Goal: Task Accomplishment & Management: Use online tool/utility

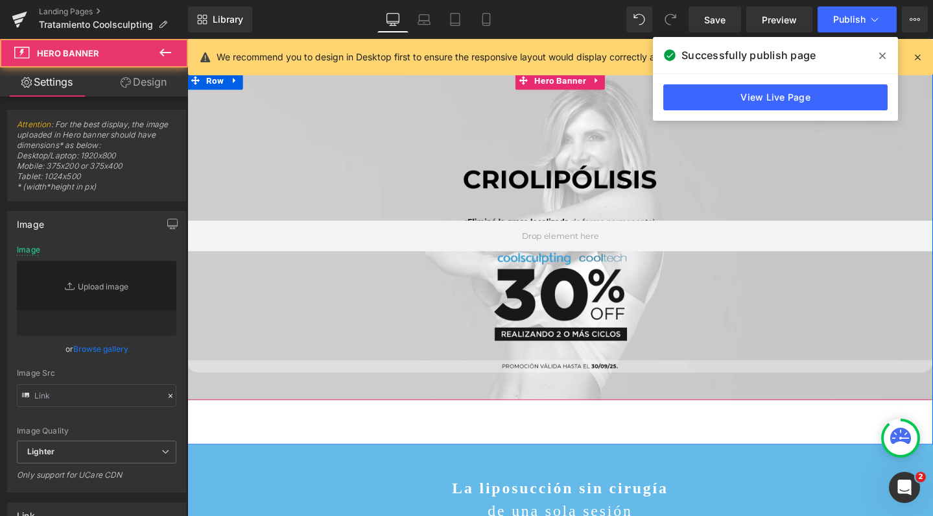
click at [502, 376] on div at bounding box center [579, 245] width 785 height 345
type input "[URL][DOMAIN_NAME]"
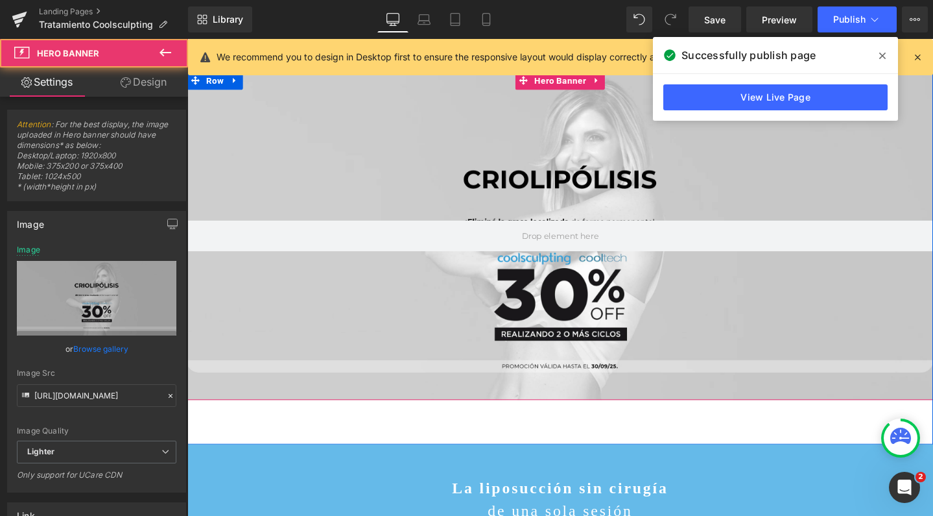
click at [508, 412] on div at bounding box center [579, 245] width 785 height 345
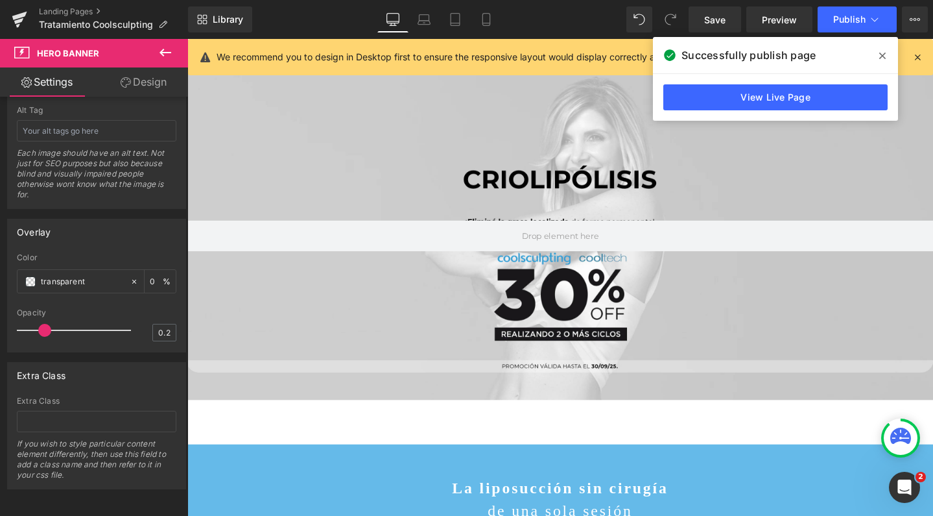
click at [222, 435] on div at bounding box center [579, 289] width 785 height 501
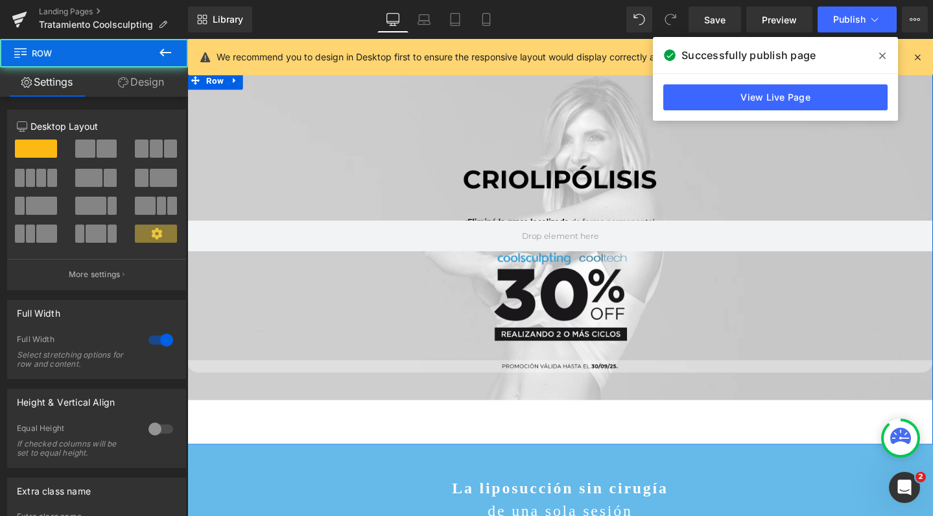
click at [203, 419] on div "Hero Banner Row" at bounding box center [579, 269] width 785 height 392
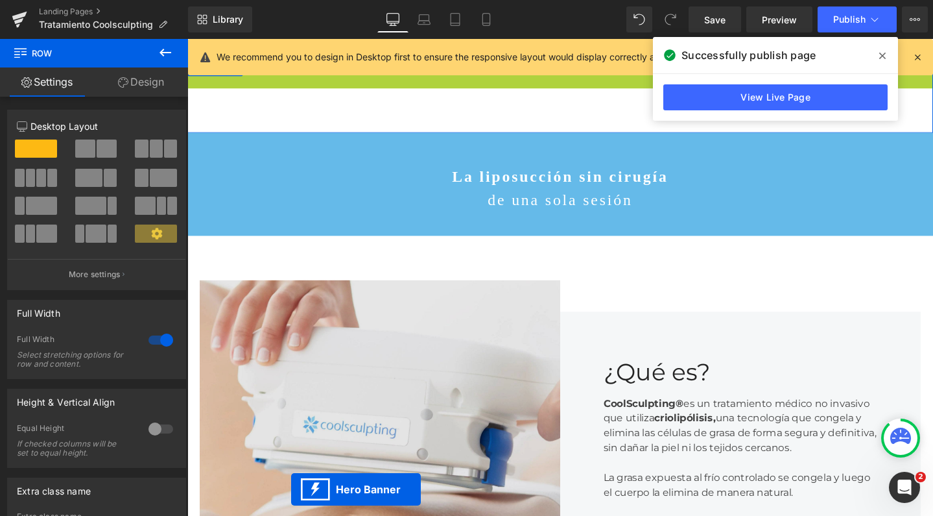
scroll to position [49, 0]
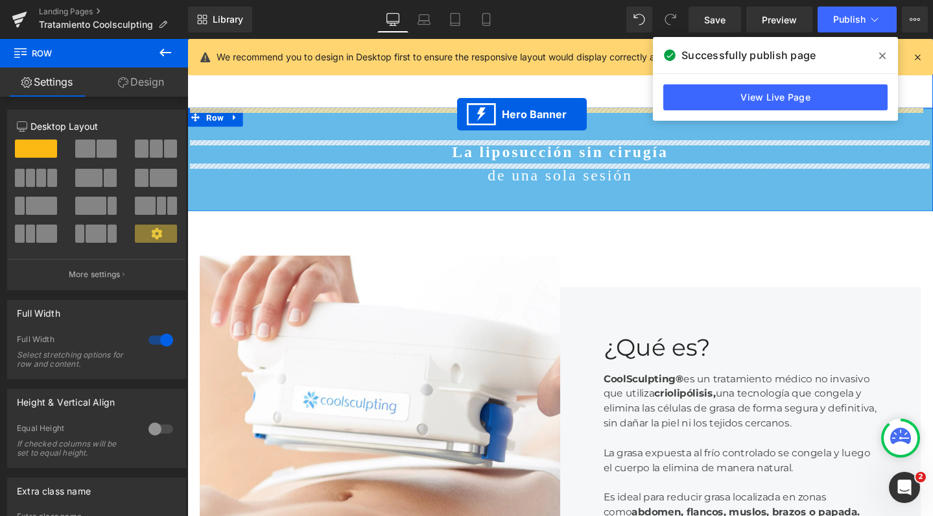
drag, startPoint x: 538, startPoint y: 83, endPoint x: 471, endPoint y: 118, distance: 74.8
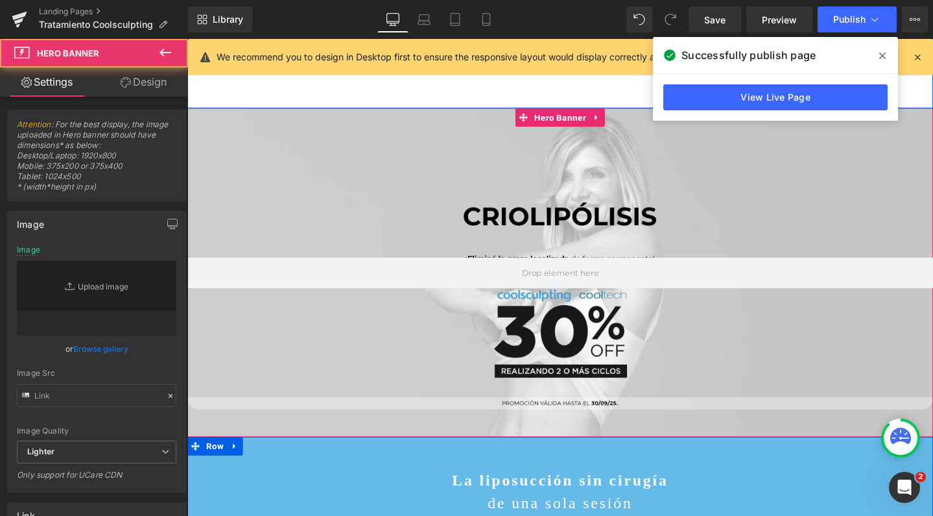
type input "[URL][DOMAIN_NAME]"
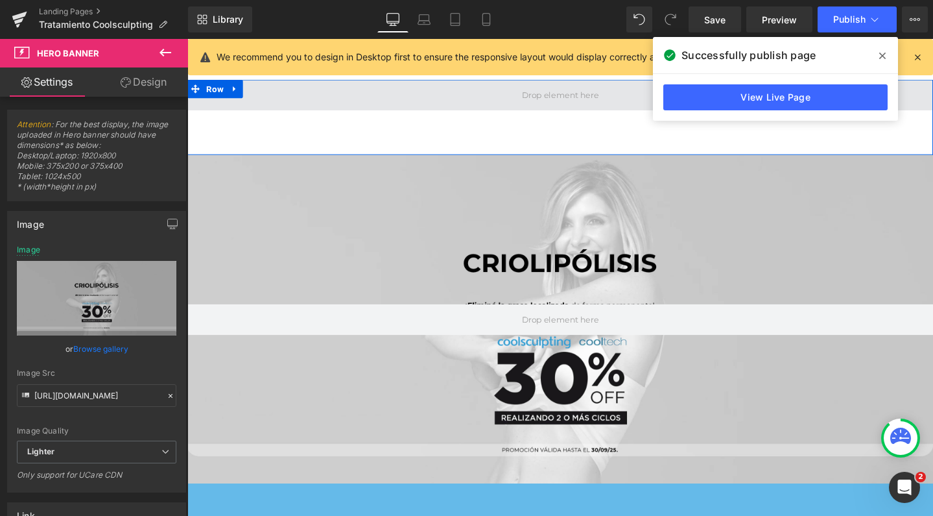
scroll to position [0, 0]
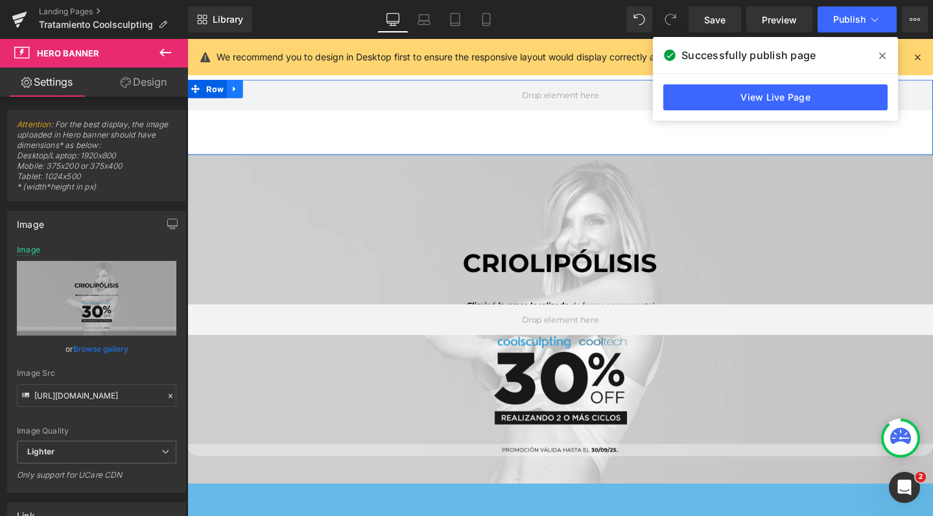
click at [233, 96] on icon at bounding box center [237, 92] width 9 height 10
click at [267, 93] on icon at bounding box center [271, 91] width 9 height 9
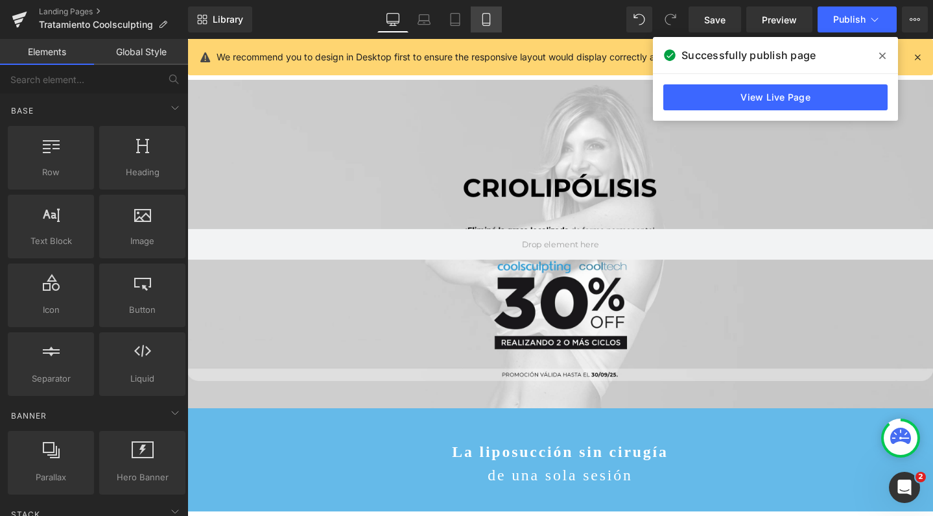
click at [487, 18] on icon at bounding box center [486, 19] width 13 height 13
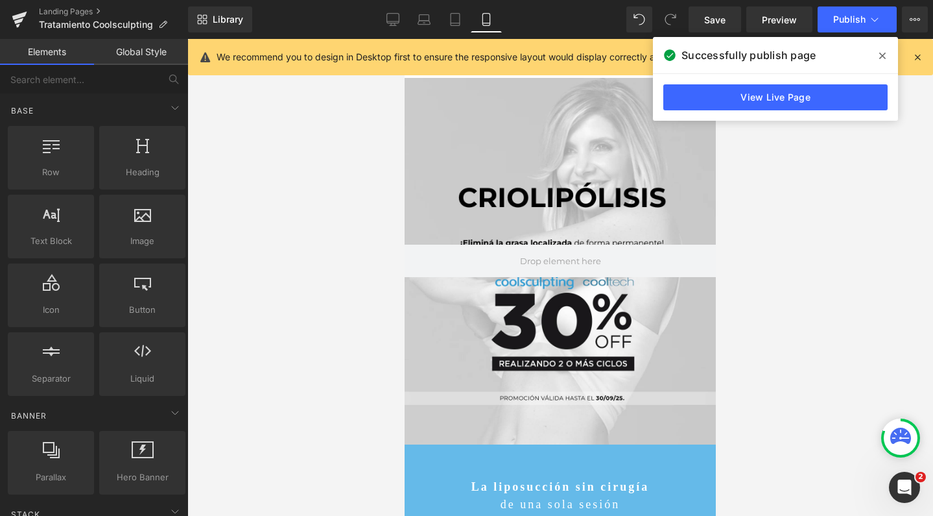
scroll to position [39, 0]
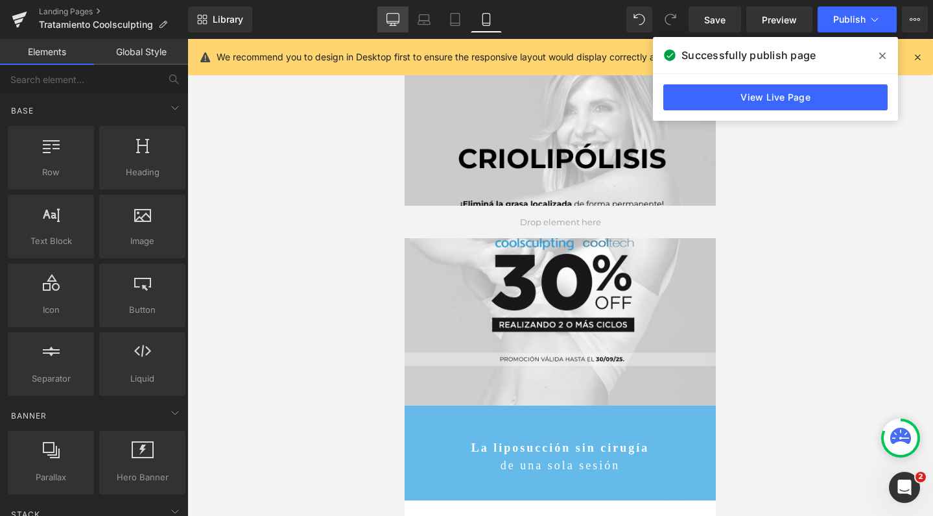
click at [394, 25] on icon at bounding box center [392, 19] width 13 height 13
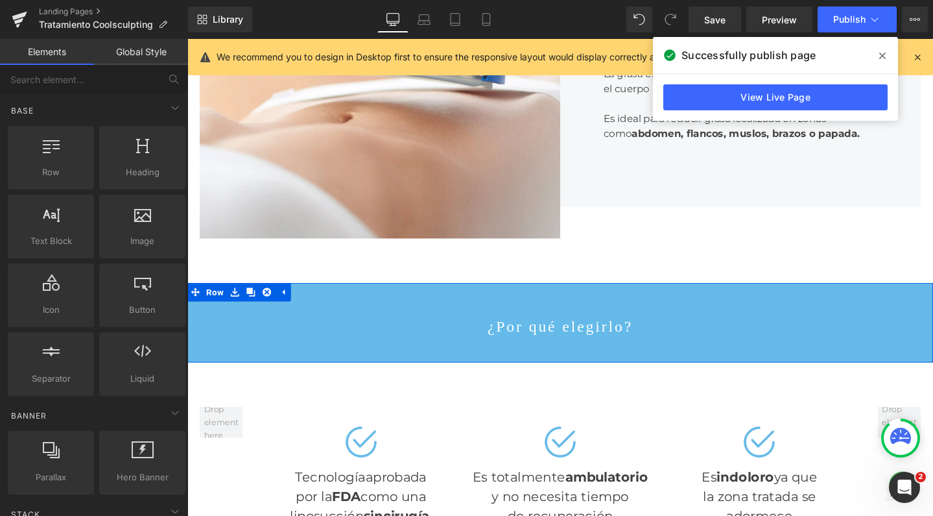
scroll to position [711, 0]
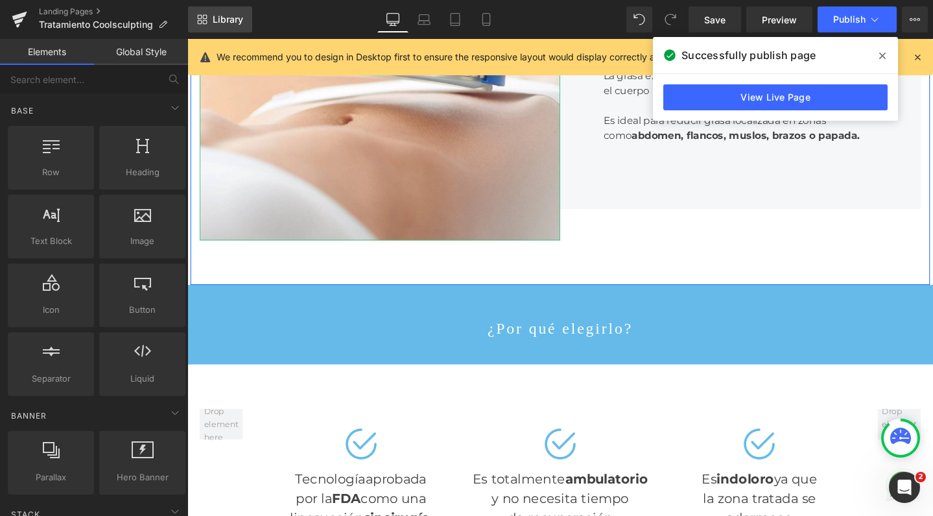
click at [238, 24] on span "Library" at bounding box center [228, 20] width 30 height 12
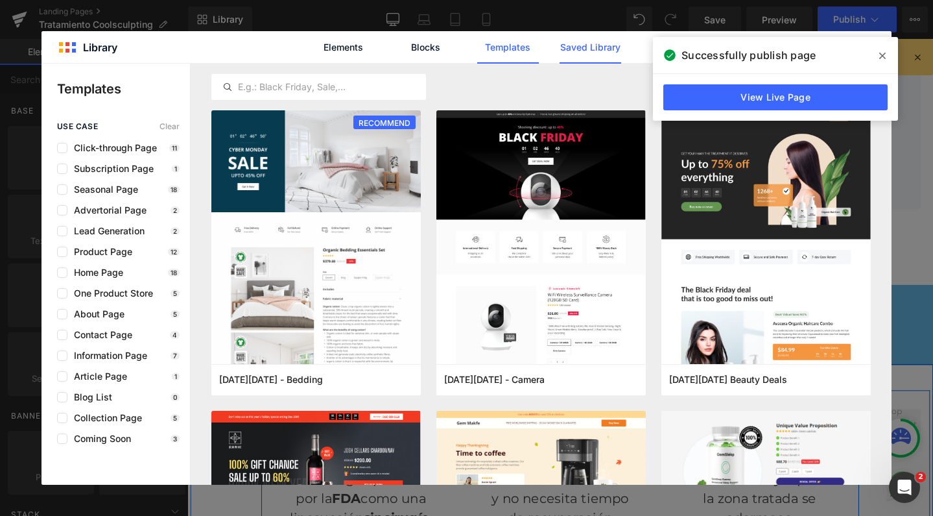
click at [603, 45] on link "Saved Library" at bounding box center [591, 47] width 62 height 32
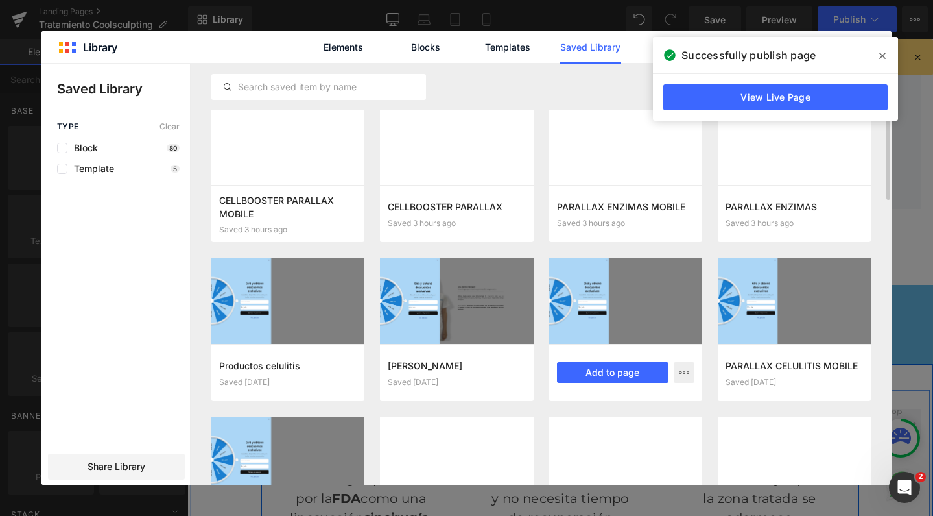
scroll to position [11, 0]
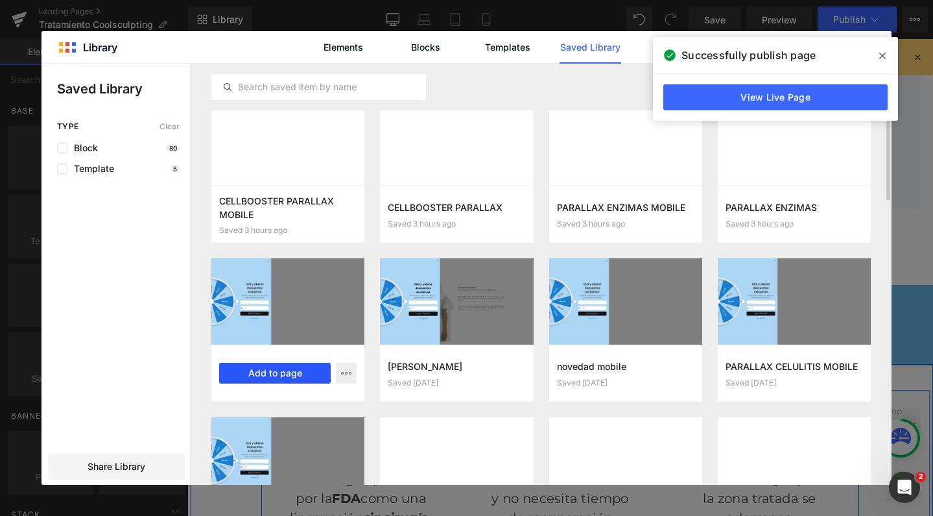
click at [261, 375] on button "Add to page" at bounding box center [275, 372] width 112 height 21
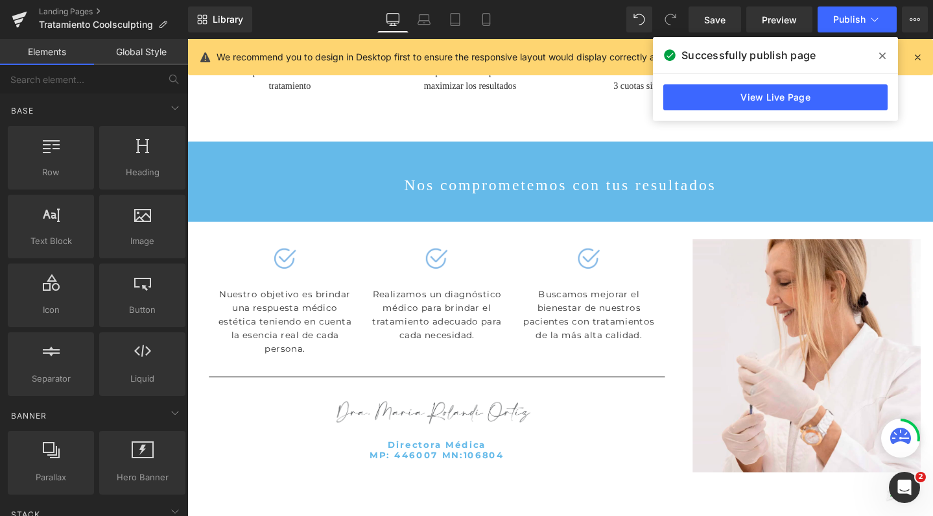
scroll to position [3552, 0]
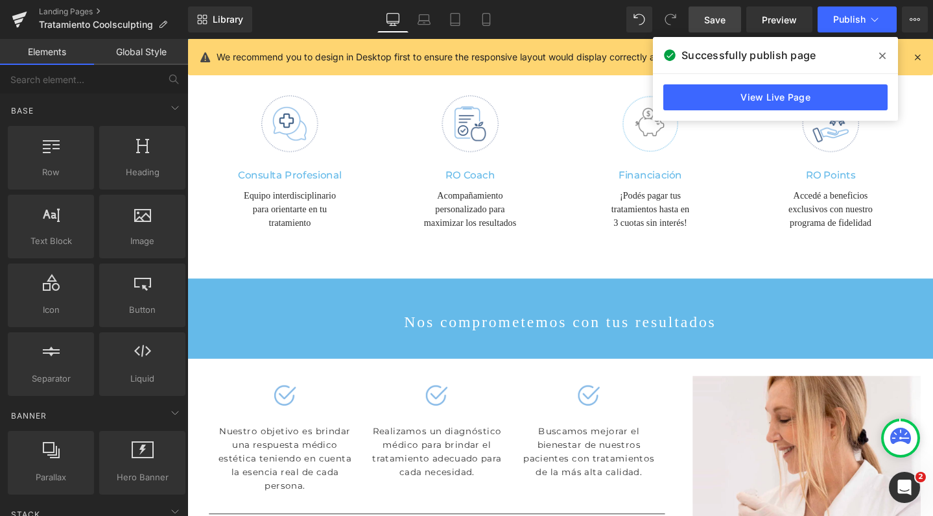
click at [711, 14] on span "Save" at bounding box center [714, 20] width 21 height 14
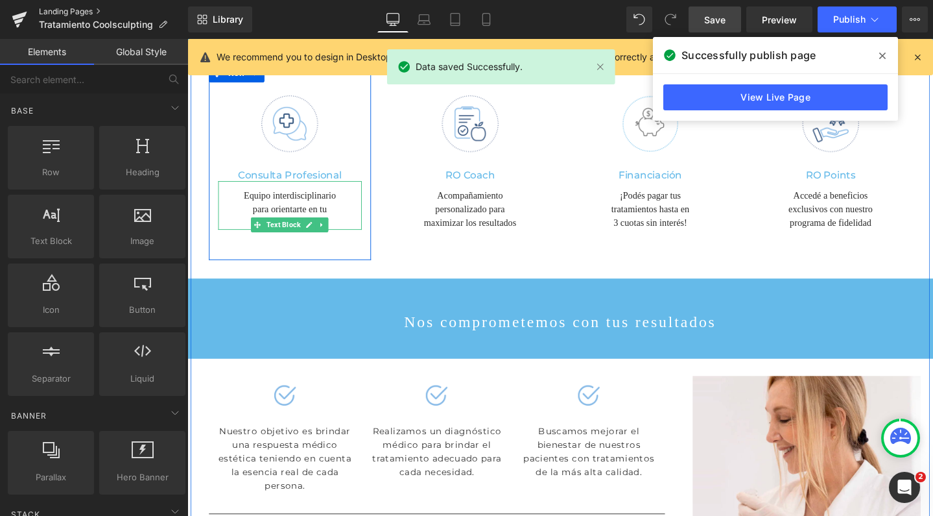
click at [88, 10] on link "Landing Pages" at bounding box center [113, 11] width 149 height 10
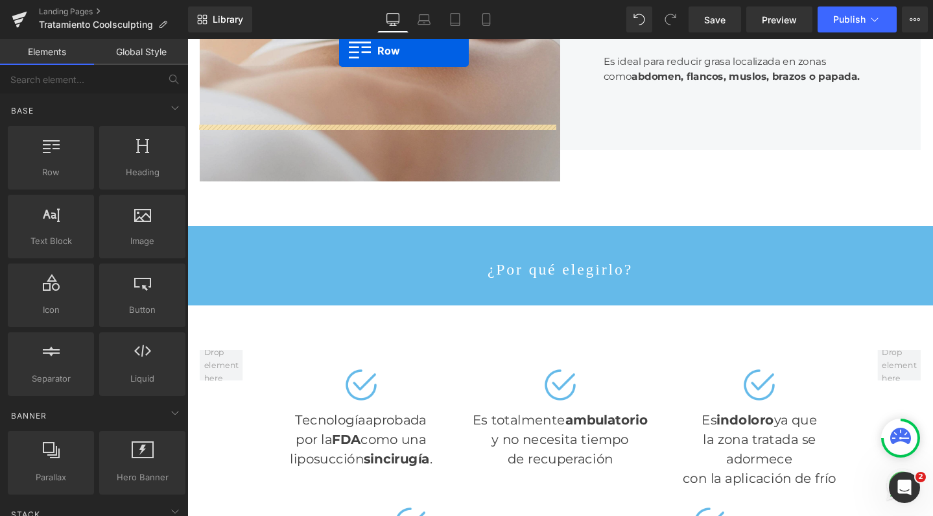
scroll to position [751, 0]
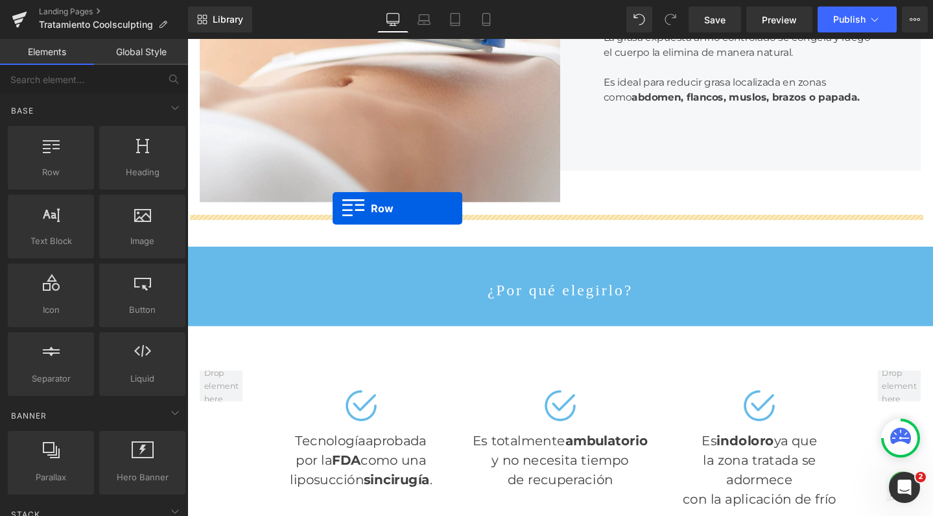
drag, startPoint x: 196, startPoint y: 198, endPoint x: 340, endPoint y: 217, distance: 145.3
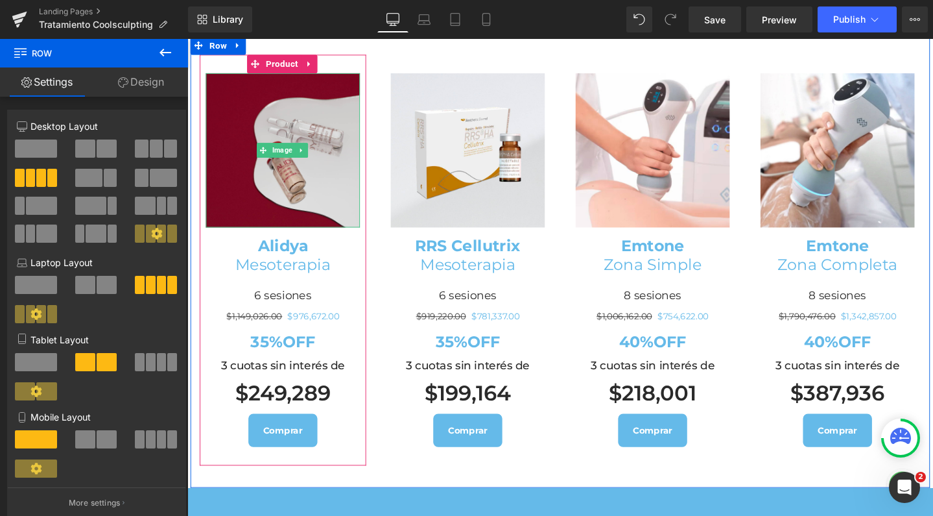
scroll to position [986, 0]
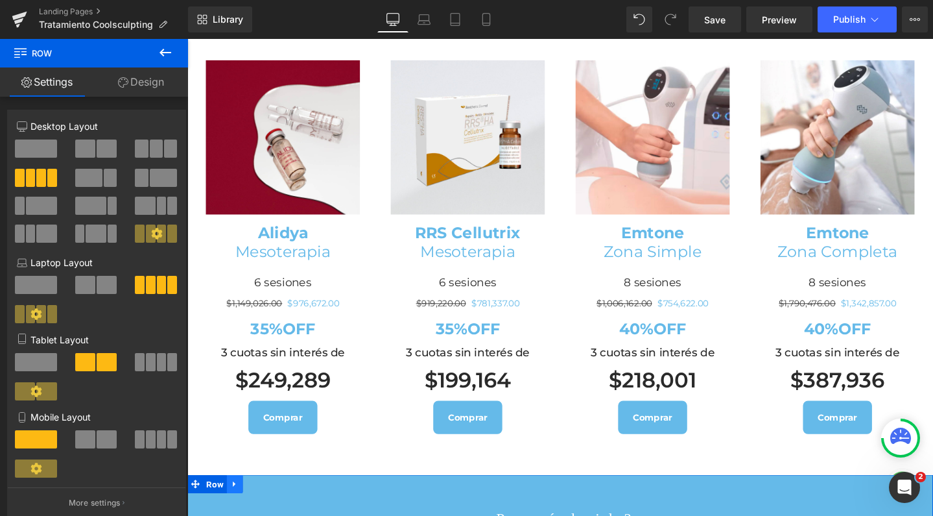
click at [234, 503] on icon at bounding box center [237, 508] width 9 height 10
click at [250, 503] on icon at bounding box center [254, 507] width 9 height 9
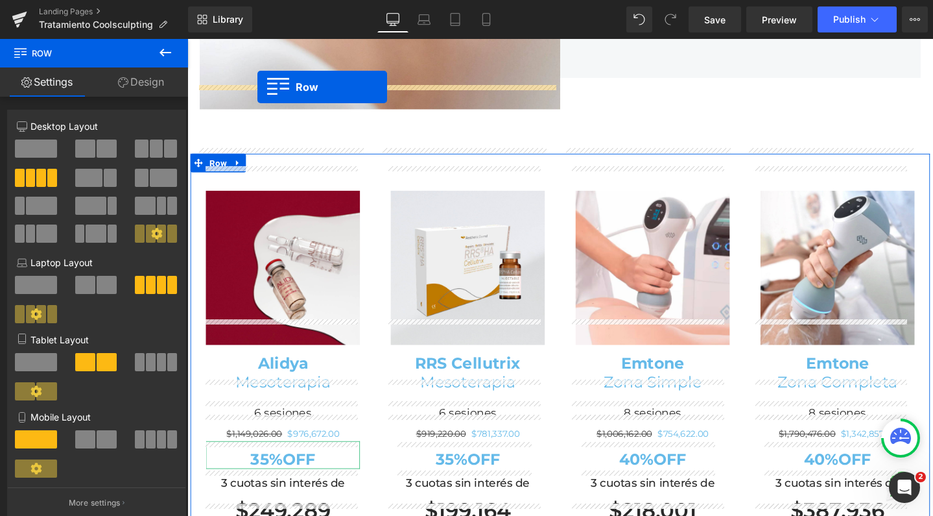
scroll to position [836, 0]
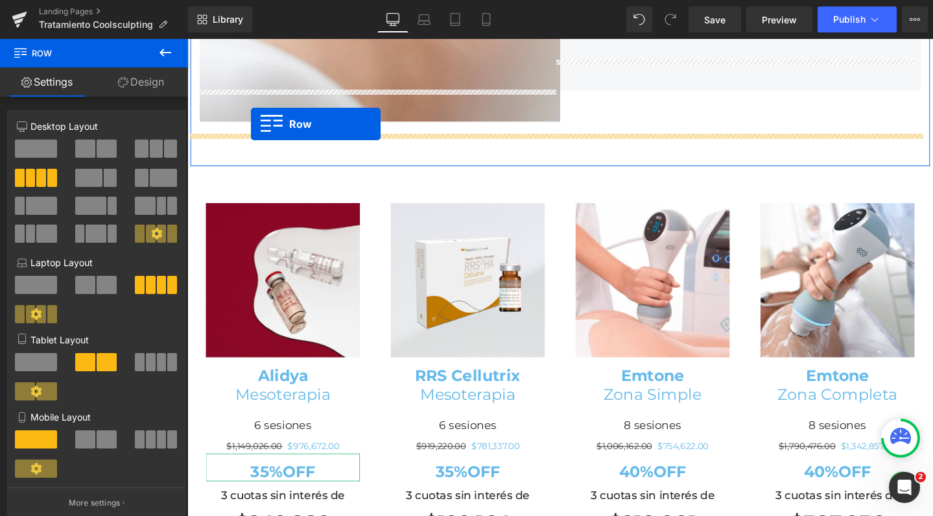
drag, startPoint x: 191, startPoint y: 236, endPoint x: 254, endPoint y: 128, distance: 125.0
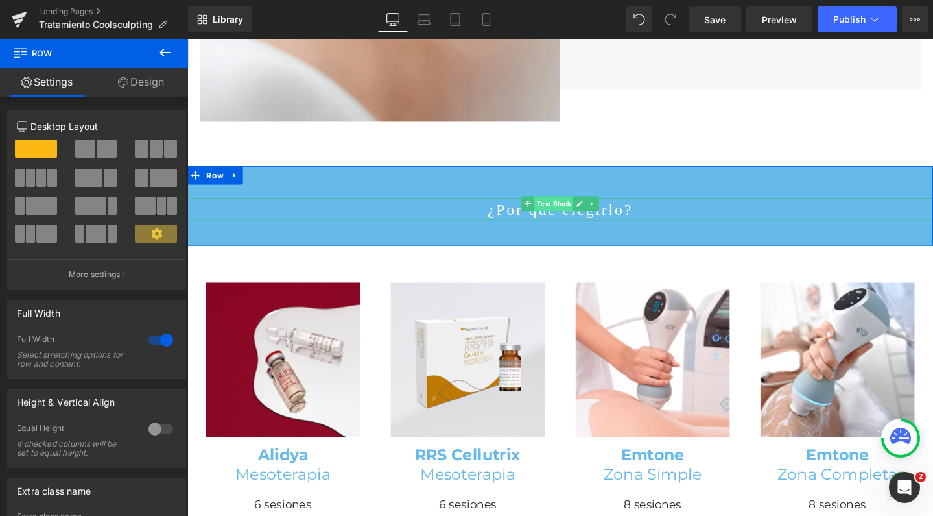
click at [558, 204] on span "Text Block" at bounding box center [572, 212] width 41 height 16
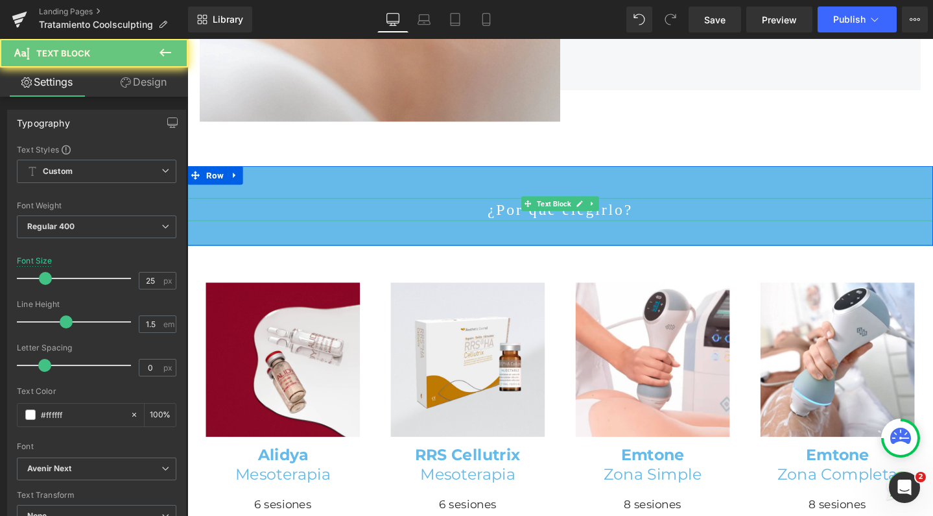
click at [521, 206] on p "¿Por qué elegirlo?" at bounding box center [579, 218] width 785 height 25
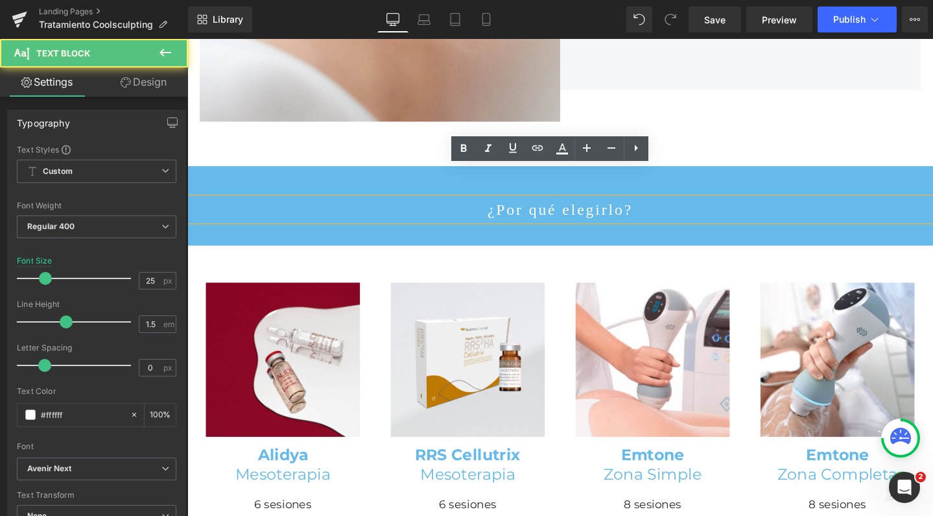
click at [521, 206] on p "¿Por qué elegirlo?" at bounding box center [579, 218] width 785 height 25
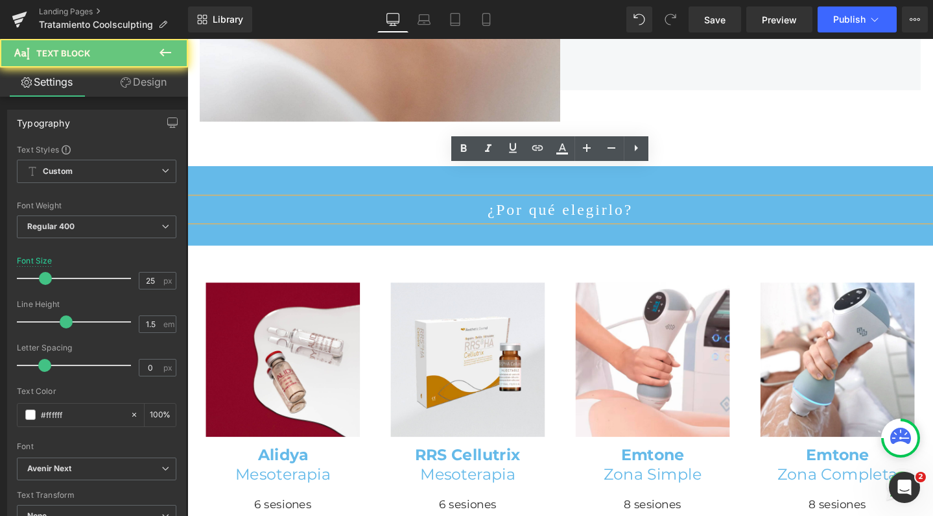
click at [521, 206] on p "¿Por qué elegirlo?" at bounding box center [579, 218] width 785 height 25
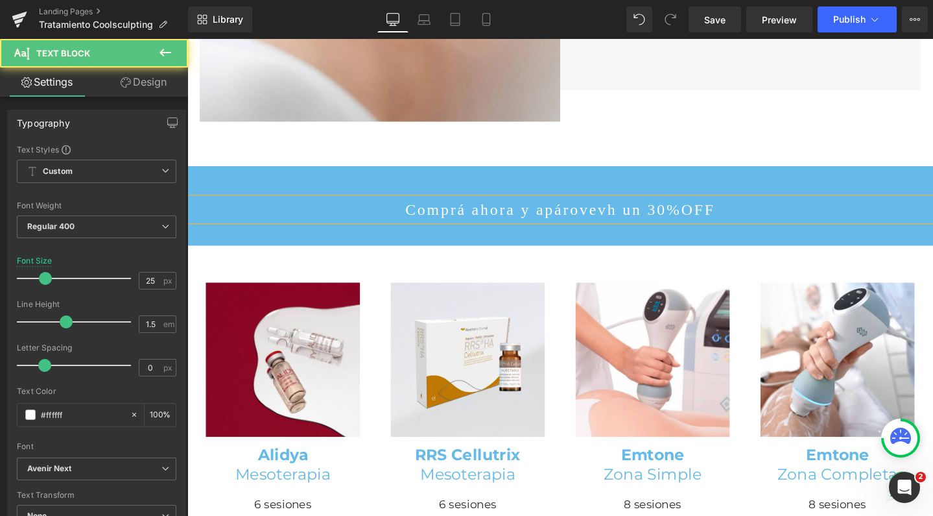
click at [576, 206] on p "Comprá ahora y apárovevh un 30%OFF" at bounding box center [579, 218] width 785 height 25
click at [598, 206] on p "Comprá ahora y aprovevh un 30%OFF" at bounding box center [579, 218] width 785 height 25
click at [611, 206] on p "Comprá ahora y aprovech un 30%OFF" at bounding box center [579, 218] width 785 height 25
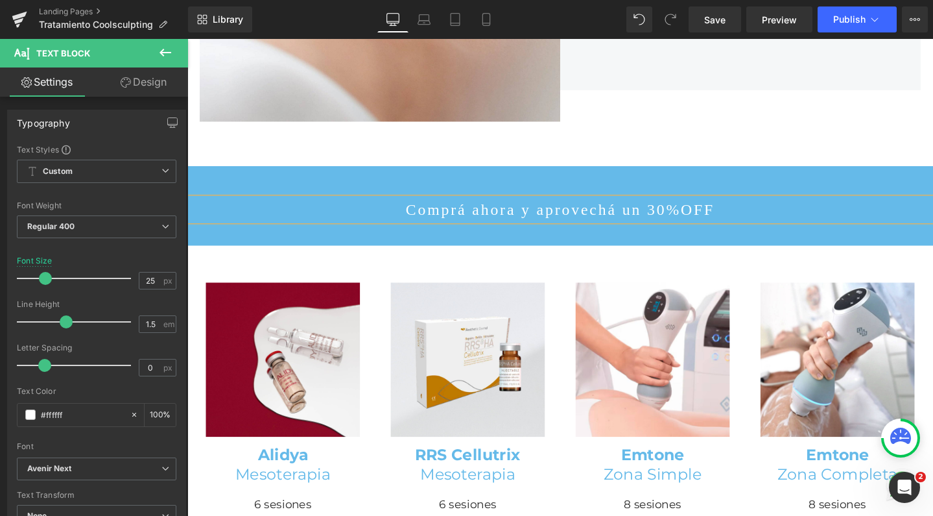
click at [694, 206] on p "Comprá ahora y aprovechá un 30%OFF" at bounding box center [579, 218] width 785 height 25
click at [460, 206] on p "Comprá ahora y aprovechá un 30%OFF!" at bounding box center [579, 218] width 785 height 25
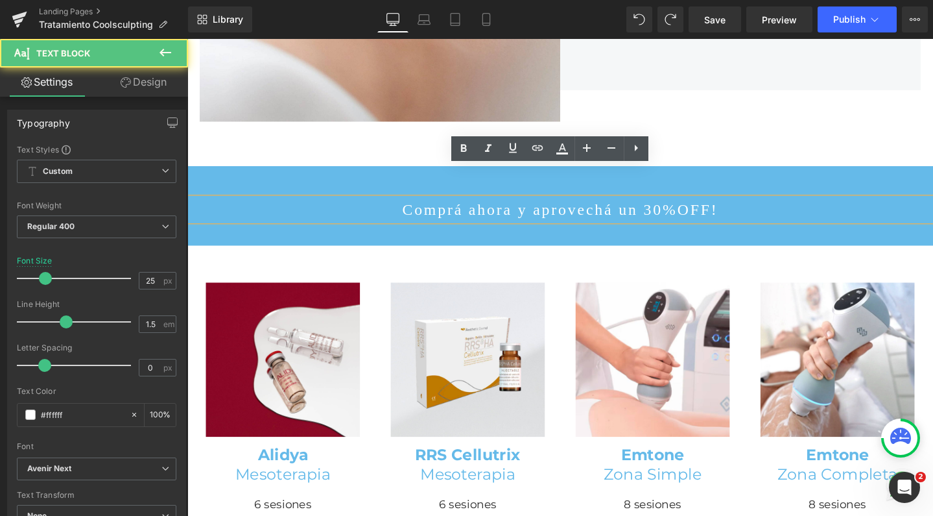
click at [573, 206] on p "Comprá ahora y aprovechá un 30%OFF!" at bounding box center [579, 218] width 785 height 25
click at [680, 206] on p "Comprá ahora y aprovechá un 30%OFF!" at bounding box center [579, 218] width 785 height 25
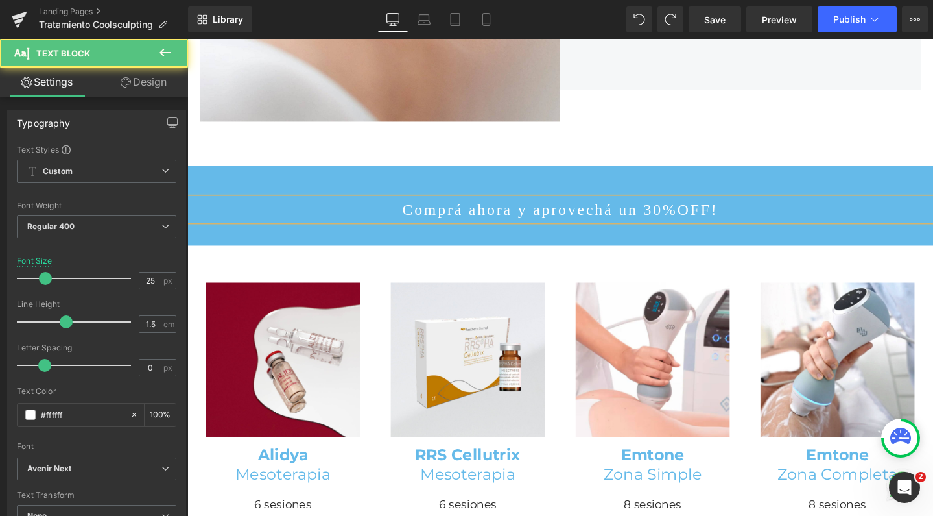
click at [446, 206] on p "Comprá ahora y aprovechá un 30%OFF!" at bounding box center [579, 218] width 785 height 25
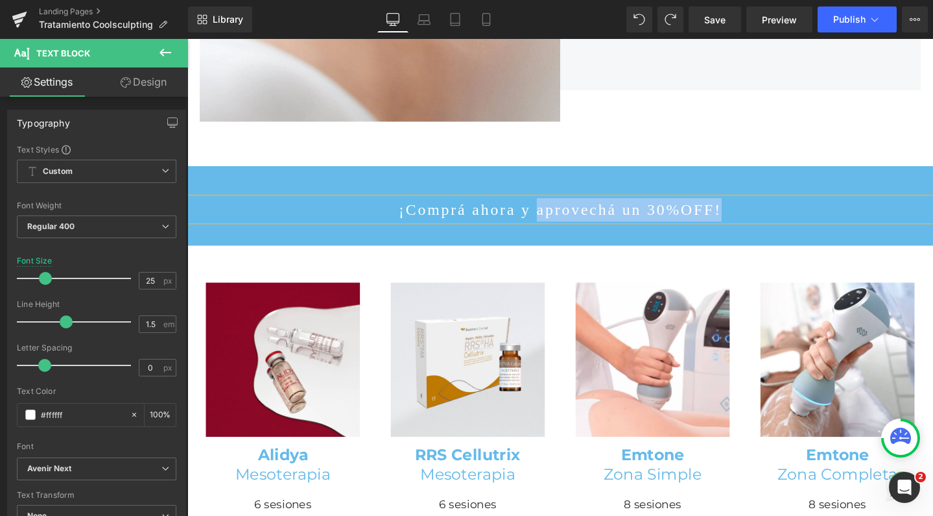
drag, startPoint x: 713, startPoint y: 180, endPoint x: 557, endPoint y: 179, distance: 156.3
click at [557, 206] on p "¡Comprá ahora y aprovechá un 30%OFF!" at bounding box center [579, 218] width 785 height 25
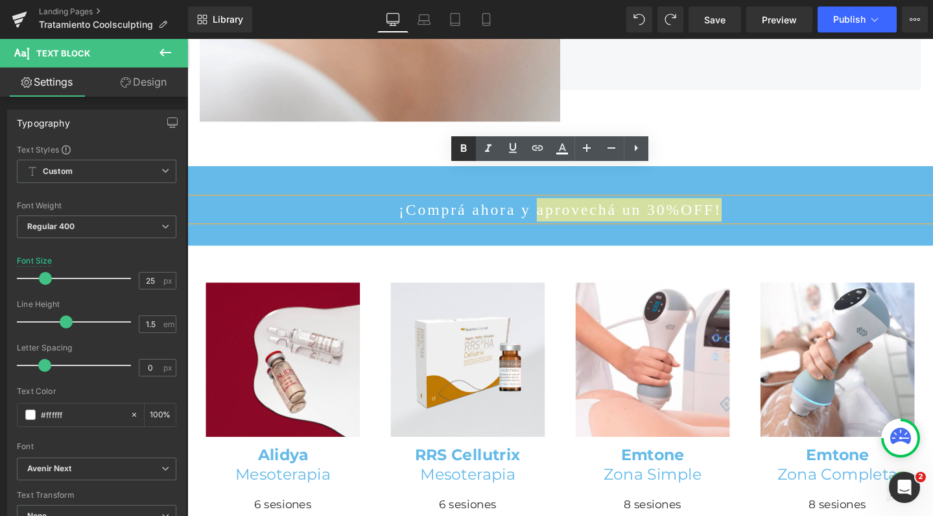
click at [468, 146] on icon at bounding box center [464, 149] width 16 height 16
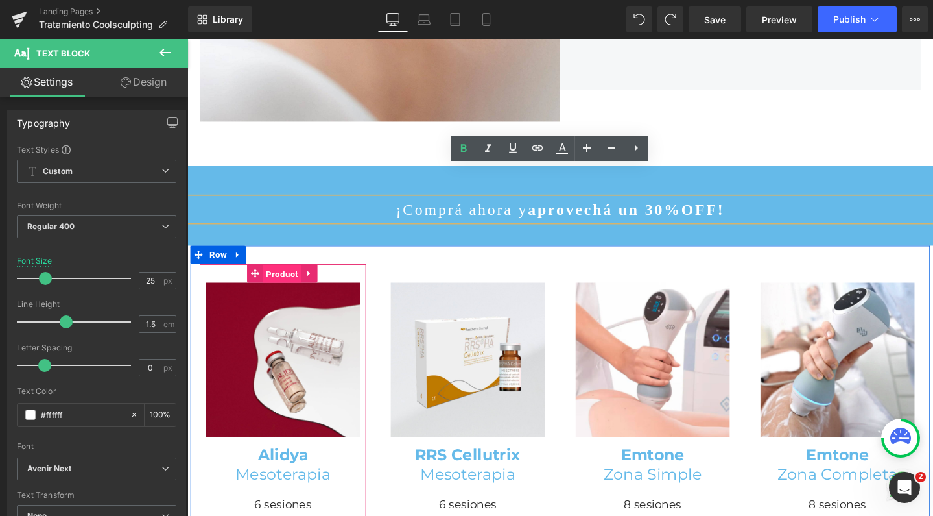
click at [286, 276] on span "Product" at bounding box center [287, 285] width 40 height 19
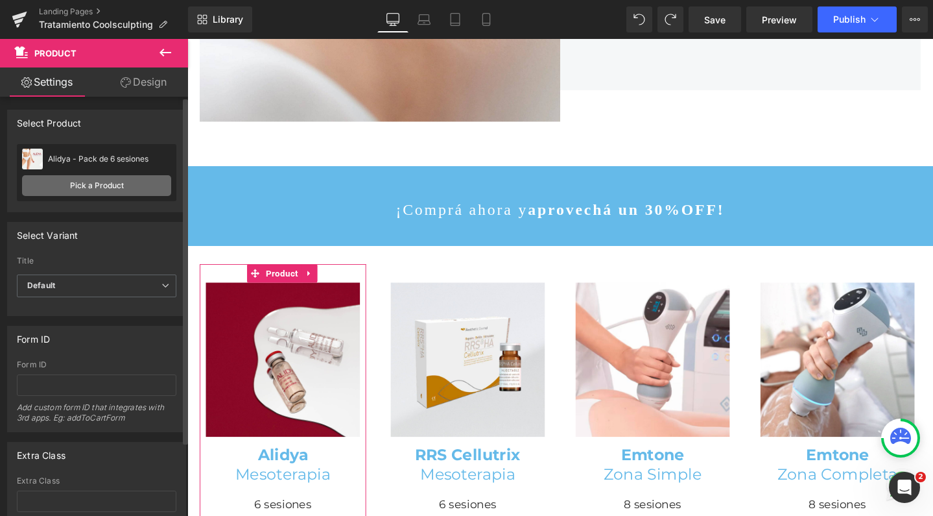
click at [116, 189] on link "Pick a Product" at bounding box center [96, 185] width 149 height 21
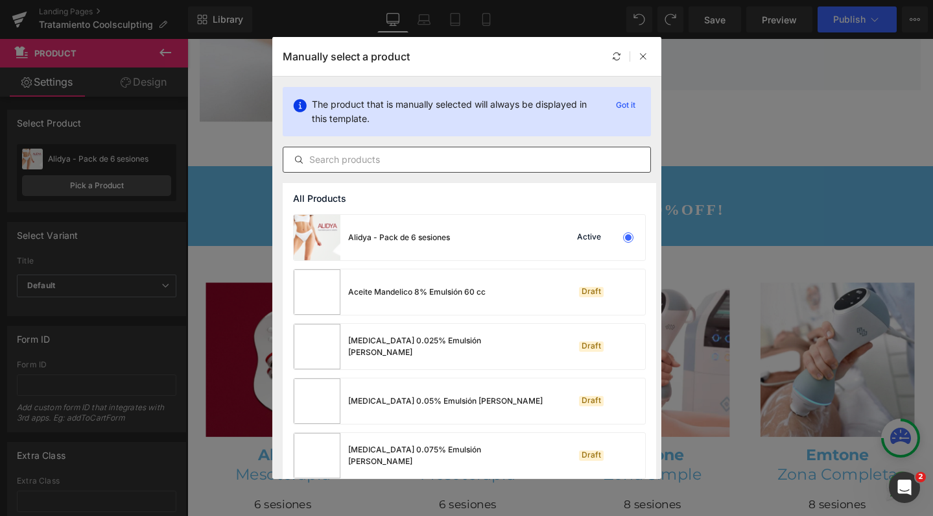
click at [521, 158] on input "text" at bounding box center [466, 160] width 367 height 16
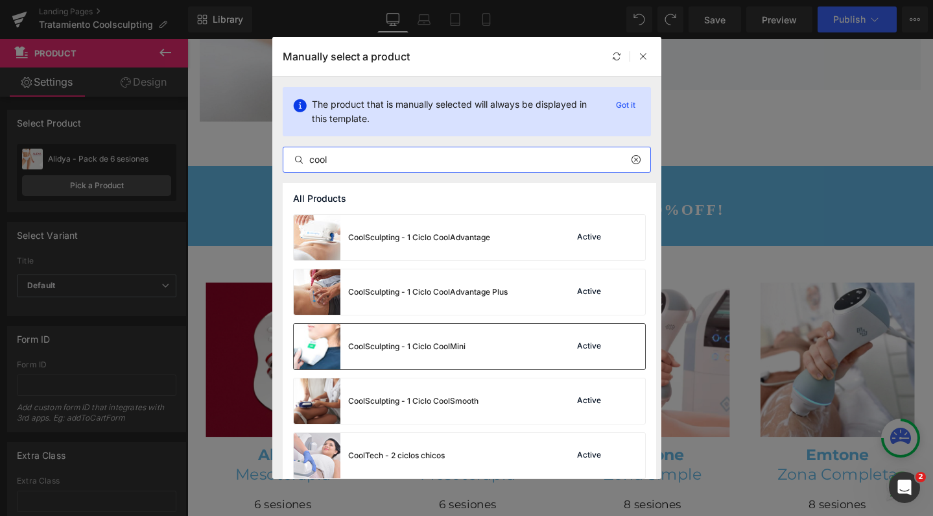
type input "cool"
click at [438, 340] on div "CoolSculpting - 1 Ciclo CoolMini" at bounding box center [406, 346] width 117 height 12
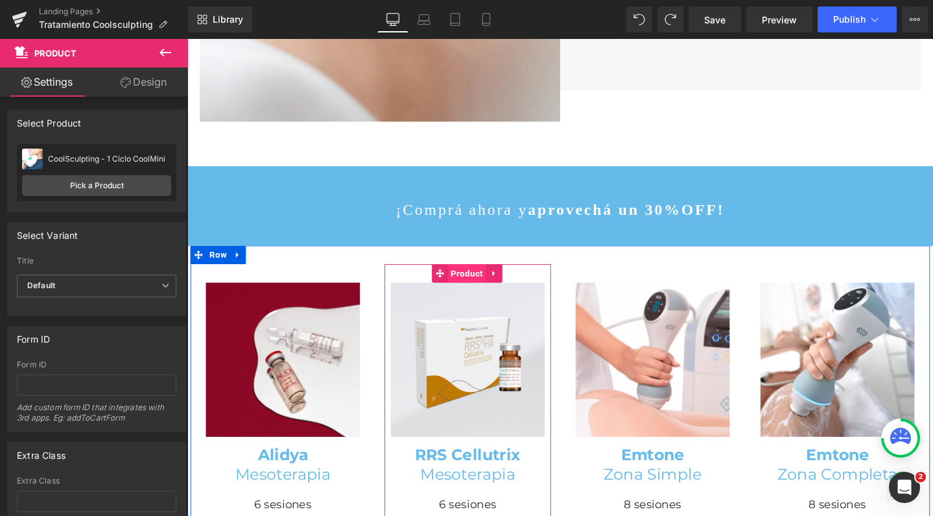
click at [477, 276] on span "Product" at bounding box center [482, 285] width 40 height 19
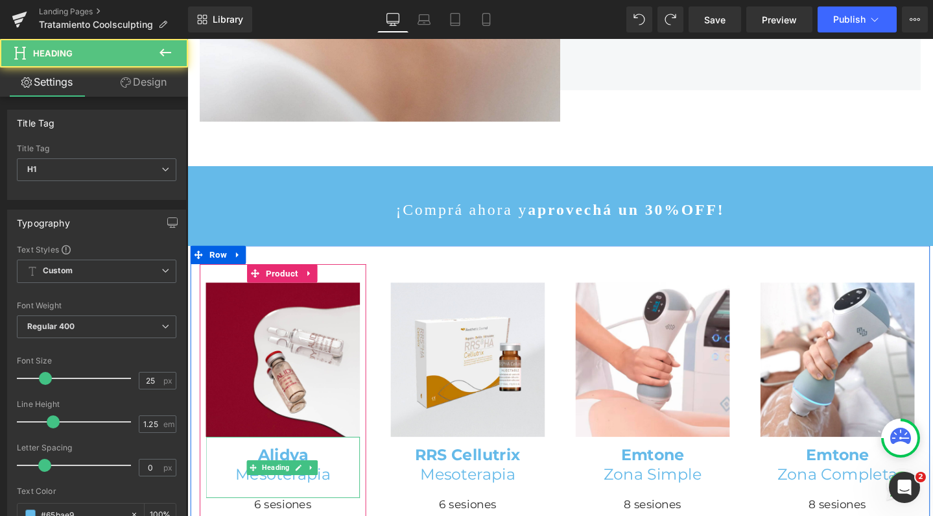
click at [270, 466] on strong "Alidya" at bounding box center [288, 475] width 53 height 19
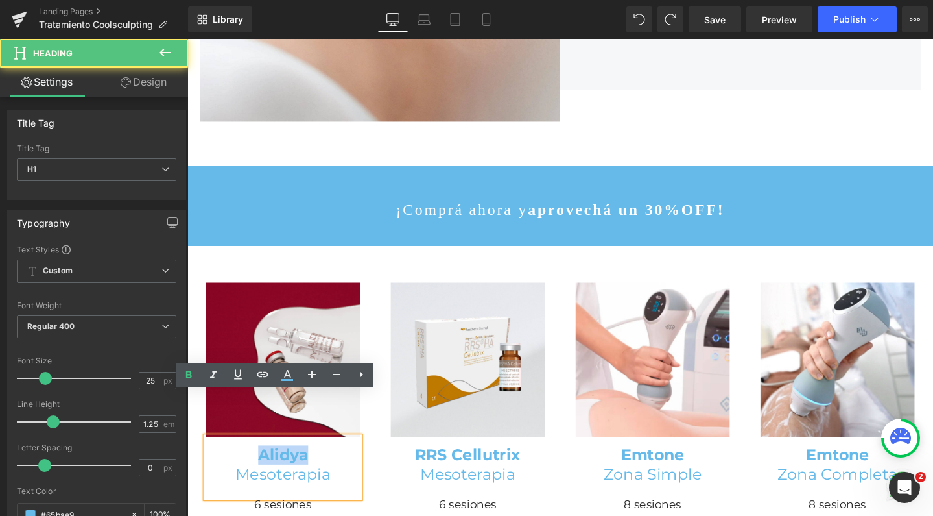
drag, startPoint x: 259, startPoint y: 431, endPoint x: 309, endPoint y: 431, distance: 50.6
click at [309, 466] on strong "Alidya" at bounding box center [288, 475] width 53 height 19
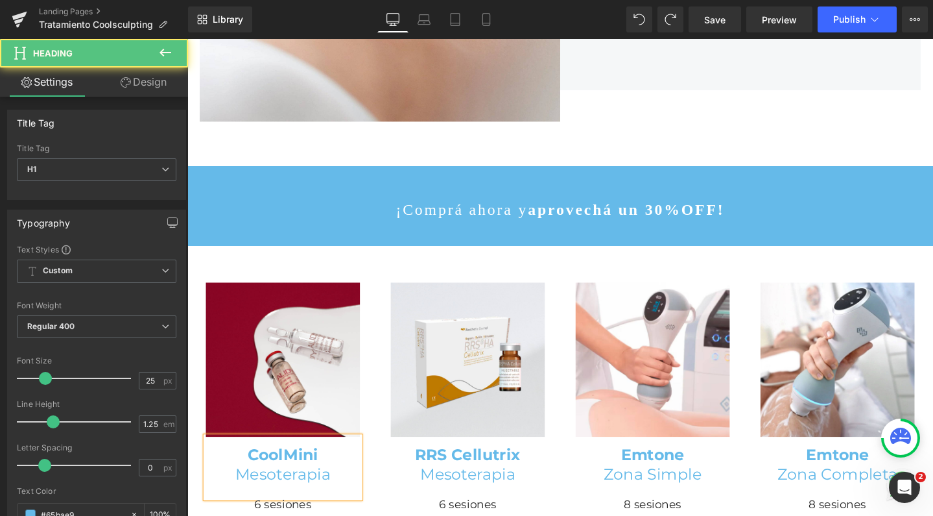
click at [329, 486] on h1 "Mesoterapia" at bounding box center [288, 496] width 162 height 20
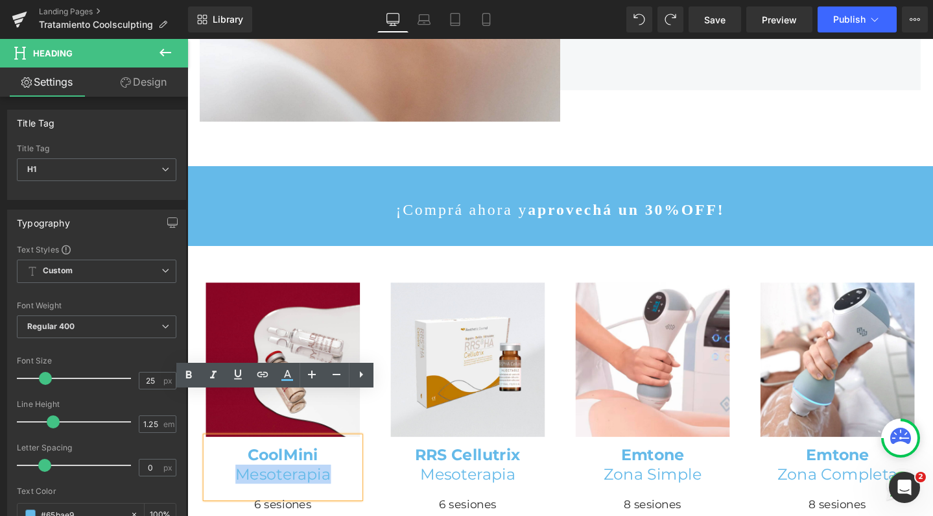
drag, startPoint x: 333, startPoint y: 449, endPoint x: 240, endPoint y: 448, distance: 93.4
click at [240, 486] on h1 "Mesoterapia" at bounding box center [288, 496] width 162 height 20
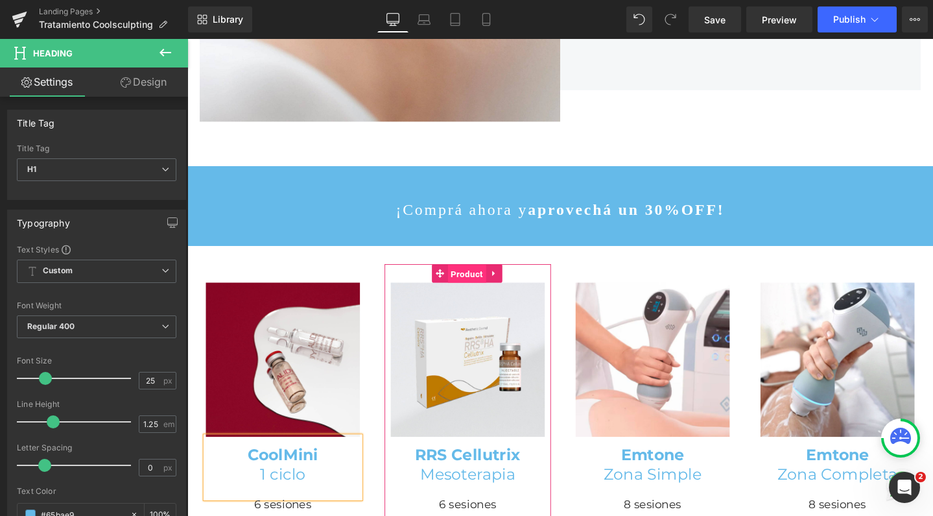
click at [487, 276] on span "Product" at bounding box center [482, 285] width 40 height 19
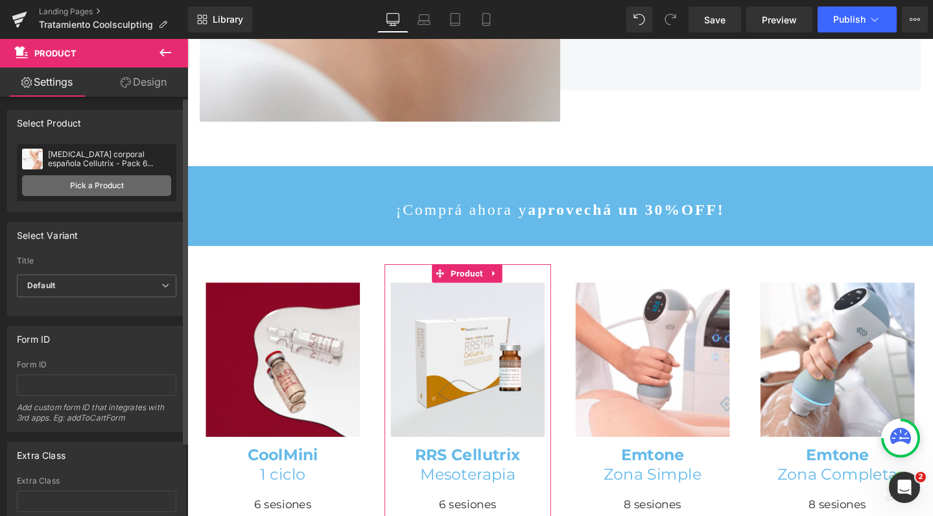
click at [106, 186] on link "Pick a Product" at bounding box center [96, 185] width 149 height 21
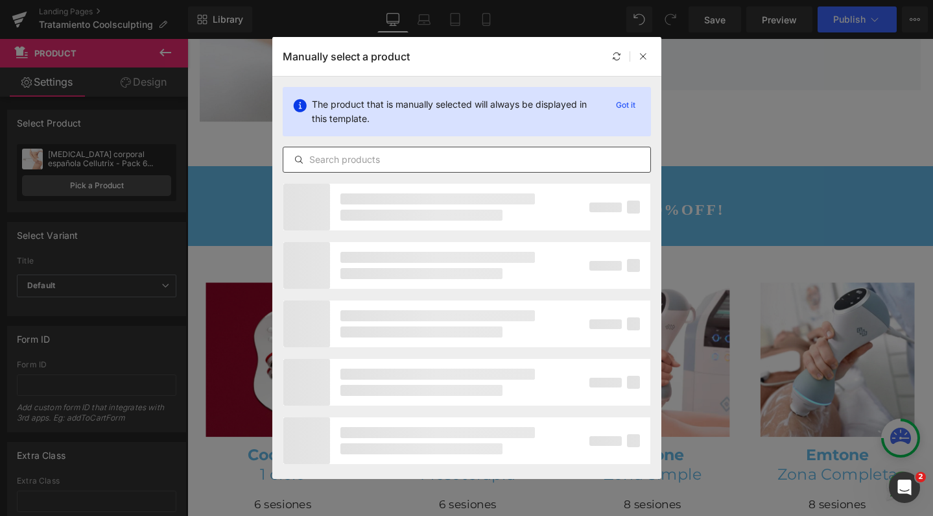
click at [423, 152] on input "text" at bounding box center [466, 160] width 367 height 16
type input "cool"
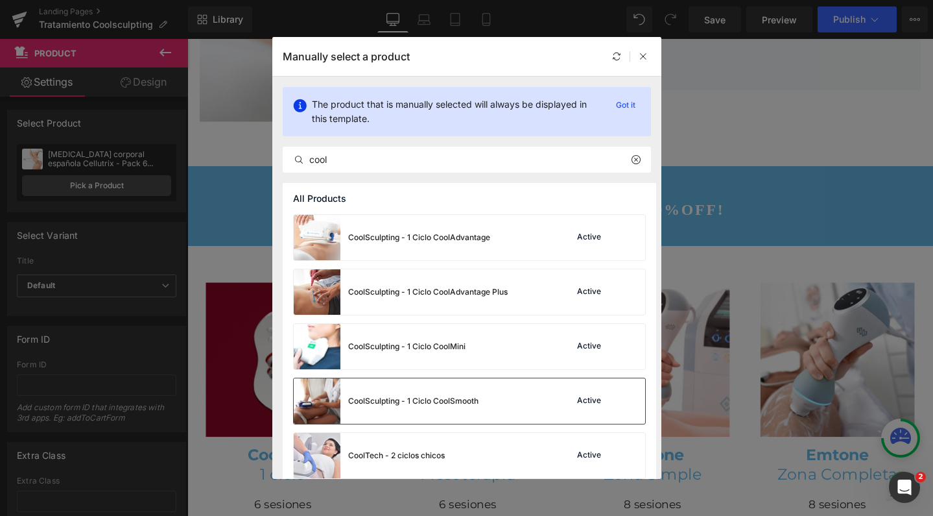
click at [447, 394] on div "CoolSculpting - 1 Ciclo CoolSmooth" at bounding box center [386, 400] width 185 height 45
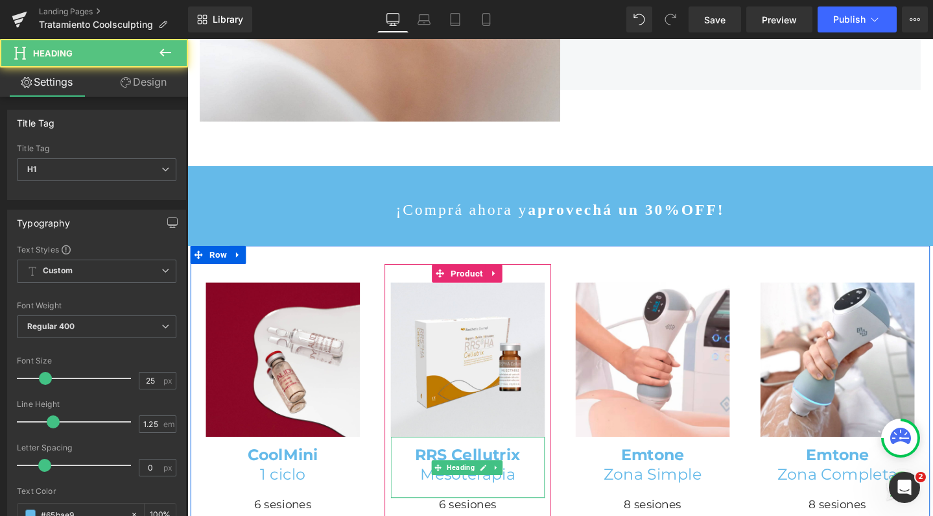
click at [463, 466] on strong "RRS Cellutrix" at bounding box center [482, 475] width 111 height 19
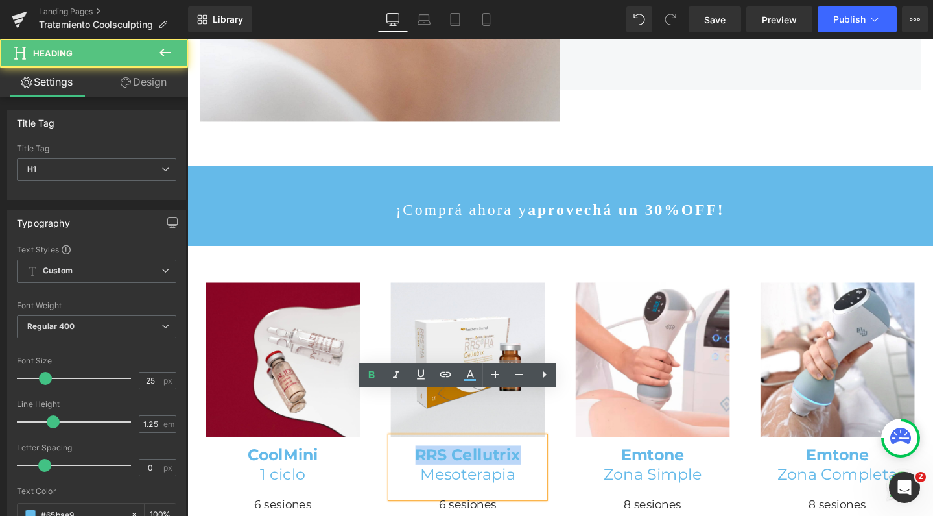
drag, startPoint x: 527, startPoint y: 428, endPoint x: 420, endPoint y: 425, distance: 107.7
click at [420, 466] on h1 "RRS Cellutrix" at bounding box center [482, 476] width 162 height 20
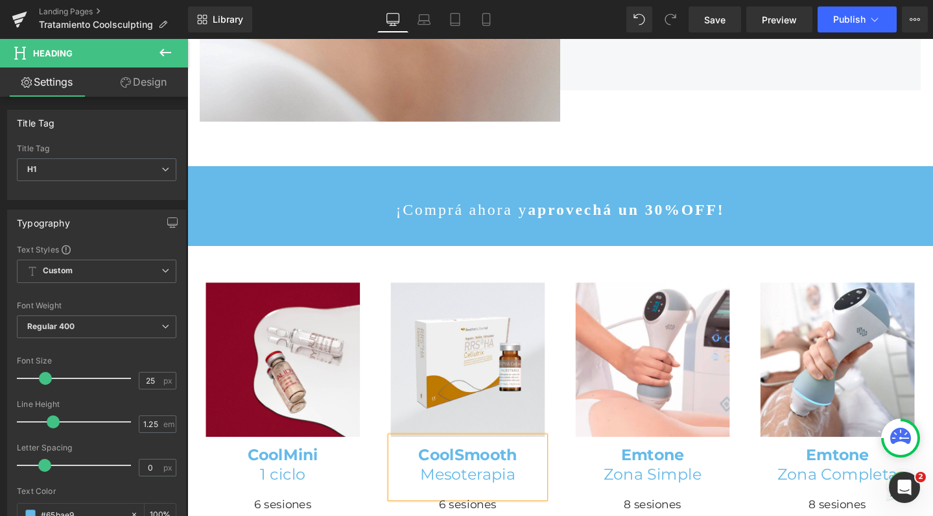
click at [476, 486] on h1 "Mesoterapia" at bounding box center [482, 496] width 162 height 20
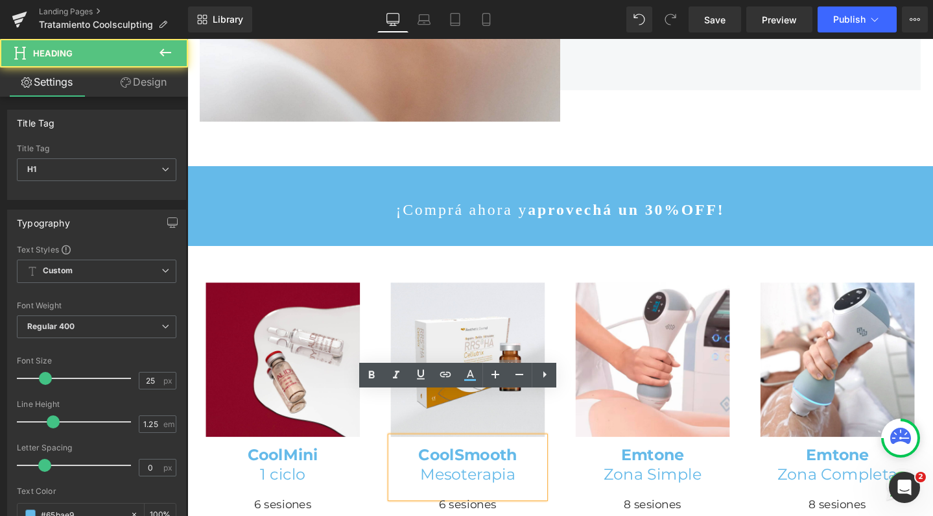
click at [476, 486] on h1 "Mesoterapia" at bounding box center [482, 496] width 162 height 20
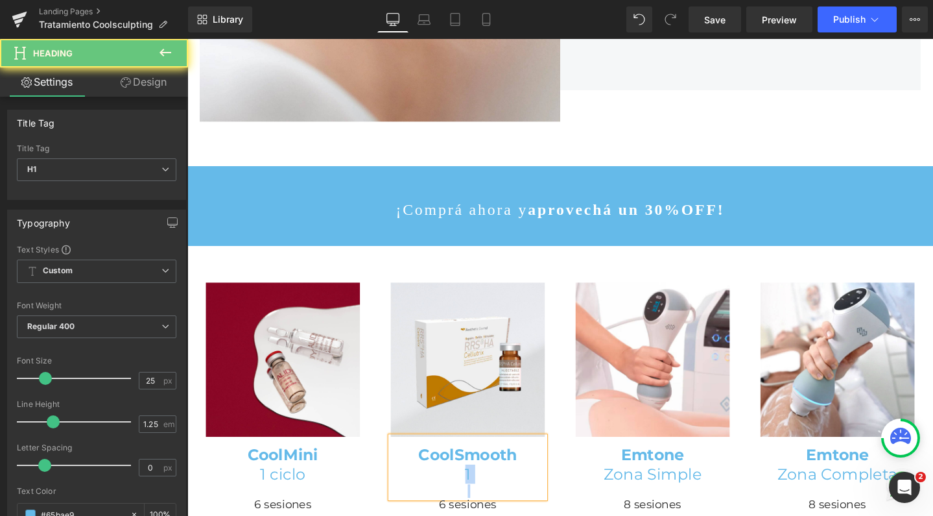
click at [476, 486] on h1 "1" at bounding box center [482, 496] width 162 height 20
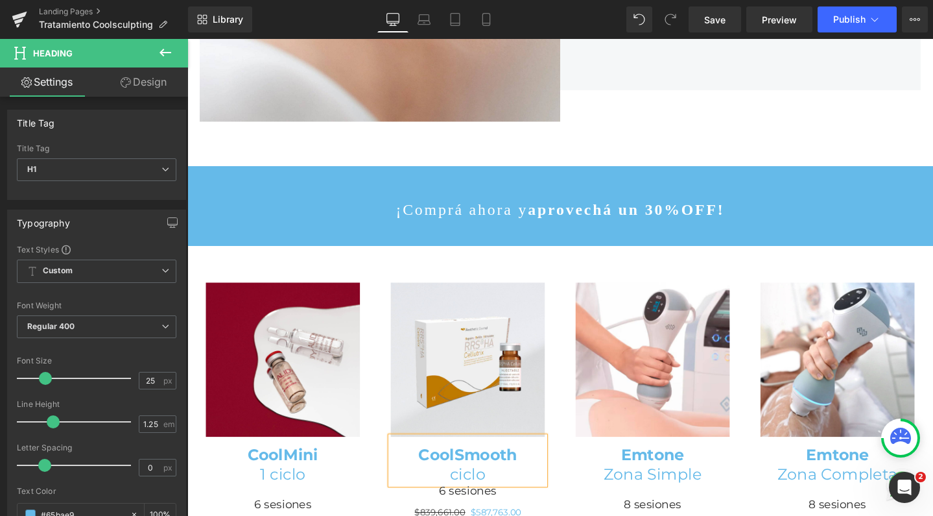
click at [454, 486] on h1 "ciclo" at bounding box center [482, 496] width 162 height 20
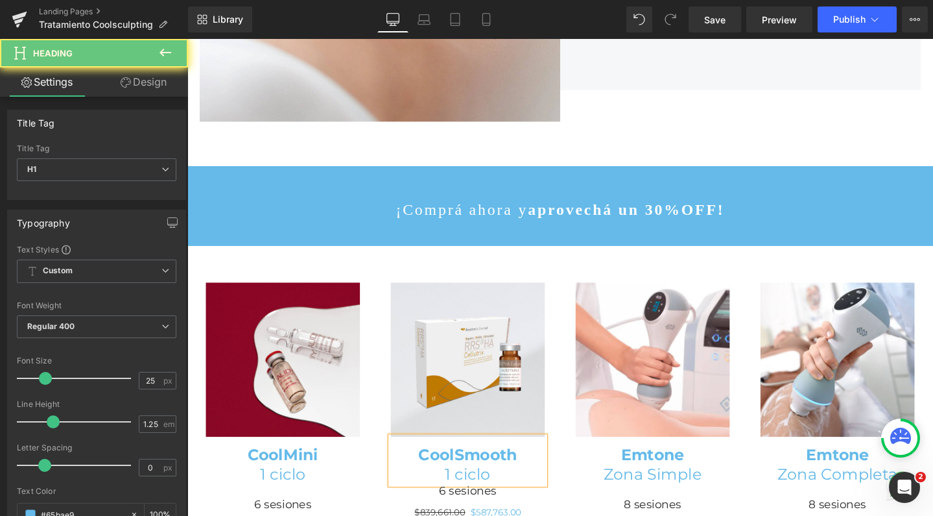
click at [501, 486] on h1 "1 ciclo" at bounding box center [482, 496] width 162 height 20
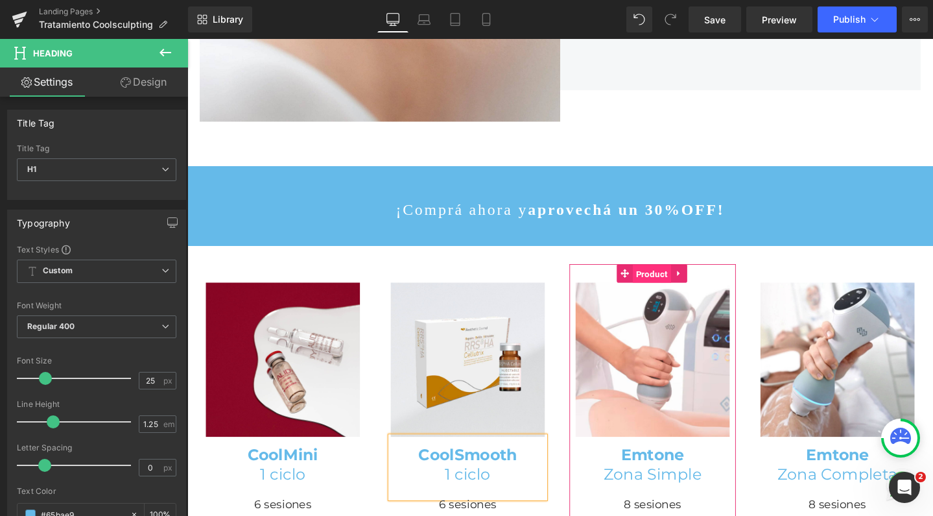
click at [670, 276] on span "Product" at bounding box center [676, 285] width 40 height 19
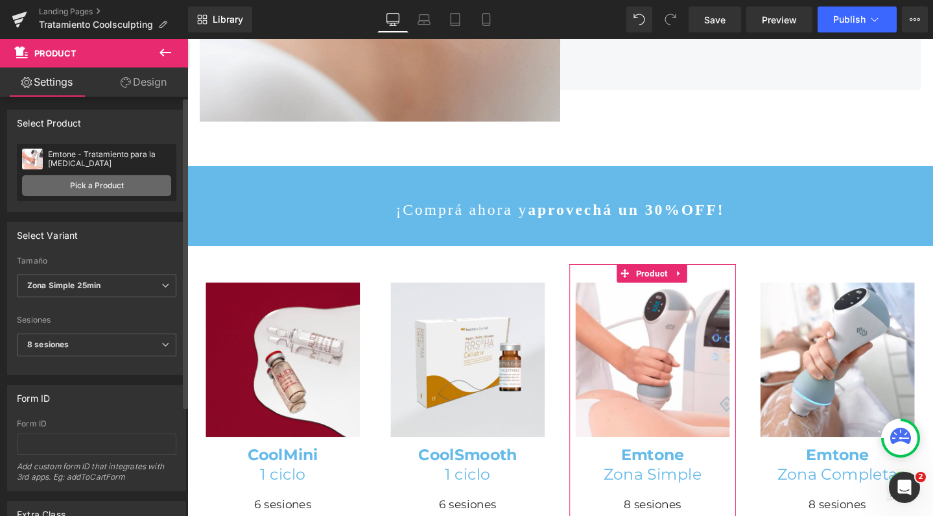
click at [123, 185] on link "Pick a Product" at bounding box center [96, 185] width 149 height 21
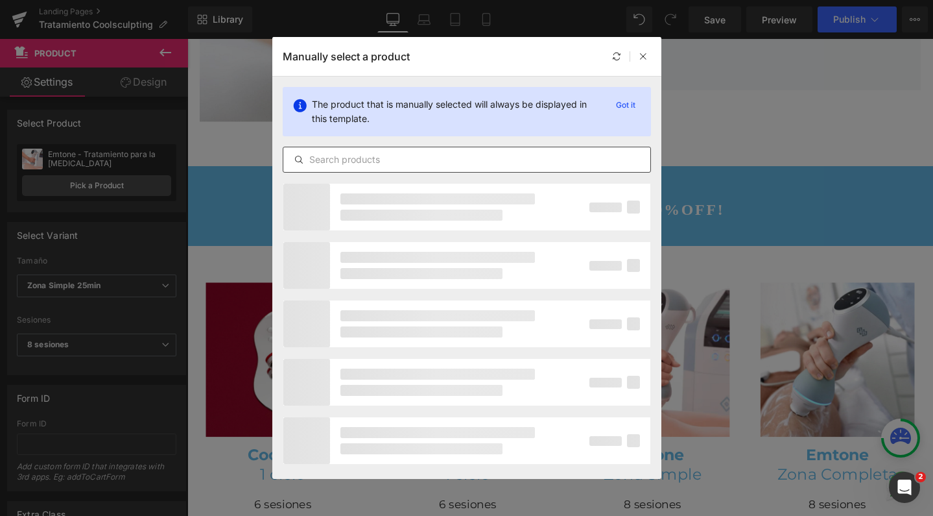
click at [407, 158] on input "text" at bounding box center [466, 160] width 367 height 16
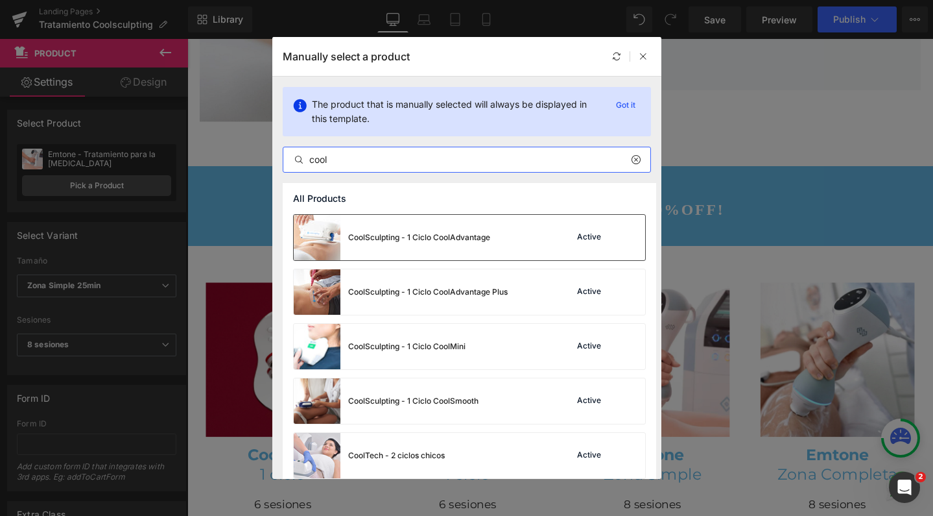
type input "cool"
click at [464, 228] on div "CoolSculpting - 1 Ciclo CoolAdvantage" at bounding box center [392, 237] width 196 height 45
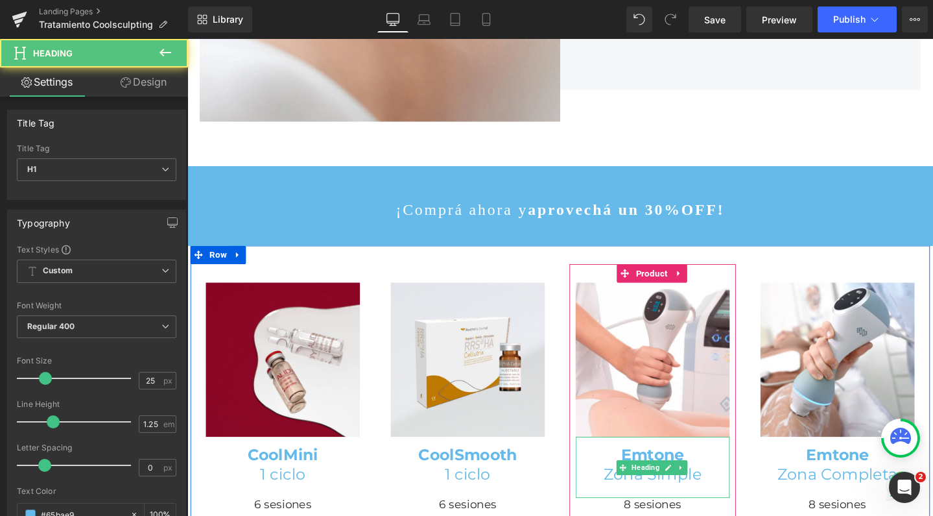
click at [669, 466] on strong "Emtone" at bounding box center [677, 475] width 67 height 19
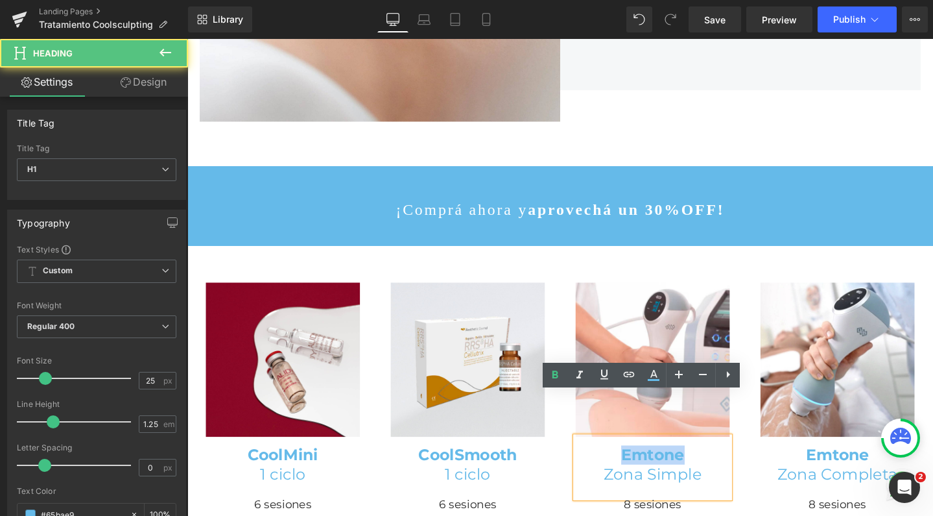
drag, startPoint x: 700, startPoint y: 427, endPoint x: 637, endPoint y: 427, distance: 63.5
click at [644, 466] on strong "Emtone" at bounding box center [677, 475] width 67 height 19
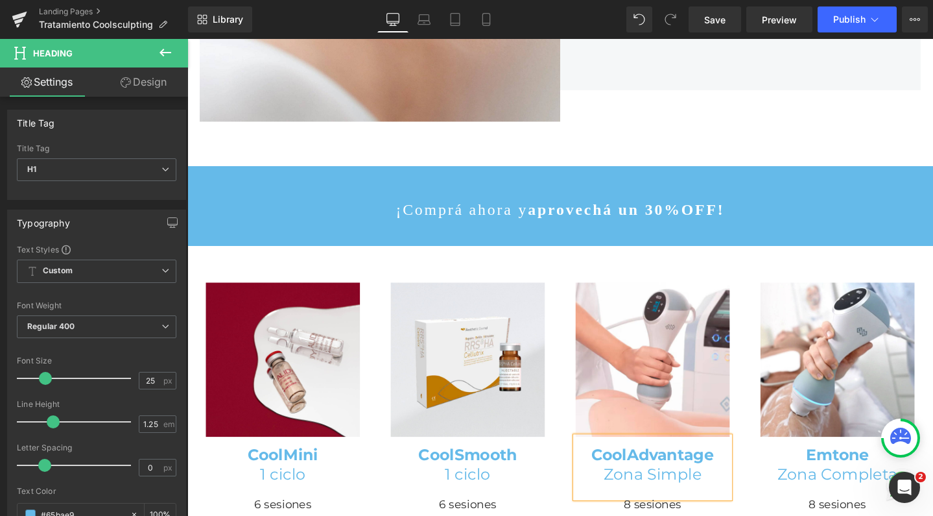
click at [632, 486] on h1 "Zona Simple" at bounding box center [677, 496] width 162 height 20
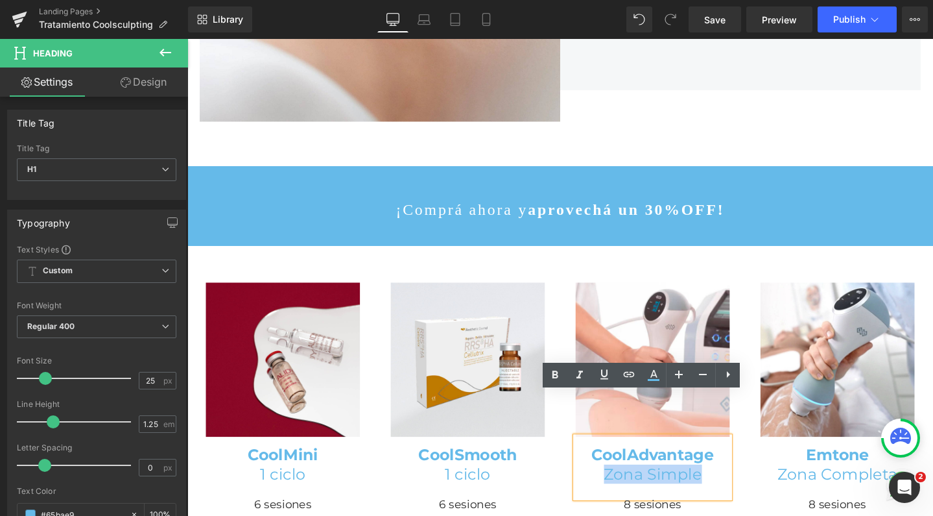
drag, startPoint x: 619, startPoint y: 447, endPoint x: 736, endPoint y: 449, distance: 117.4
click at [736, 486] on h1 "Zona Simple" at bounding box center [677, 496] width 162 height 20
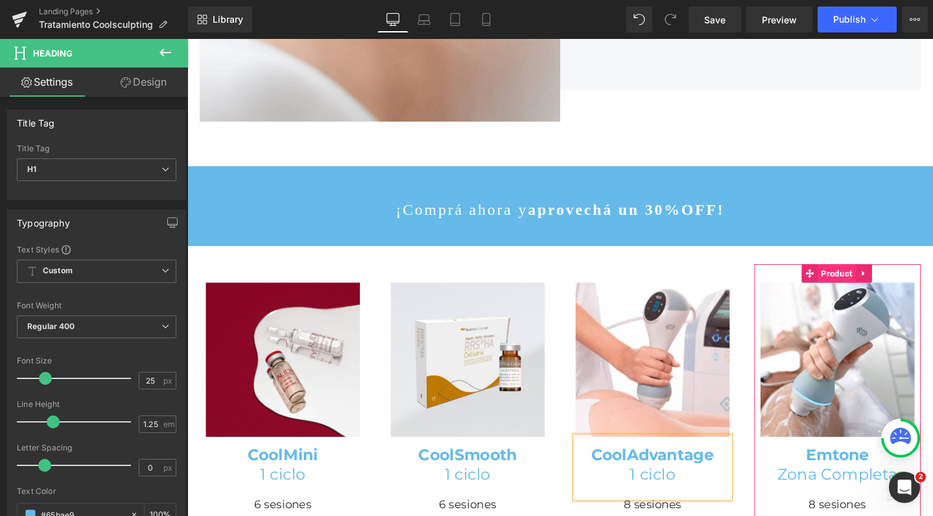
click at [862, 276] on span "Product" at bounding box center [871, 285] width 40 height 19
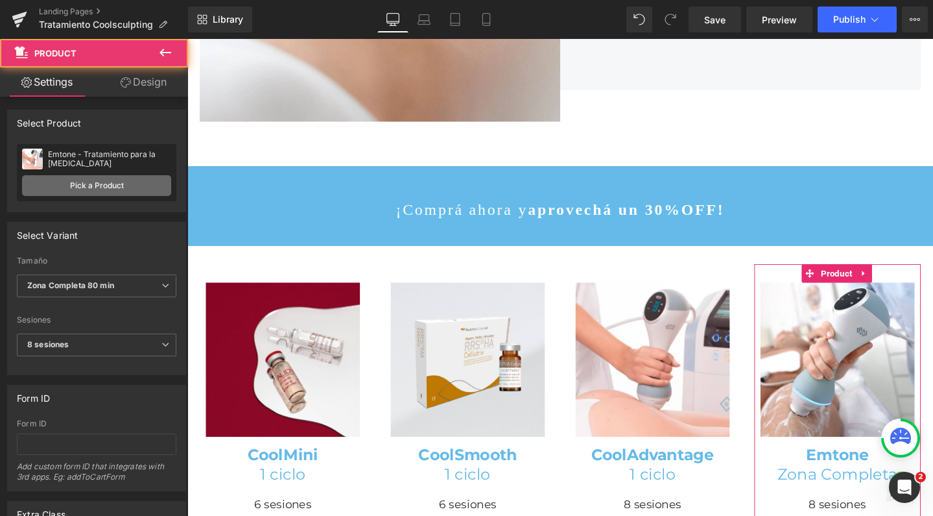
click at [118, 188] on link "Pick a Product" at bounding box center [96, 185] width 149 height 21
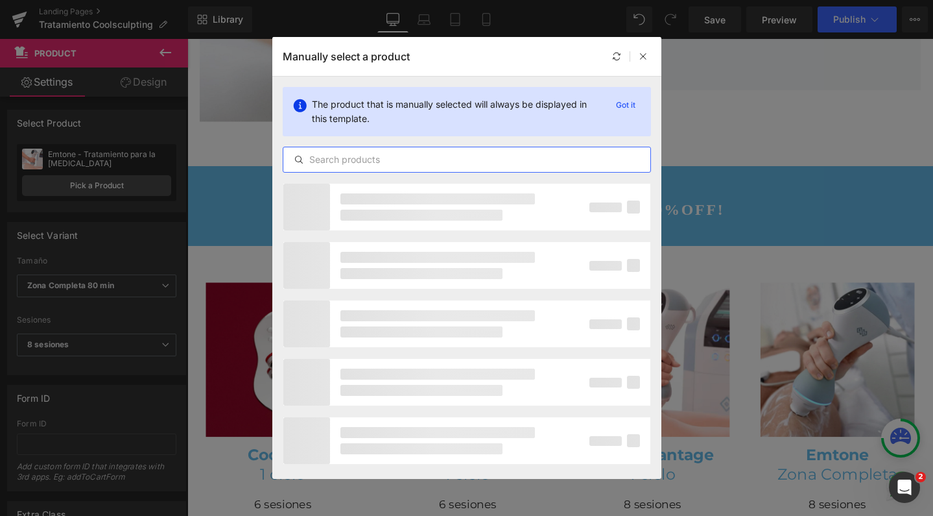
click at [400, 158] on input "text" at bounding box center [466, 160] width 367 height 16
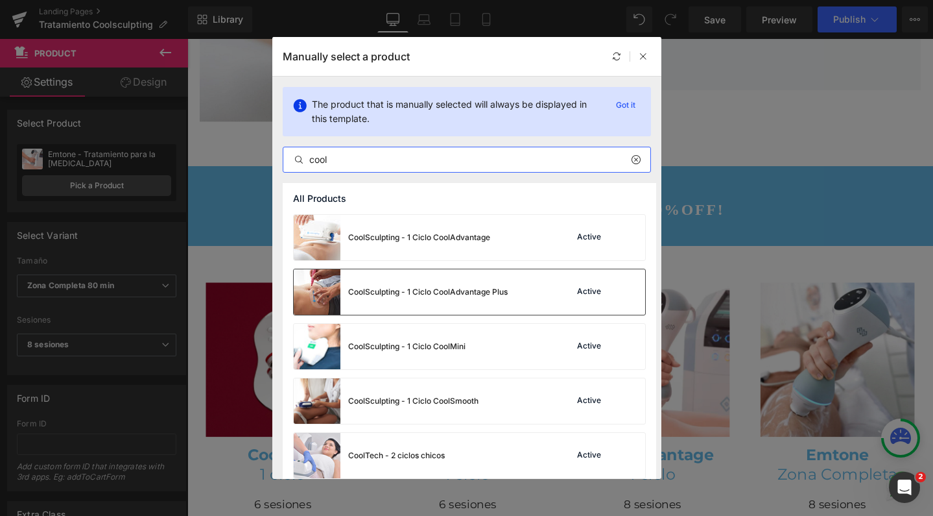
type input "cool"
click at [490, 301] on div "CoolSculpting - 1 Ciclo CoolAdvantage Plus" at bounding box center [401, 291] width 214 height 45
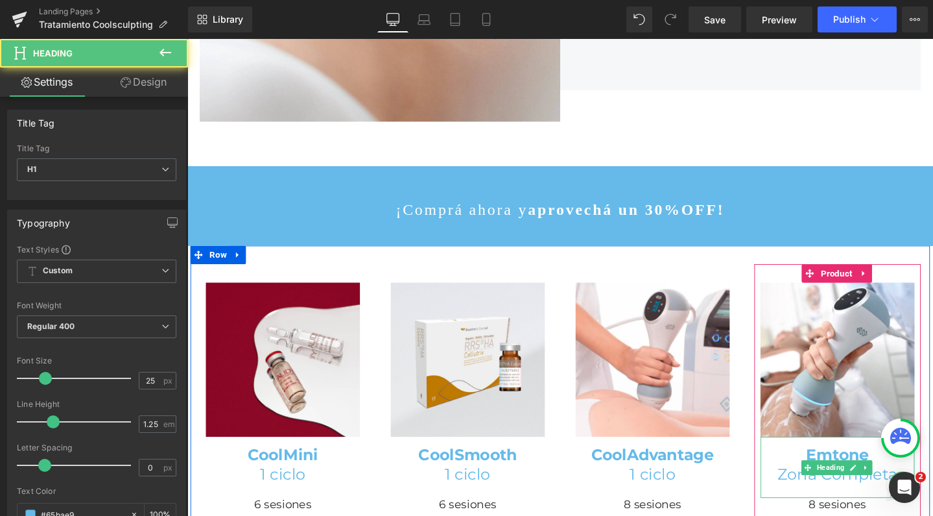
click at [855, 466] on strong "Emtone" at bounding box center [871, 475] width 67 height 19
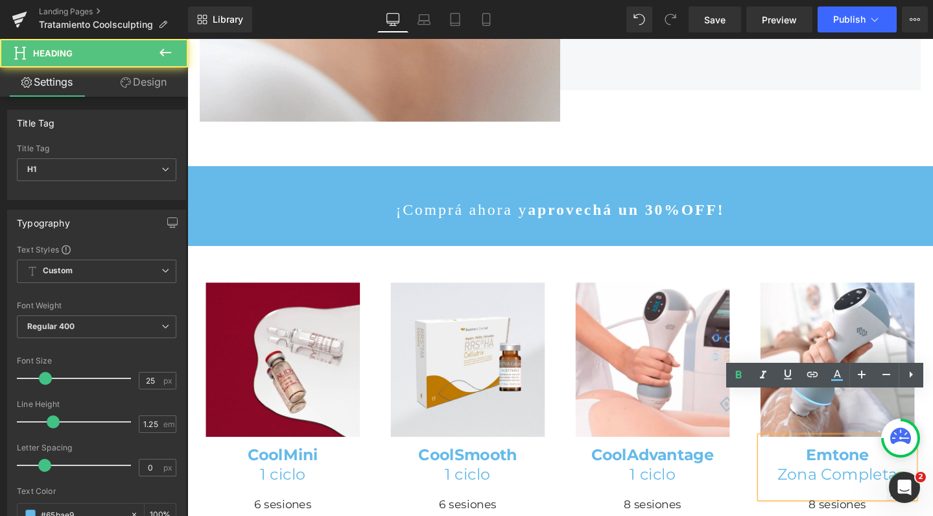
click at [838, 466] on strong "Emtone" at bounding box center [871, 475] width 67 height 19
drag, startPoint x: 831, startPoint y: 428, endPoint x: 907, endPoint y: 427, distance: 76.5
click at [907, 466] on h1 "Emtone" at bounding box center [871, 476] width 162 height 20
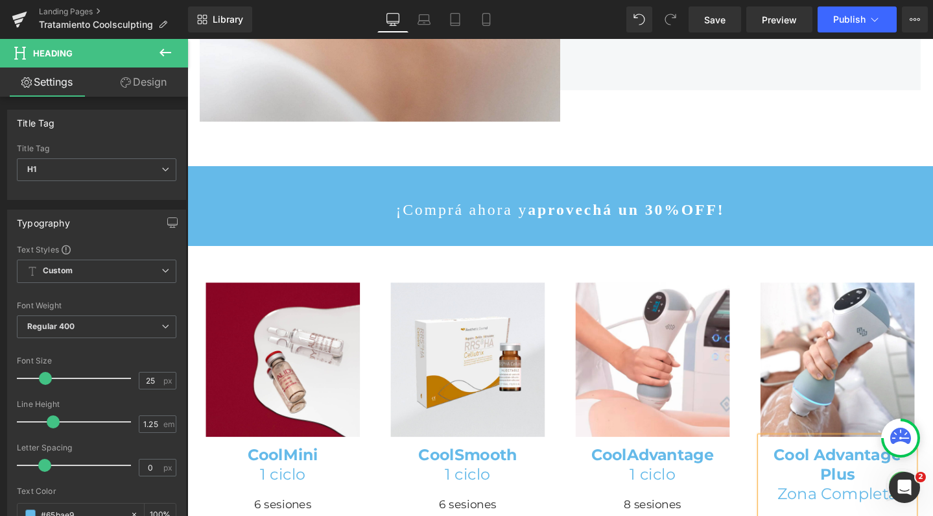
click at [836, 466] on strong "Cool Advantage Plus" at bounding box center [872, 486] width 134 height 40
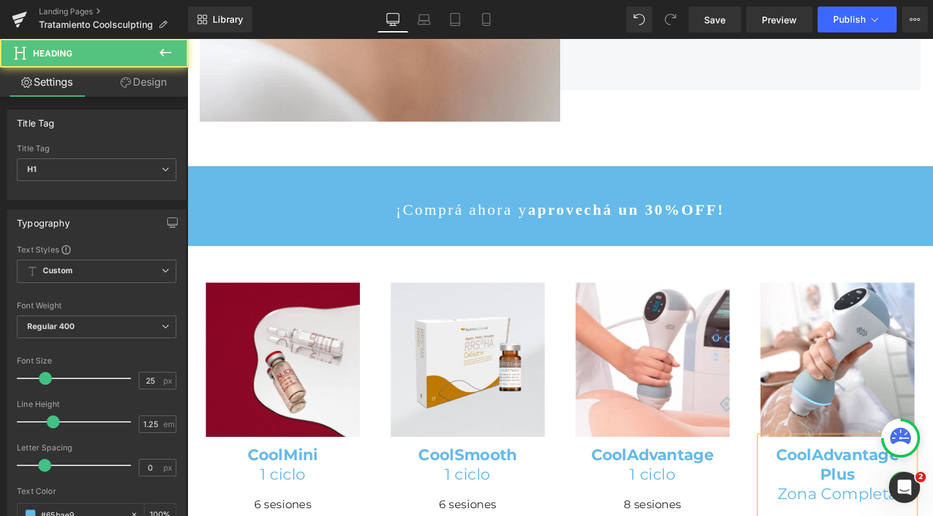
click at [849, 507] on h1 "Zona Completa" at bounding box center [871, 517] width 162 height 20
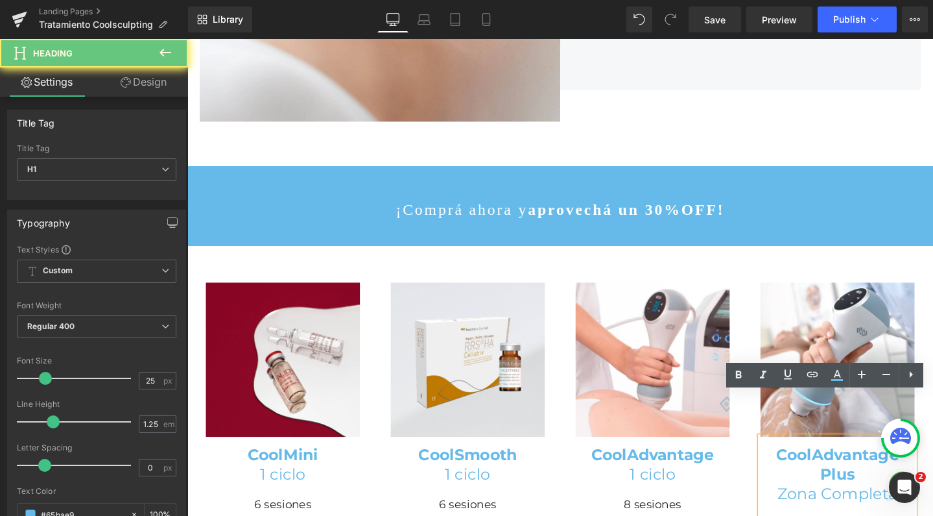
click at [849, 507] on h1 "Zona Completa" at bounding box center [871, 517] width 162 height 20
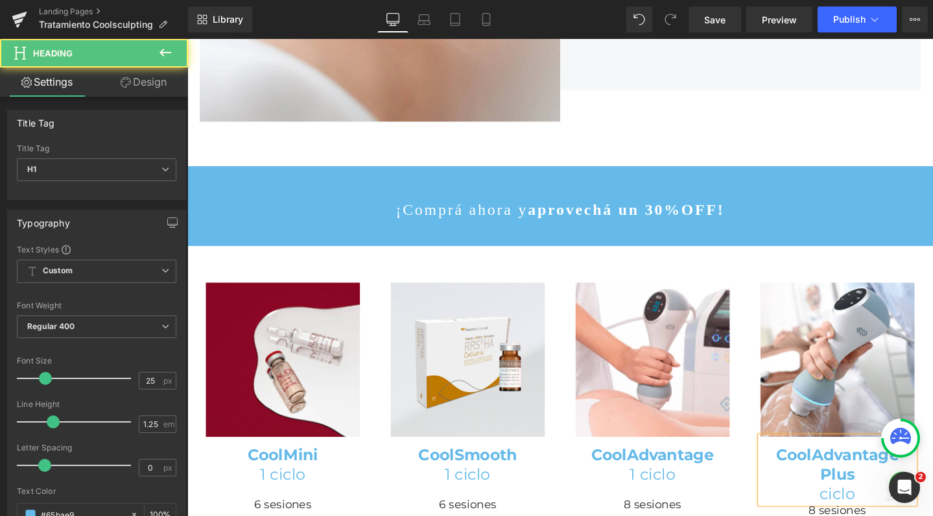
click at [846, 507] on h1 "ciclo" at bounding box center [871, 517] width 162 height 20
click at [905, 507] on h1 "1 ciclo" at bounding box center [871, 517] width 162 height 20
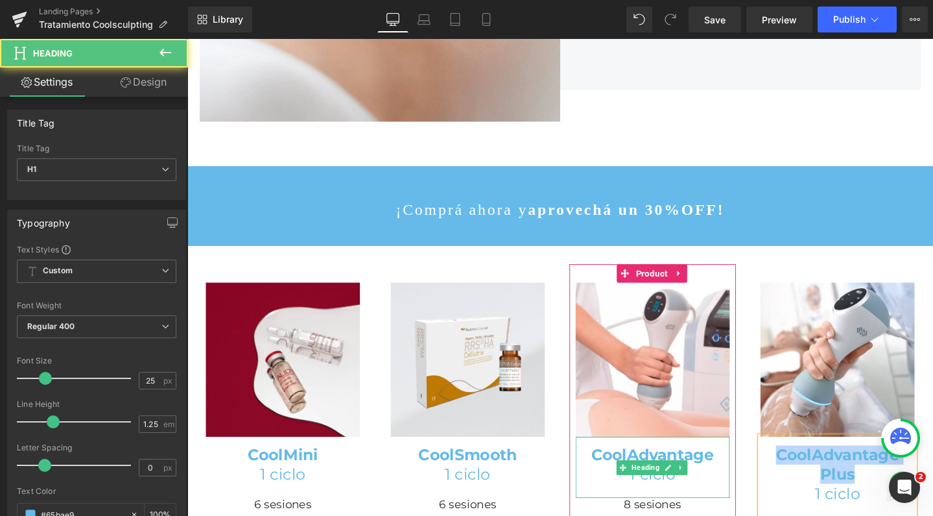
drag, startPoint x: 891, startPoint y: 453, endPoint x: 736, endPoint y: 427, distance: 157.1
click at [736, 427] on div "Image CoolMini 1 ciclo Heading 6 sesiones Heading $888,840.00 $622,188.00 (P) P…" at bounding box center [580, 503] width 778 height 495
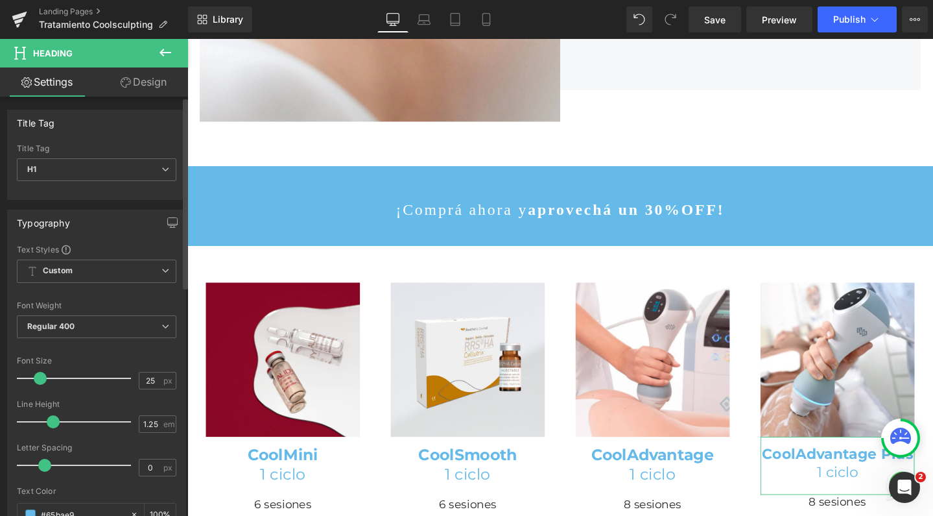
click at [34, 377] on span at bounding box center [40, 378] width 13 height 13
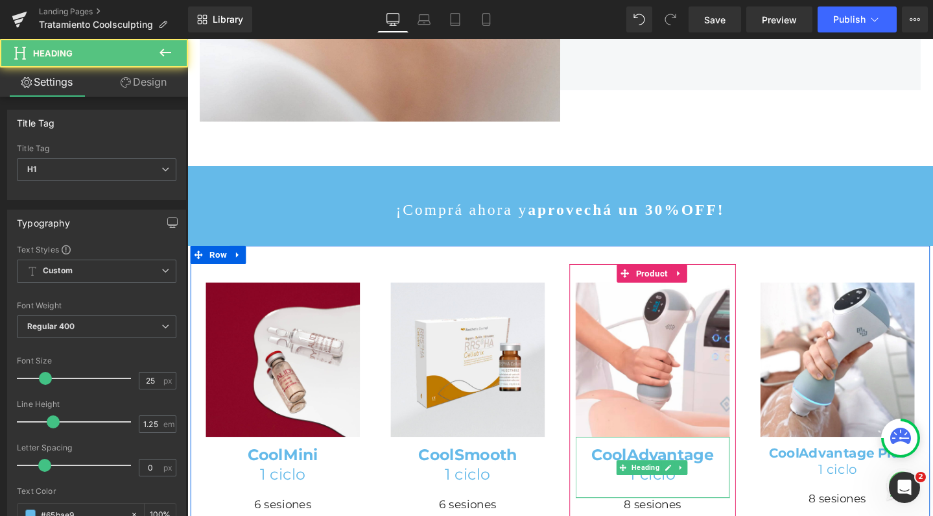
click at [665, 466] on strong "CoolAdvantage" at bounding box center [677, 475] width 130 height 19
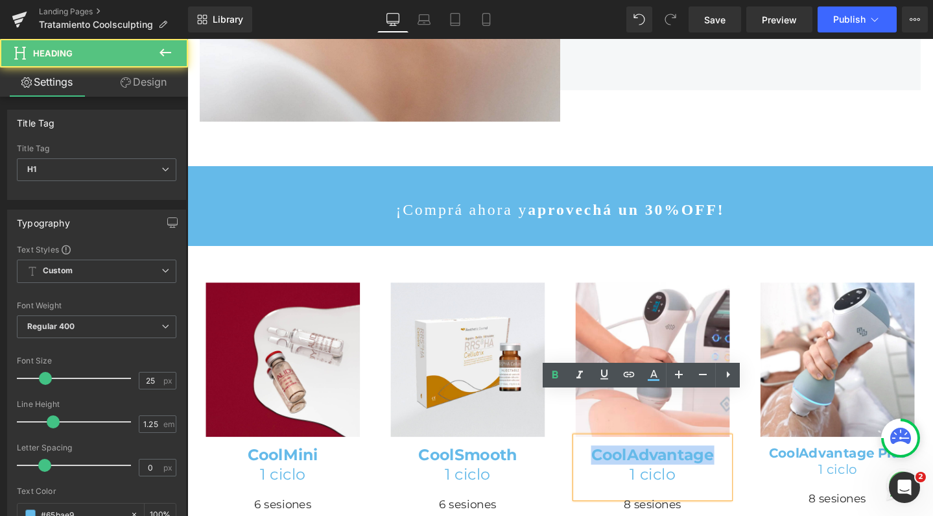
drag, startPoint x: 735, startPoint y: 431, endPoint x: 606, endPoint y: 429, distance: 129.1
click at [606, 466] on h1 "CoolAdvantage" at bounding box center [677, 476] width 162 height 20
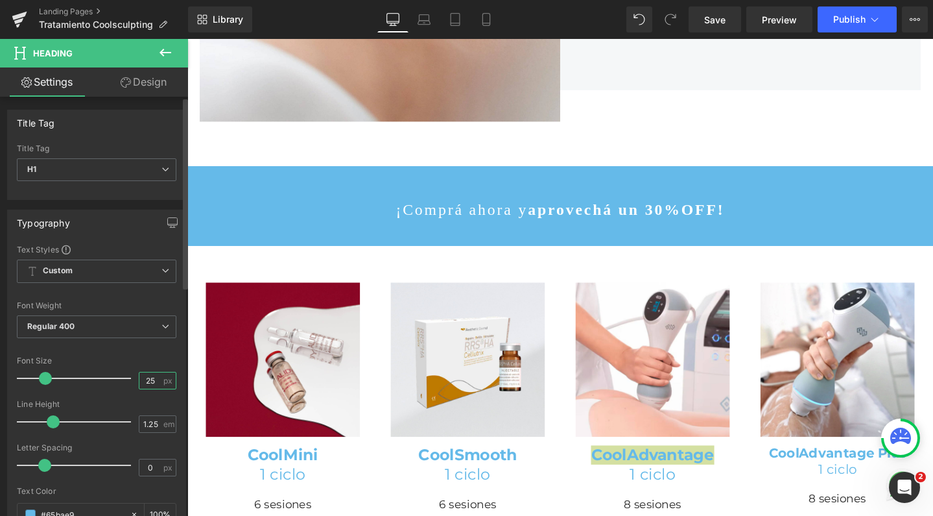
click at [152, 379] on input "25" at bounding box center [150, 380] width 23 height 16
type input "21"
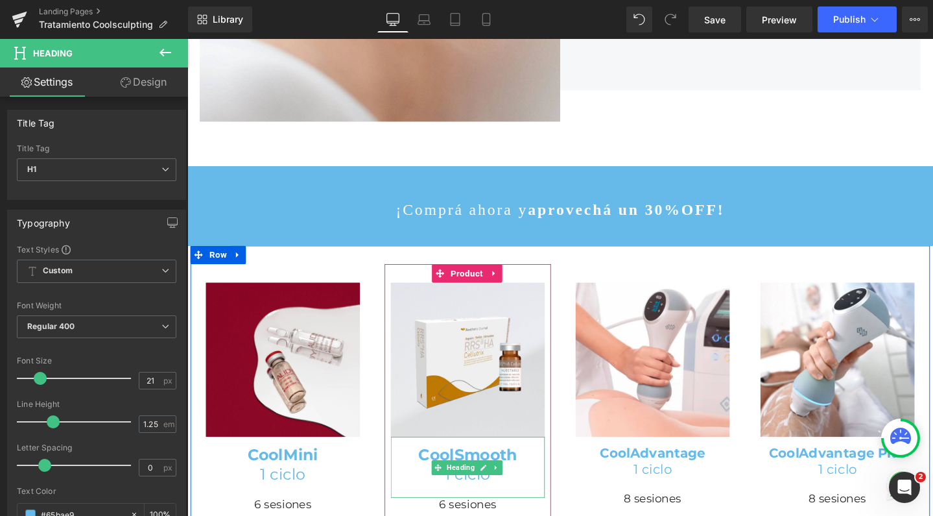
click at [462, 466] on strong "CoolSmooth" at bounding box center [483, 475] width 104 height 19
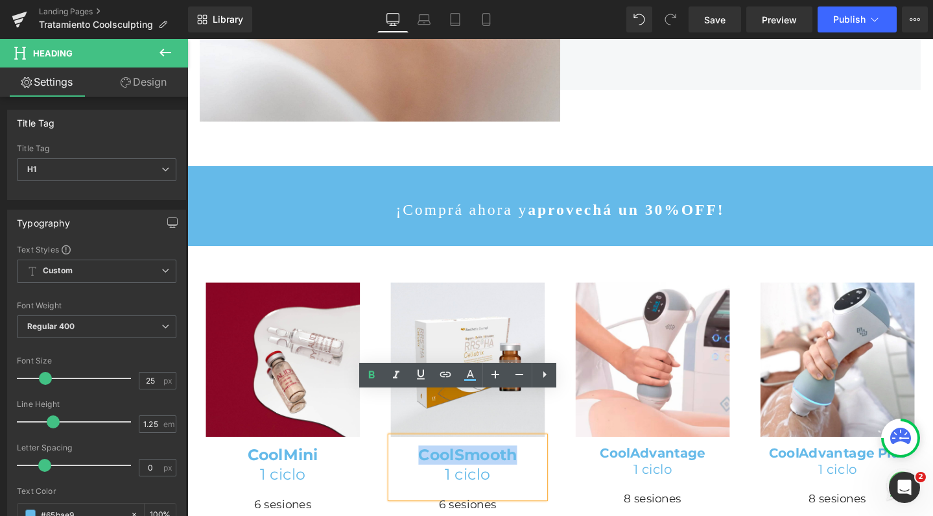
drag, startPoint x: 532, startPoint y: 431, endPoint x: 407, endPoint y: 429, distance: 125.8
click at [407, 466] on h1 "CoolSmooth" at bounding box center [482, 476] width 162 height 20
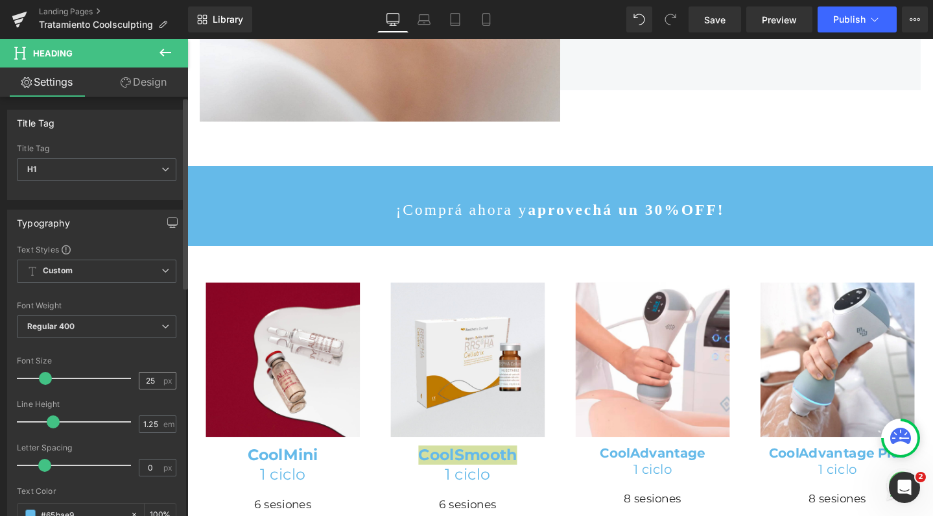
click at [157, 379] on div "25 px" at bounding box center [158, 381] width 38 height 18
click at [153, 379] on input "25" at bounding box center [150, 380] width 23 height 16
type input "21"
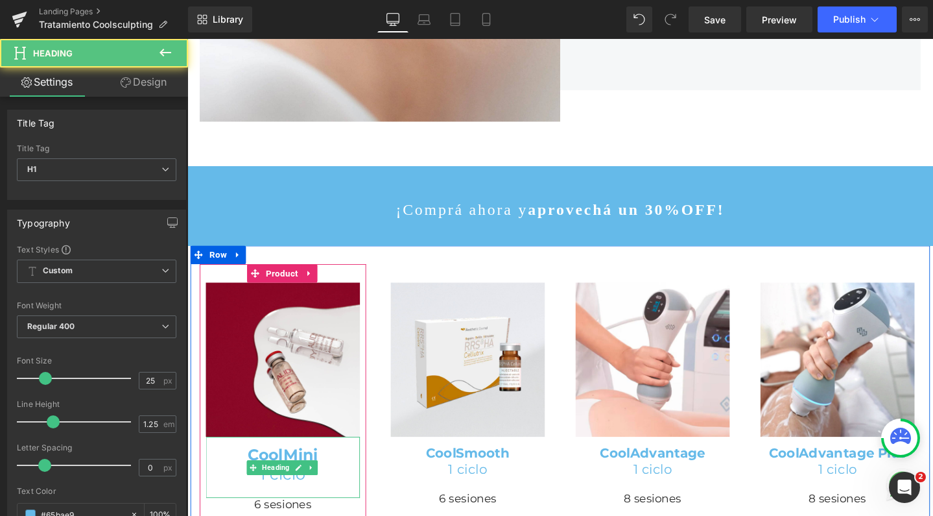
click at [283, 466] on strong "CoolMini" at bounding box center [288, 475] width 75 height 19
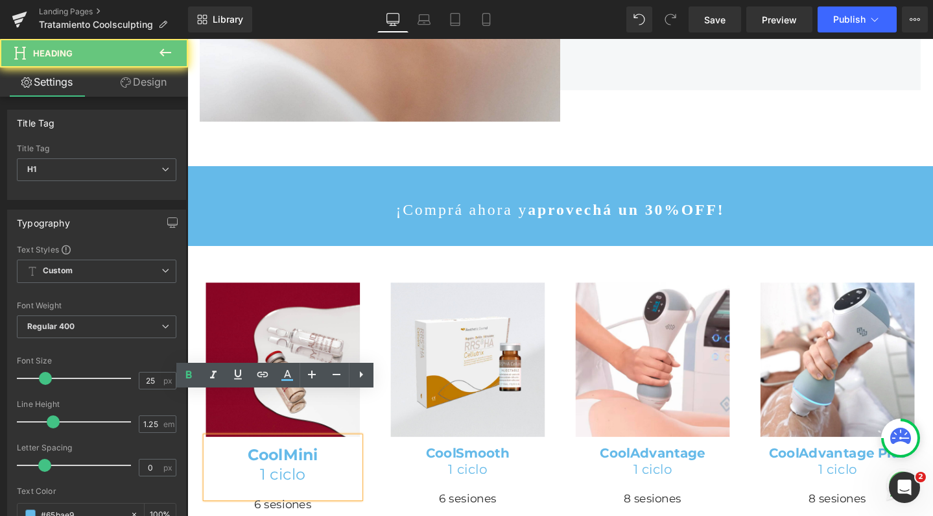
click at [237, 466] on h1 "CoolMini" at bounding box center [288, 476] width 162 height 20
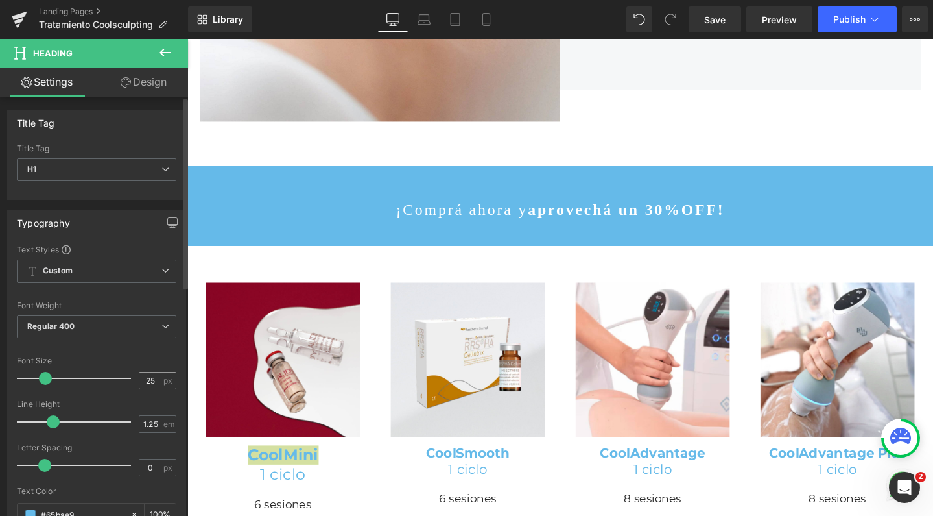
click at [163, 381] on span "px" at bounding box center [168, 380] width 11 height 8
click at [163, 380] on span "px" at bounding box center [168, 380] width 11 height 8
click at [154, 378] on input "25" at bounding box center [150, 380] width 23 height 16
type input "21"
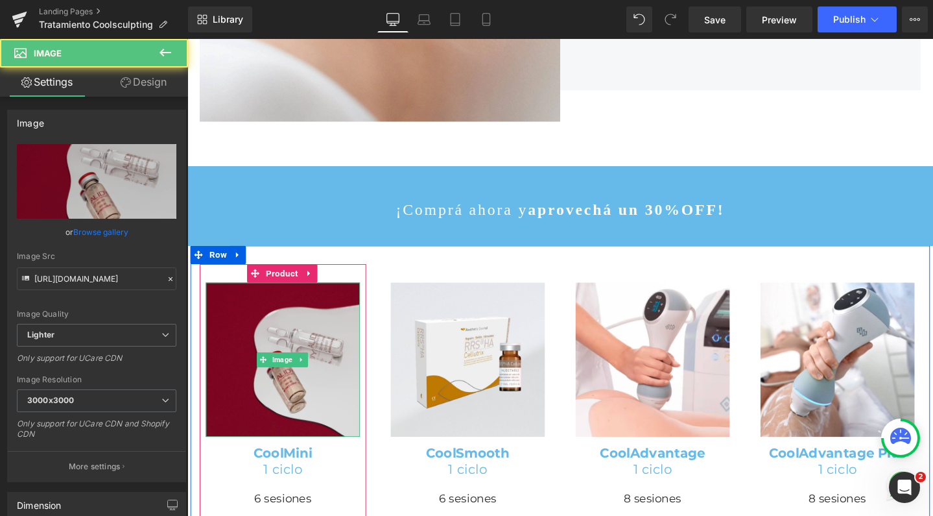
click at [287, 295] on img at bounding box center [288, 376] width 162 height 162
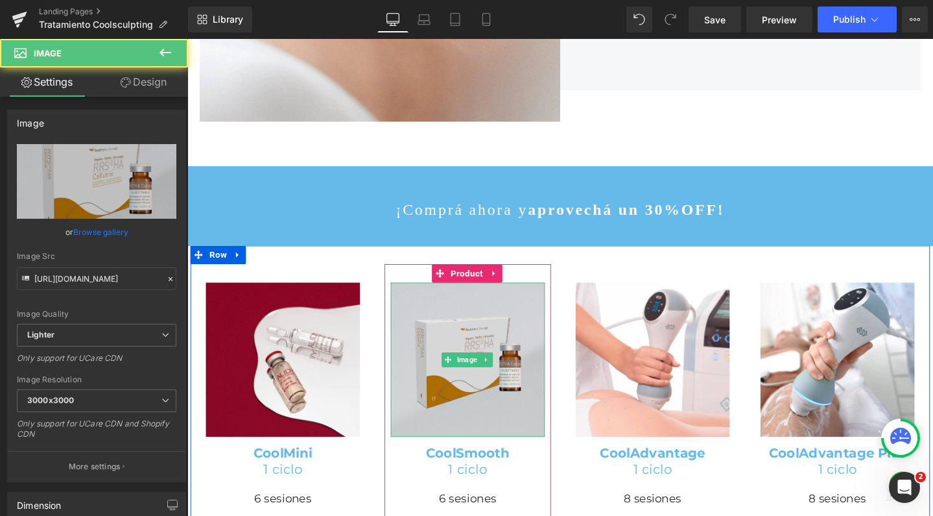
click at [493, 295] on img at bounding box center [482, 376] width 162 height 162
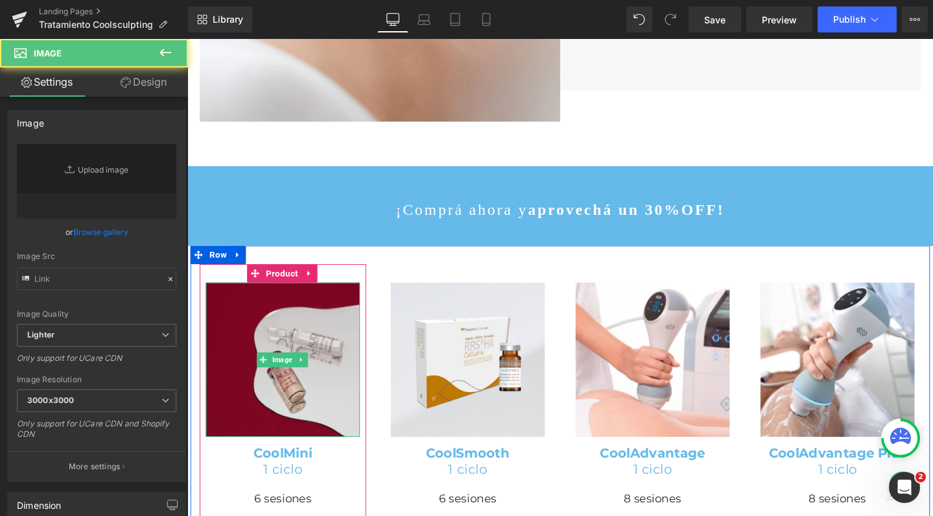
drag, startPoint x: 271, startPoint y: 312, endPoint x: 341, endPoint y: 268, distance: 82.8
click at [271, 312] on img at bounding box center [288, 376] width 162 height 162
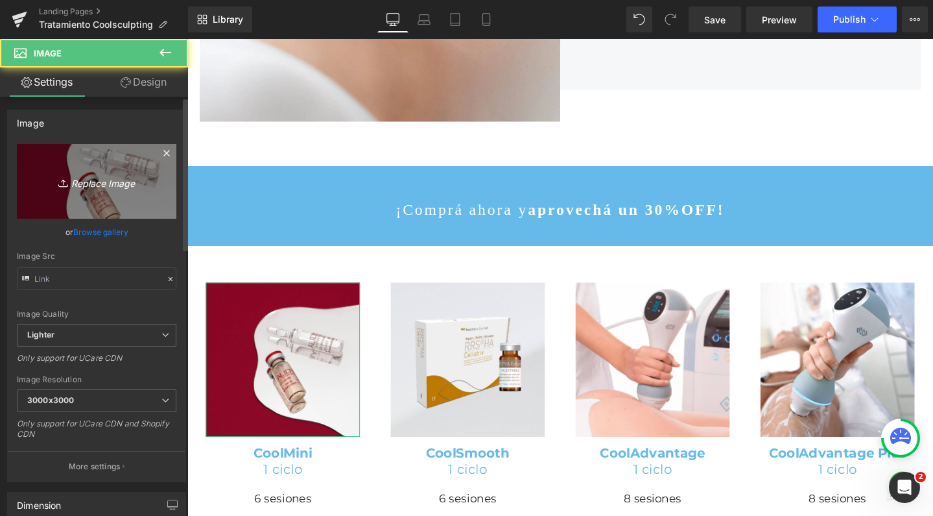
click at [105, 180] on icon "Replace Image" at bounding box center [97, 181] width 104 height 16
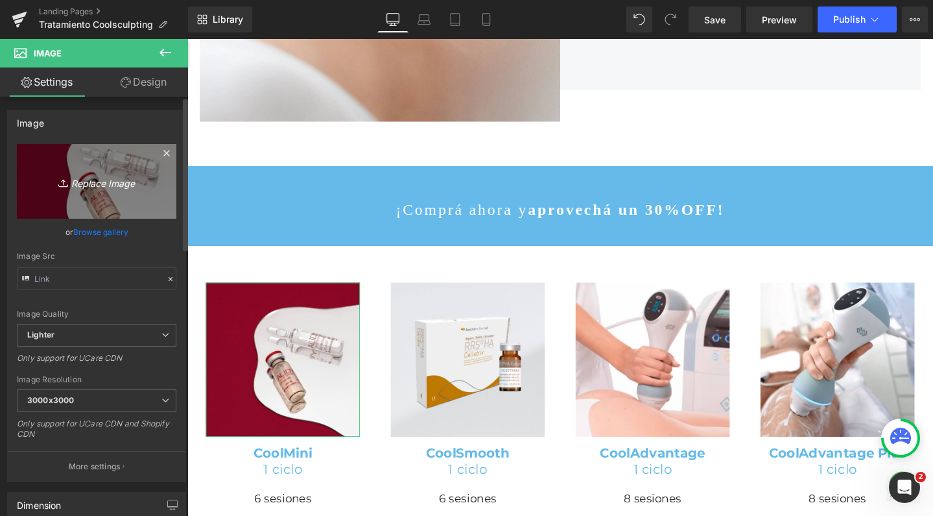
type input "C:\fakepath\coolmini.jpg"
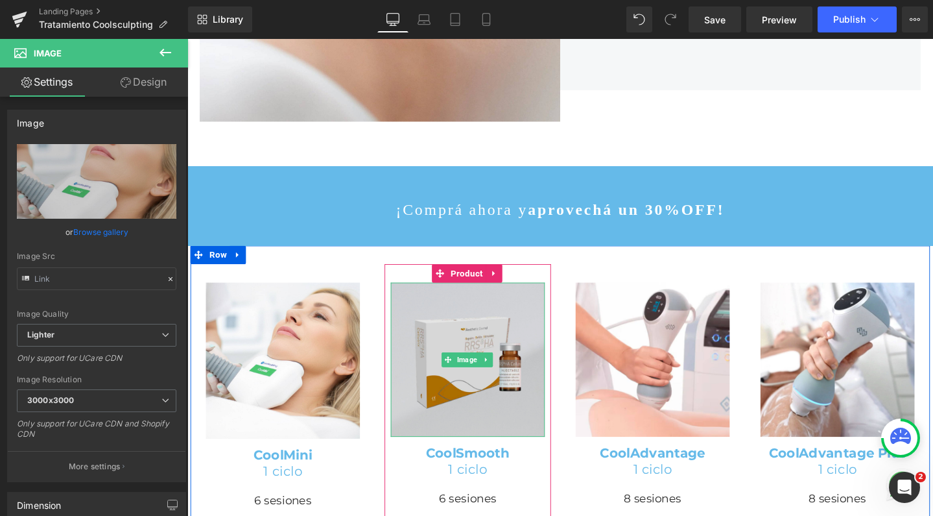
click at [499, 295] on img at bounding box center [482, 376] width 162 height 162
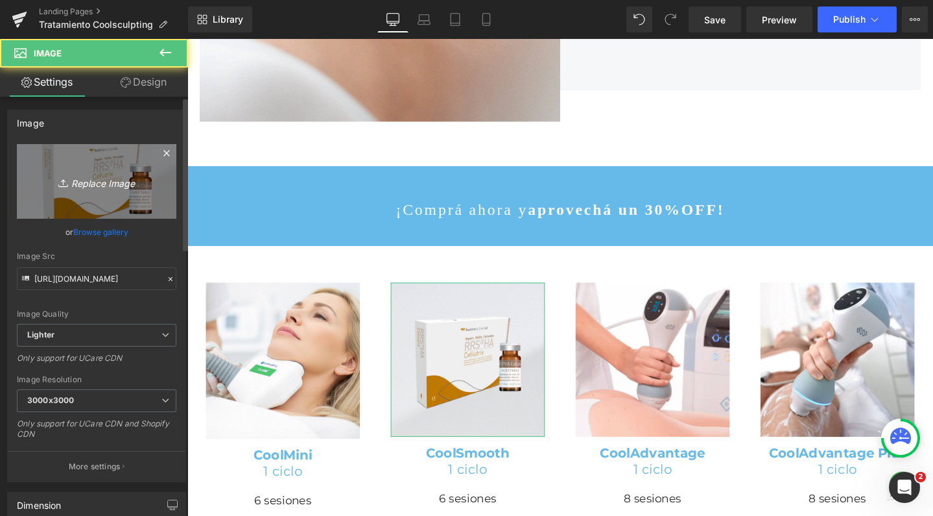
click at [147, 172] on link "Replace Image" at bounding box center [97, 181] width 160 height 75
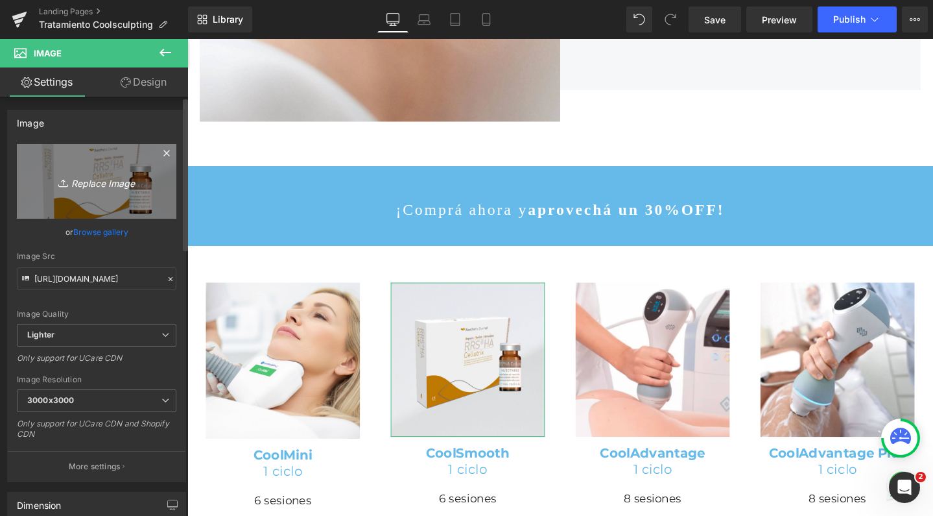
click at [92, 165] on link "Replace Image" at bounding box center [97, 181] width 160 height 75
type input "C:\fakepath\Captura_de_pantalla_2025-05-09_a_las_13.39.36.png.webp"
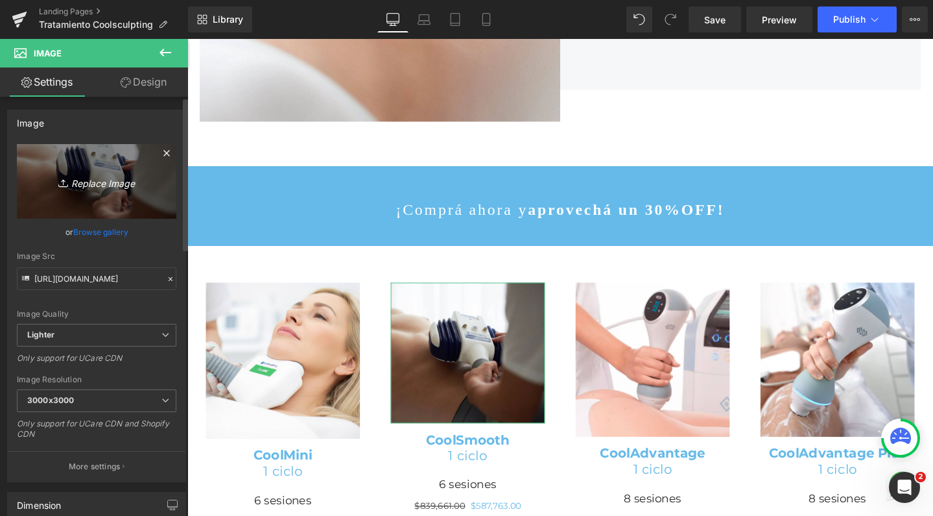
click at [147, 156] on link "Replace Image" at bounding box center [97, 181] width 160 height 75
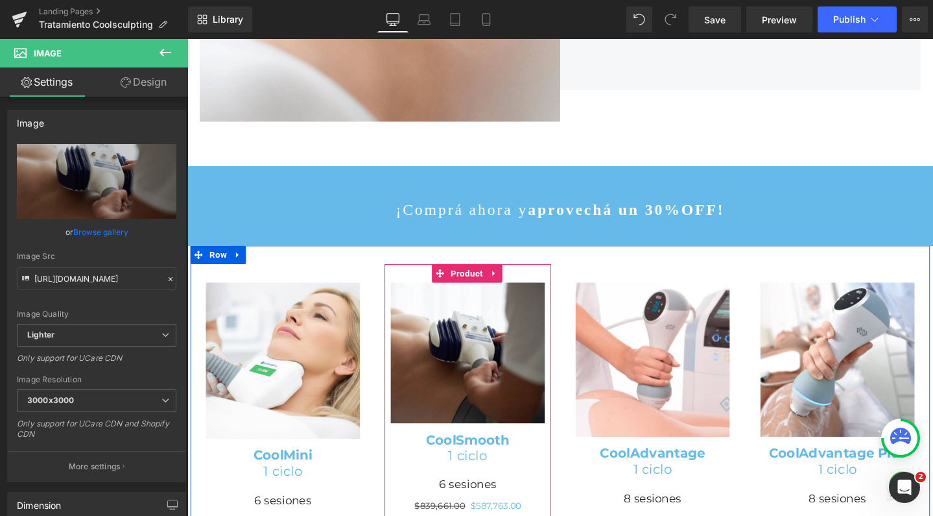
type input "C:\fakepath\coolsmooth.jpg"
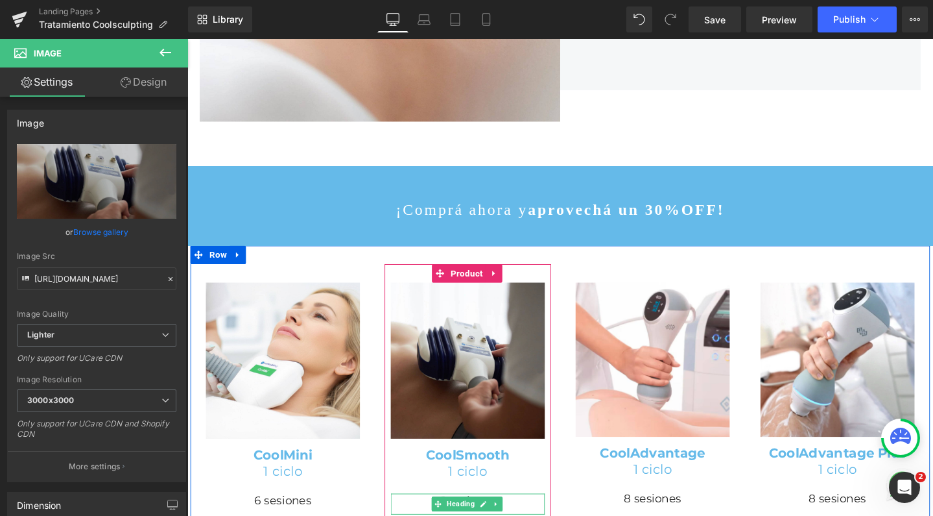
click at [491, 458] on div "Rendering Content" at bounding box center [467, 464] width 80 height 14
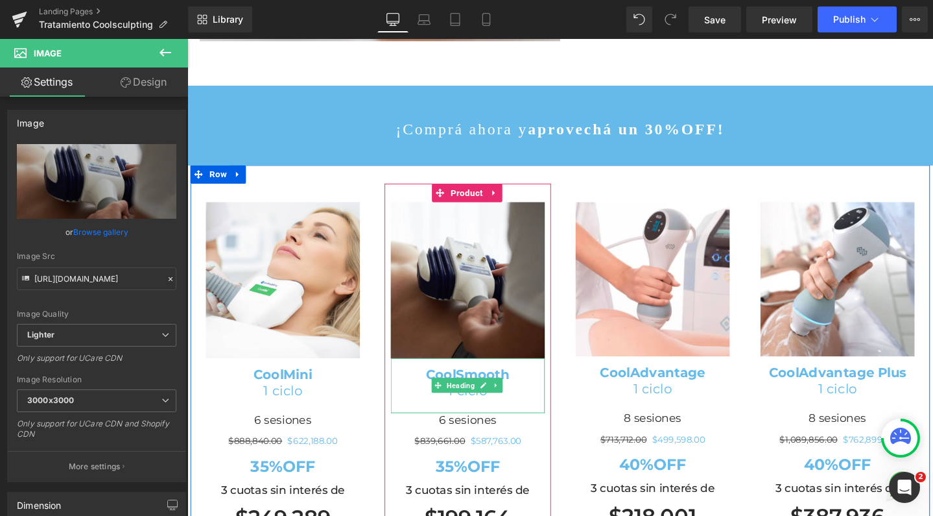
scroll to position [960, 0]
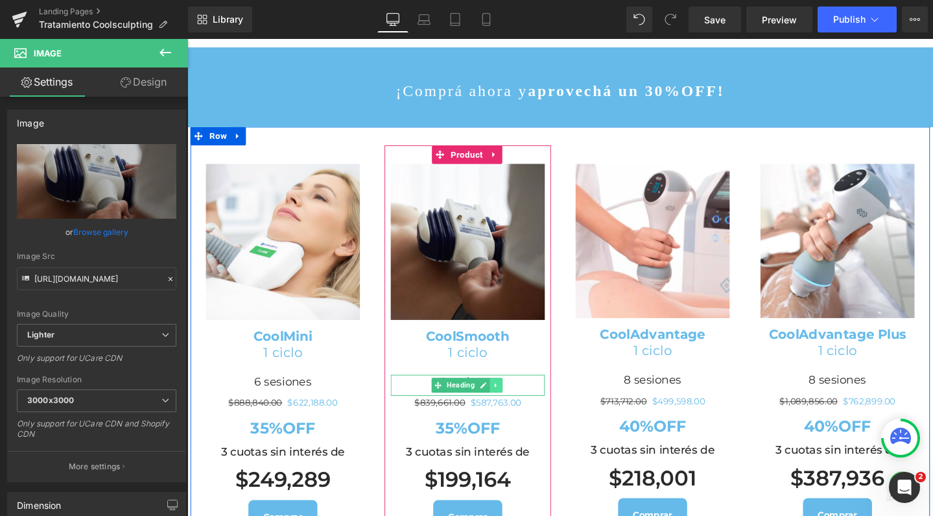
click at [510, 399] on icon at bounding box center [511, 403] width 7 height 8
click at [516, 399] on icon at bounding box center [519, 403] width 7 height 8
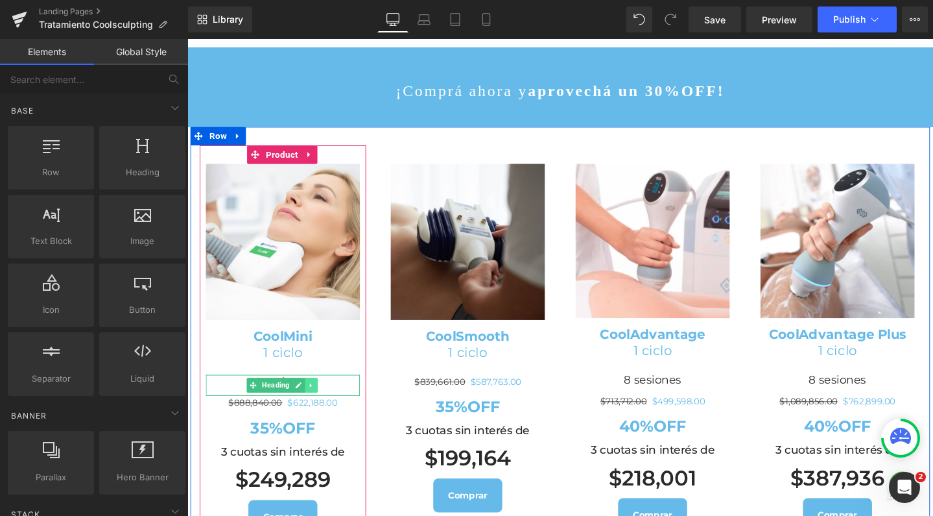
click at [317, 399] on icon at bounding box center [317, 403] width 7 height 8
click at [321, 399] on icon at bounding box center [324, 402] width 7 height 7
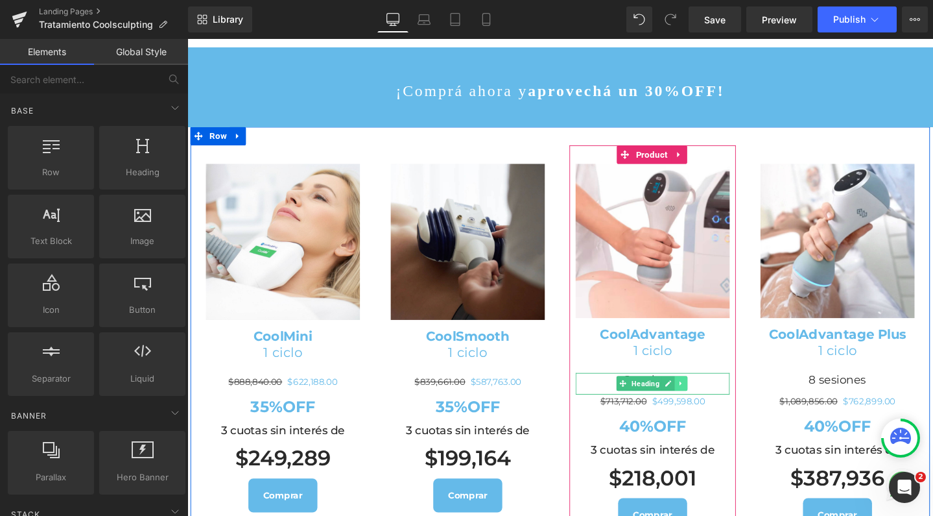
click at [703, 398] on icon at bounding box center [706, 402] width 7 height 8
click at [710, 398] on icon at bounding box center [713, 401] width 7 height 7
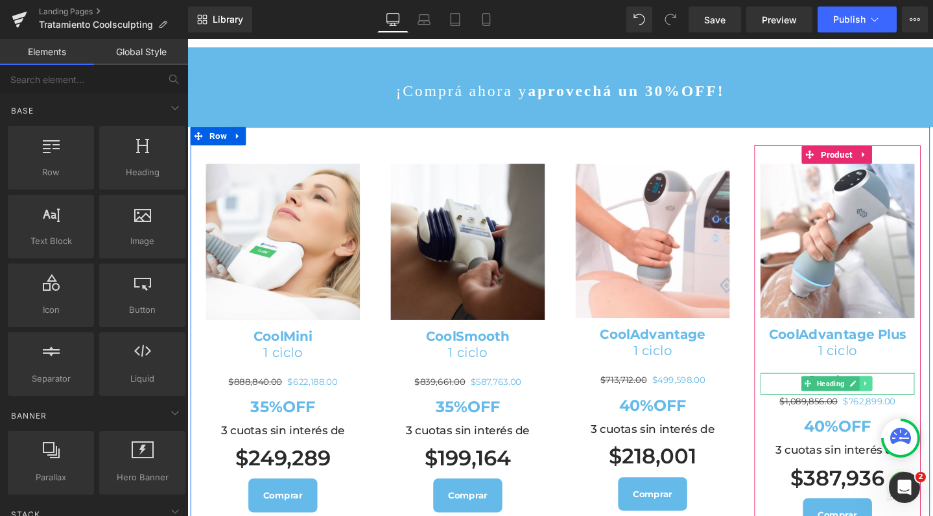
click at [895, 394] on link at bounding box center [902, 402] width 14 height 16
click at [905, 398] on icon at bounding box center [908, 401] width 7 height 7
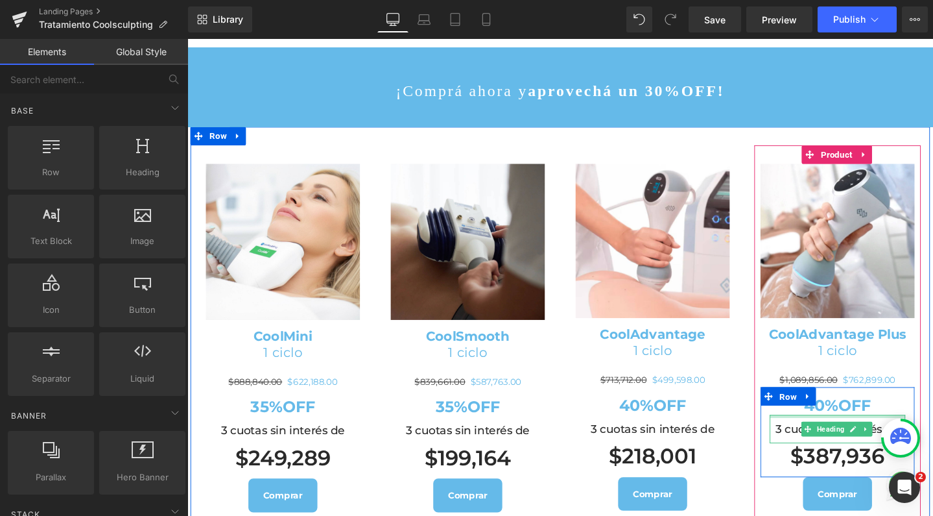
click at [844, 405] on div "40%OFF Heading" at bounding box center [871, 419] width 143 height 29
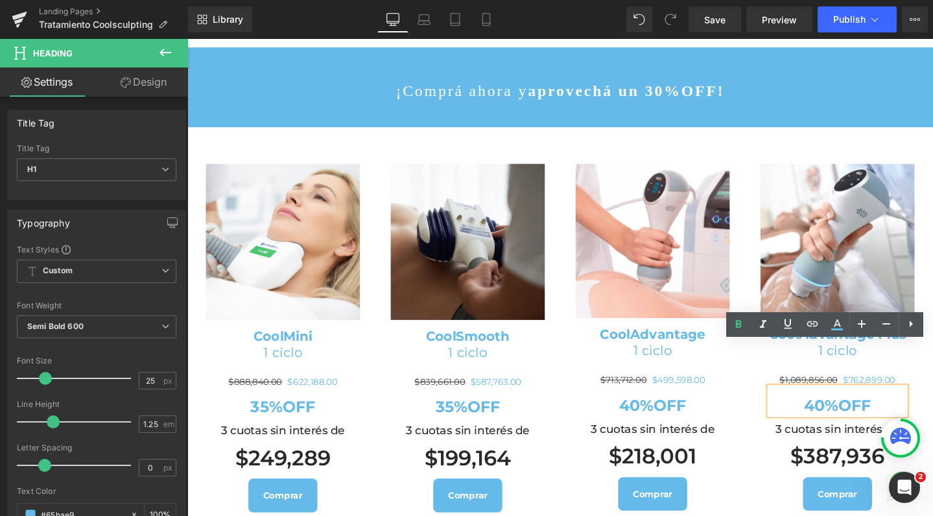
click at [838, 414] on strong "40%OFF" at bounding box center [872, 423] width 71 height 19
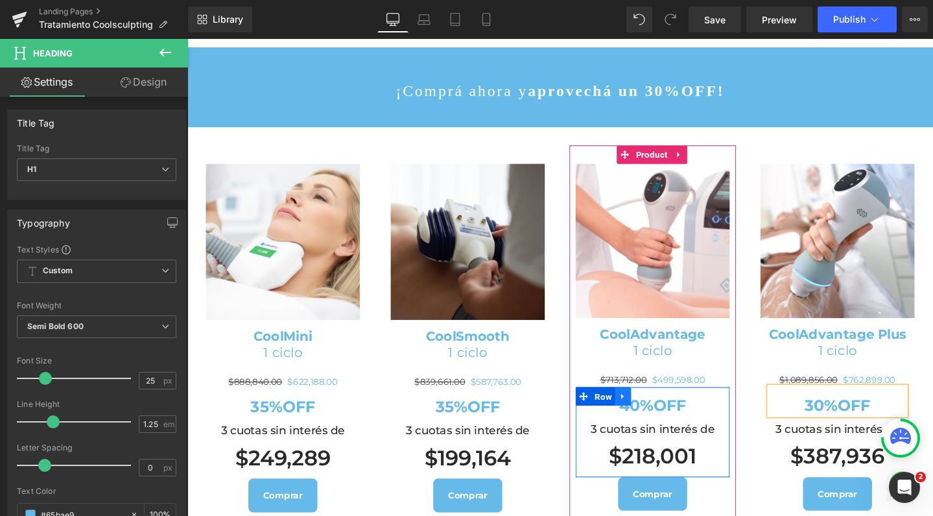
click at [640, 405] on link at bounding box center [645, 414] width 17 height 19
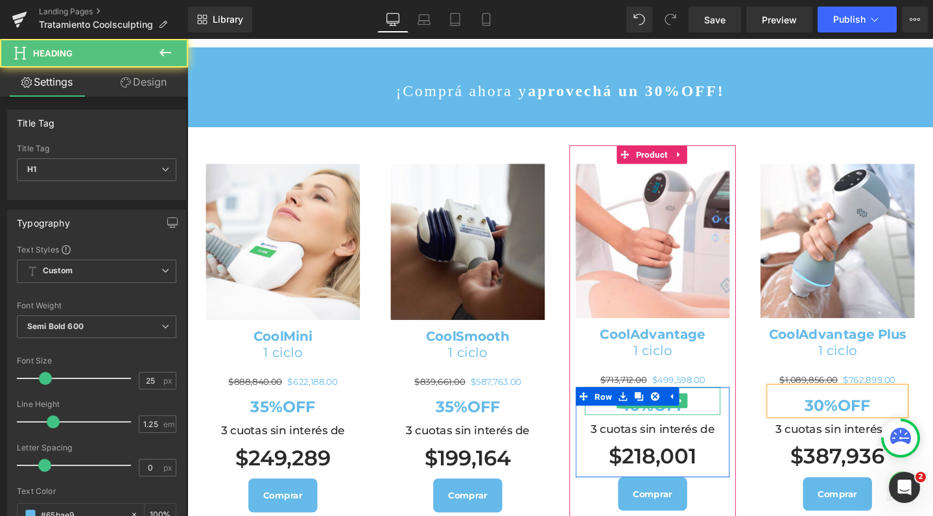
click at [648, 414] on strong "40%OFF" at bounding box center [677, 423] width 71 height 19
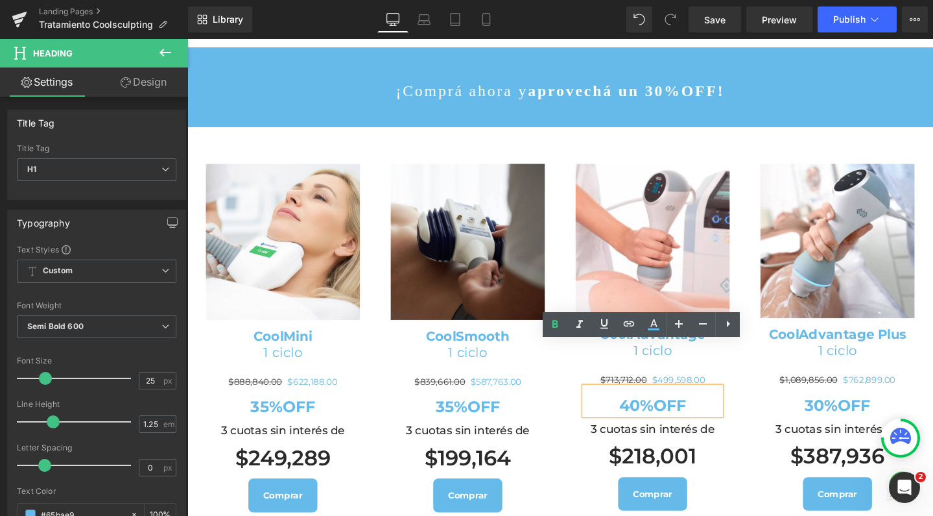
click at [644, 414] on strong "40%OFF" at bounding box center [677, 423] width 71 height 19
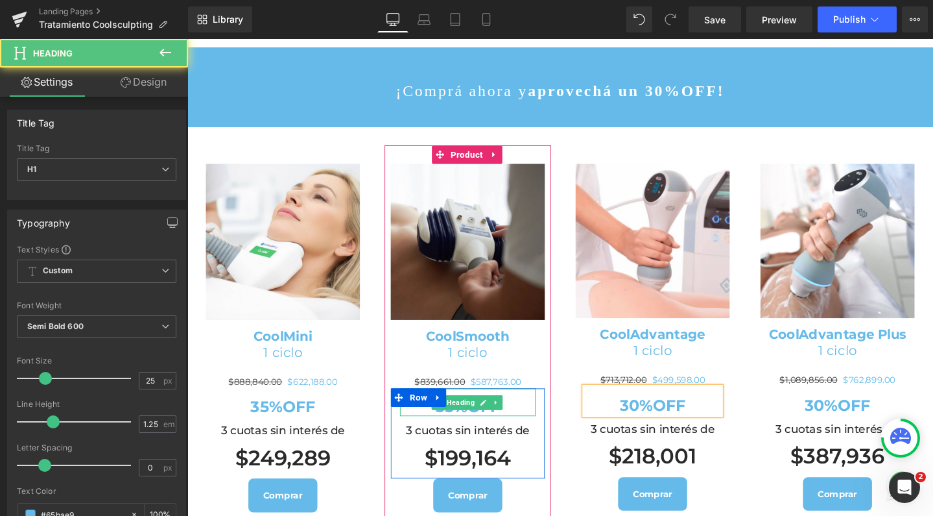
click at [527, 416] on h1 "35%OFF" at bounding box center [482, 426] width 143 height 20
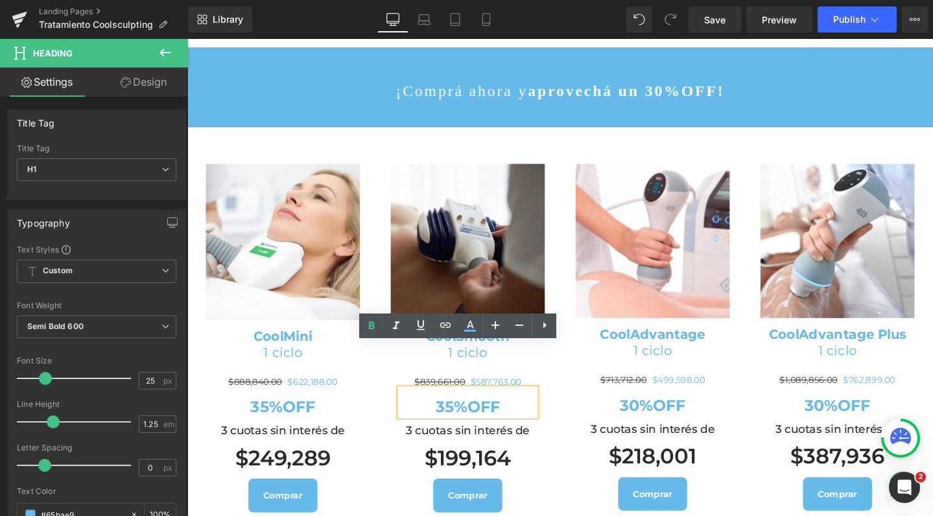
click at [460, 416] on strong "35%OFF" at bounding box center [483, 425] width 68 height 19
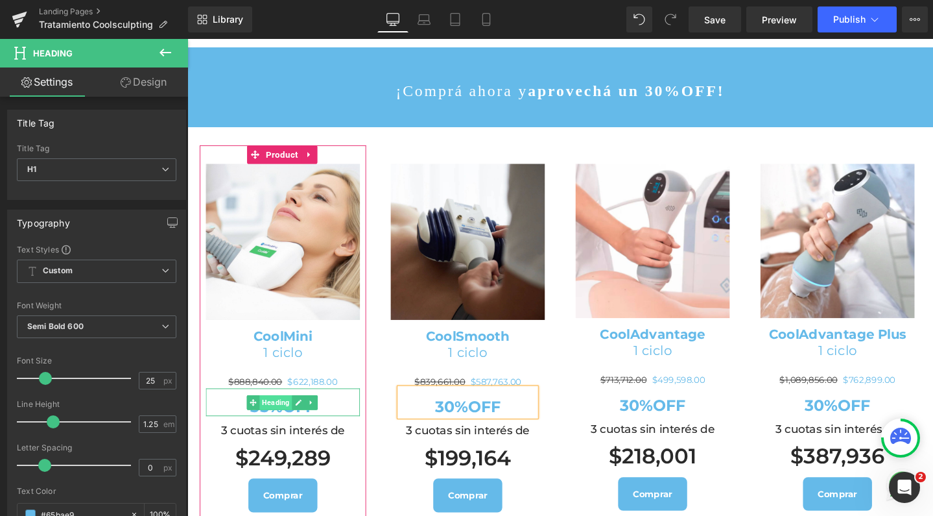
click at [263, 414] on span "Heading" at bounding box center [280, 422] width 34 height 16
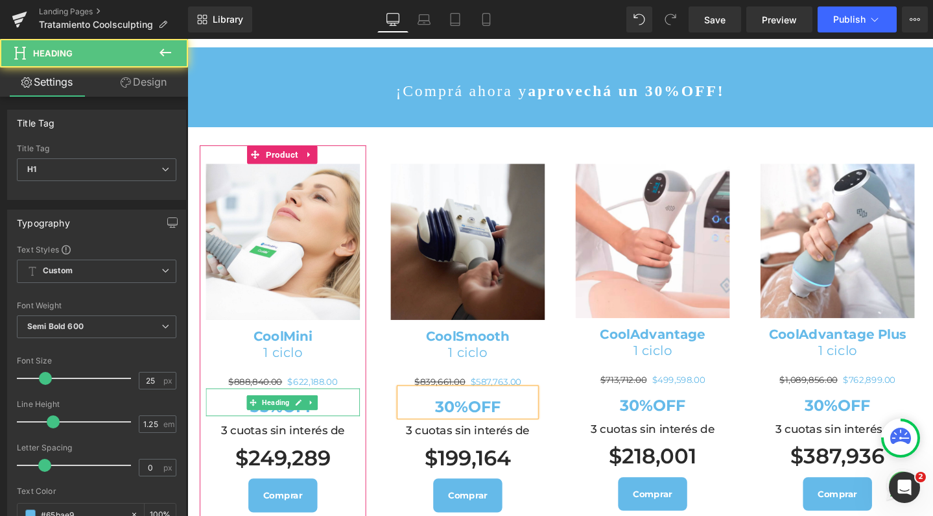
click at [335, 416] on h1 "35%OFF" at bounding box center [288, 426] width 162 height 20
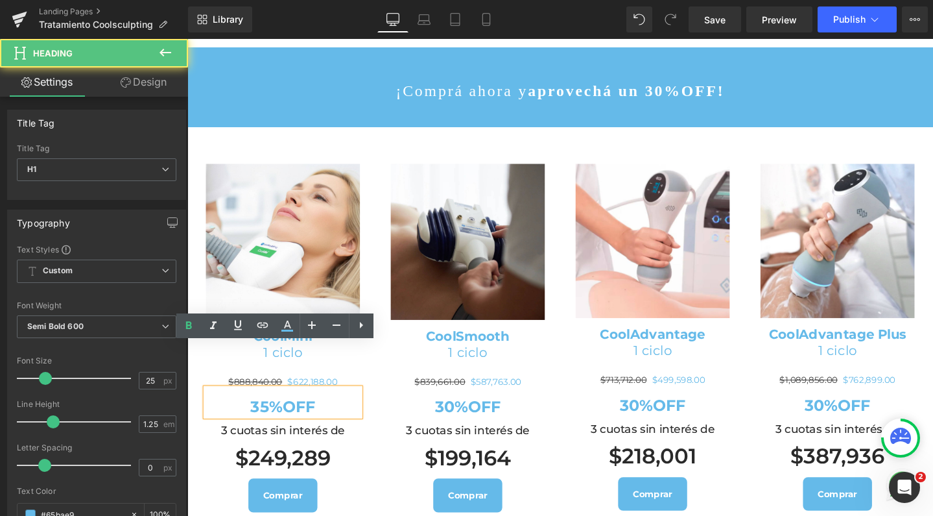
click at [267, 416] on strong "35%OFF" at bounding box center [288, 425] width 68 height 19
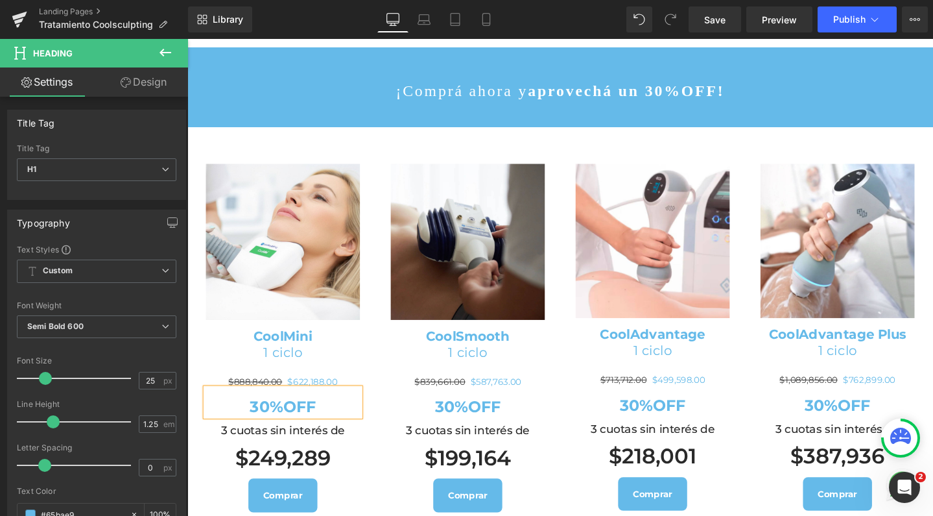
click at [669, 153] on span "Product" at bounding box center [676, 161] width 32 height 16
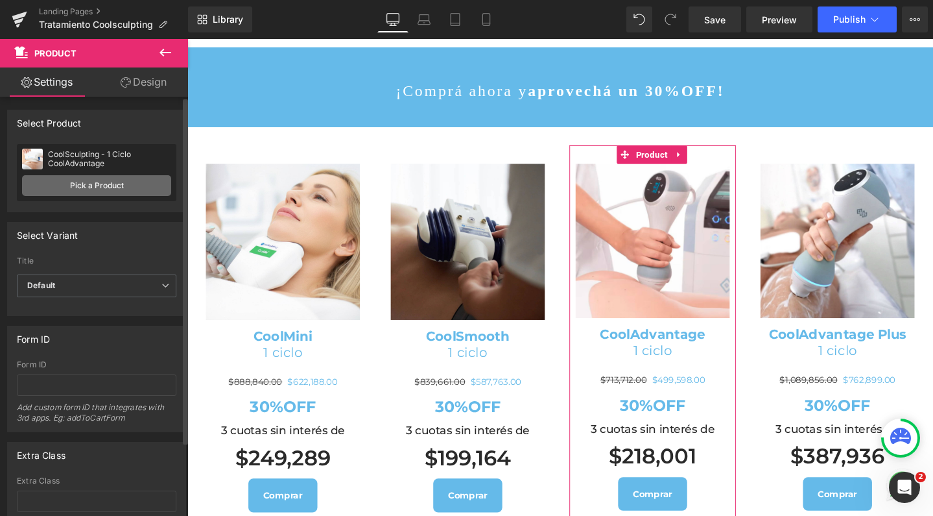
click at [69, 185] on link "Pick a Product" at bounding box center [96, 185] width 149 height 21
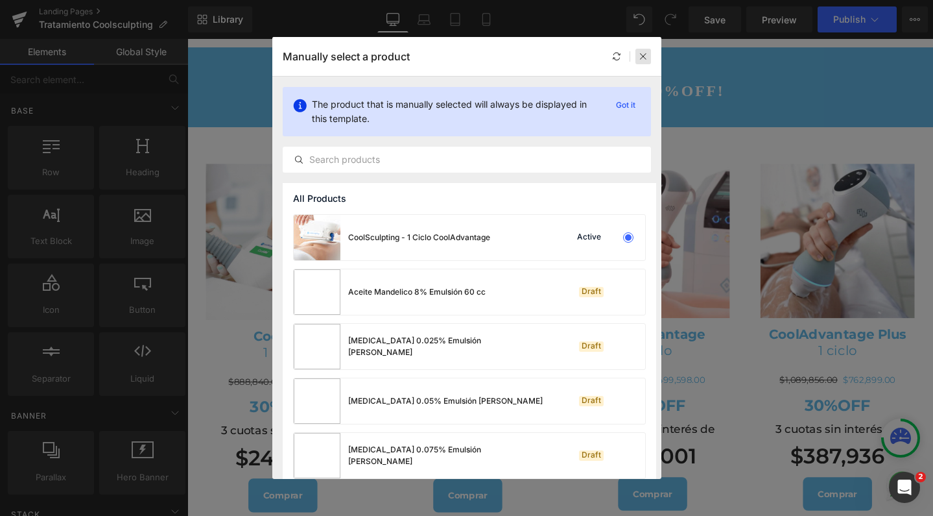
click at [641, 59] on icon at bounding box center [643, 56] width 9 height 9
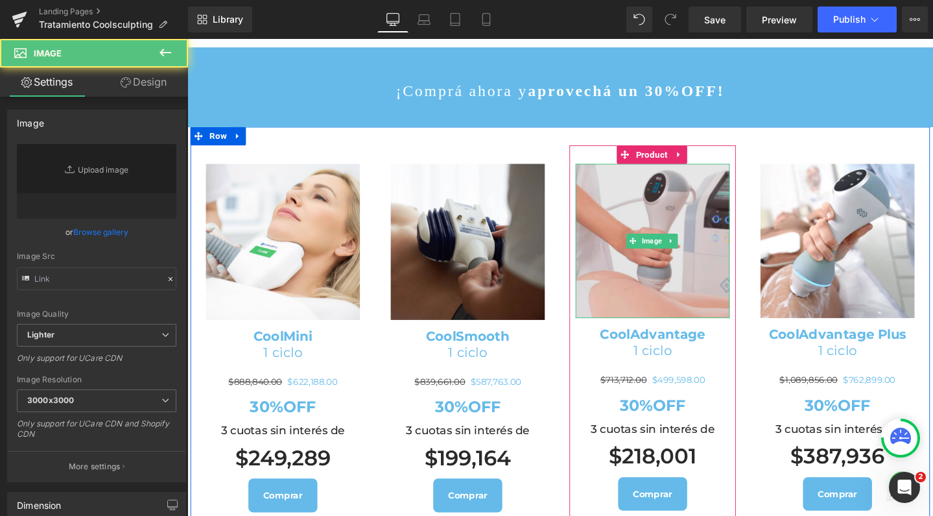
click at [671, 189] on img at bounding box center [677, 252] width 162 height 162
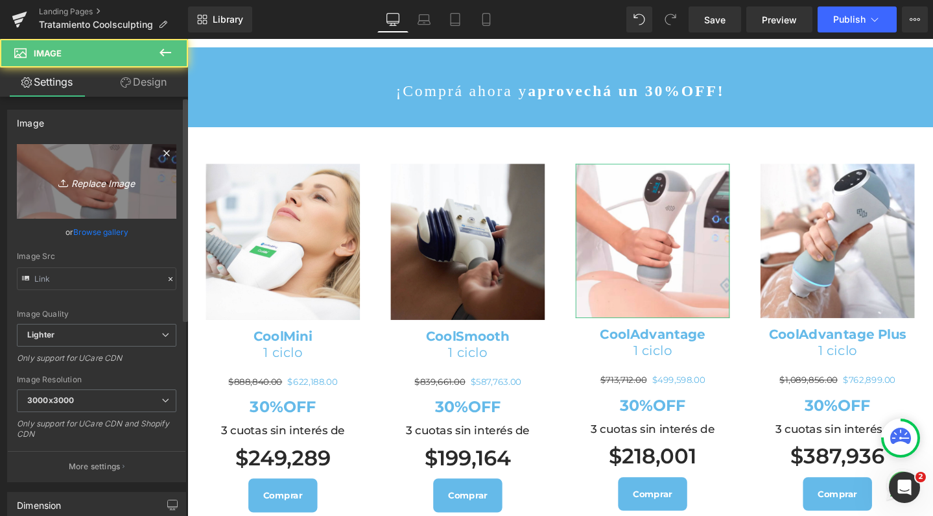
click at [130, 176] on icon "Replace Image" at bounding box center [97, 181] width 104 height 16
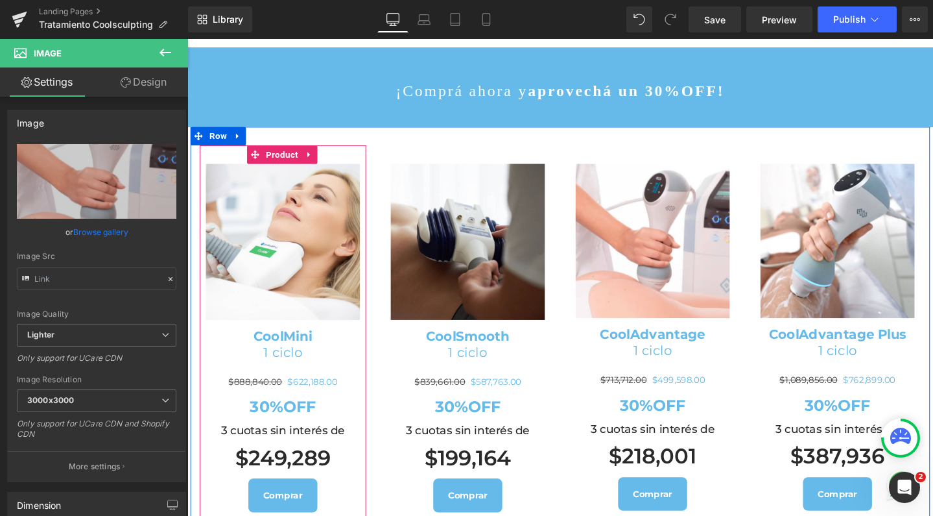
type input "C:\fakepath\cooladvantage.jpg"
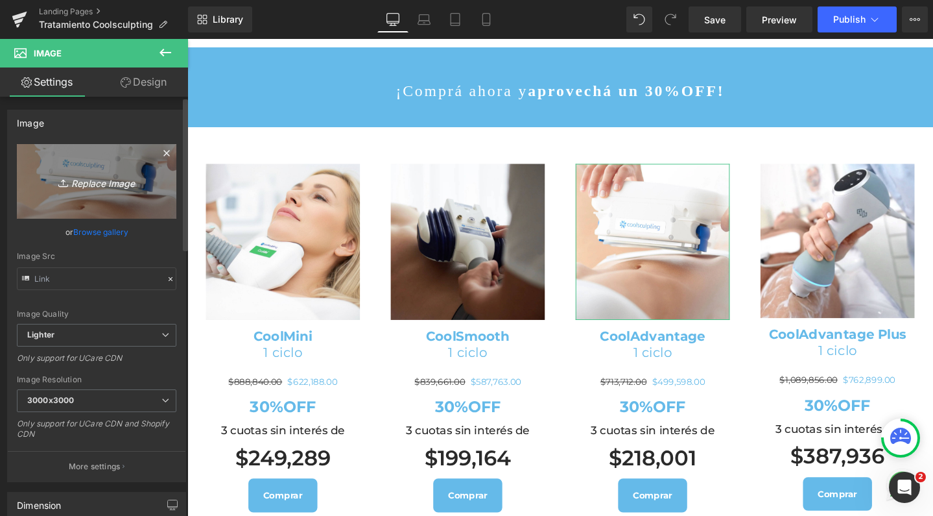
click at [105, 175] on icon "Replace Image" at bounding box center [97, 181] width 104 height 16
type input "C:\fakepath\cooladvantageplus.jpg"
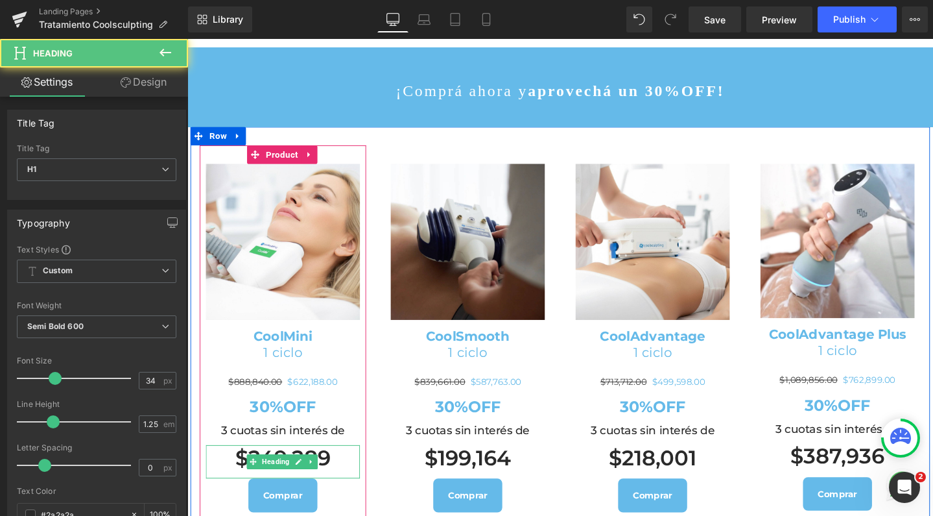
click at [278, 466] on h1 "$249,289" at bounding box center [288, 480] width 162 height 28
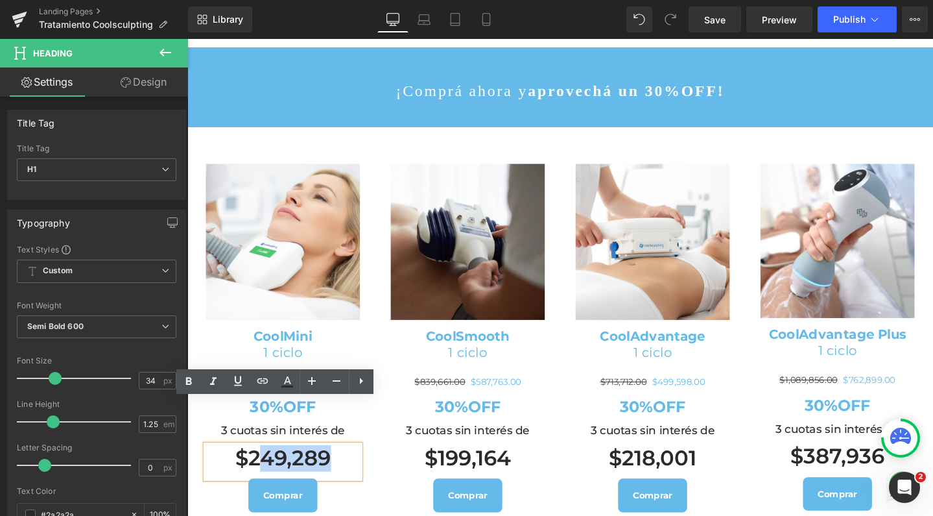
drag, startPoint x: 340, startPoint y: 428, endPoint x: 260, endPoint y: 431, distance: 80.5
click at [260, 466] on h1 "$249,289" at bounding box center [288, 480] width 162 height 28
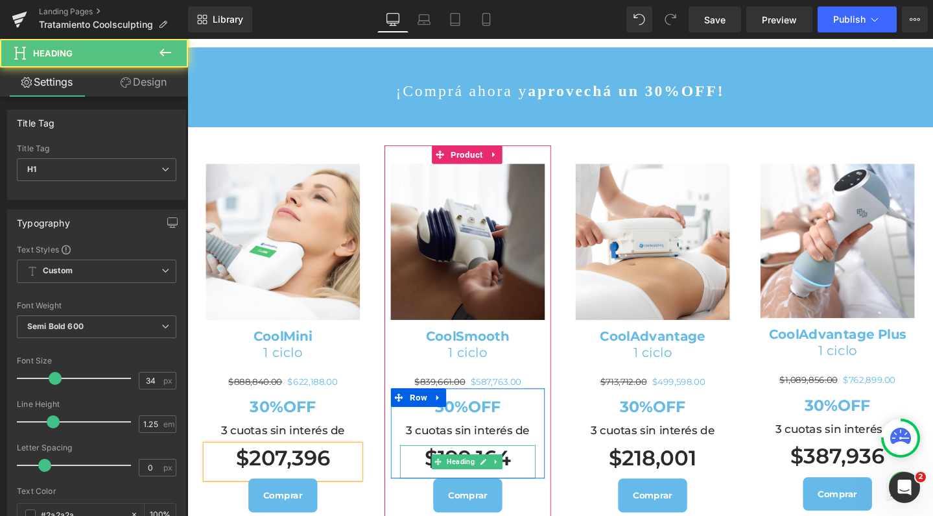
click at [519, 466] on h1 "$199,164" at bounding box center [482, 480] width 143 height 28
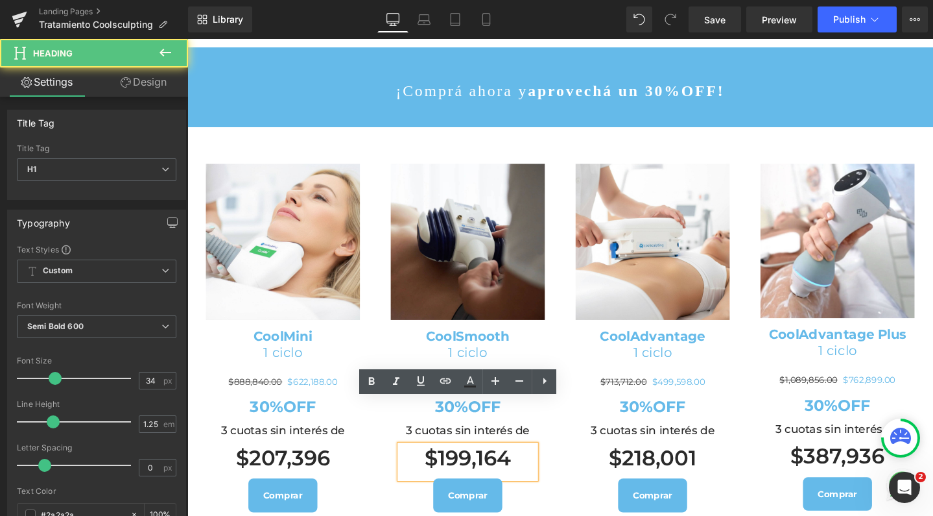
click at [473, 466] on h1 "$199,164" at bounding box center [482, 480] width 143 height 28
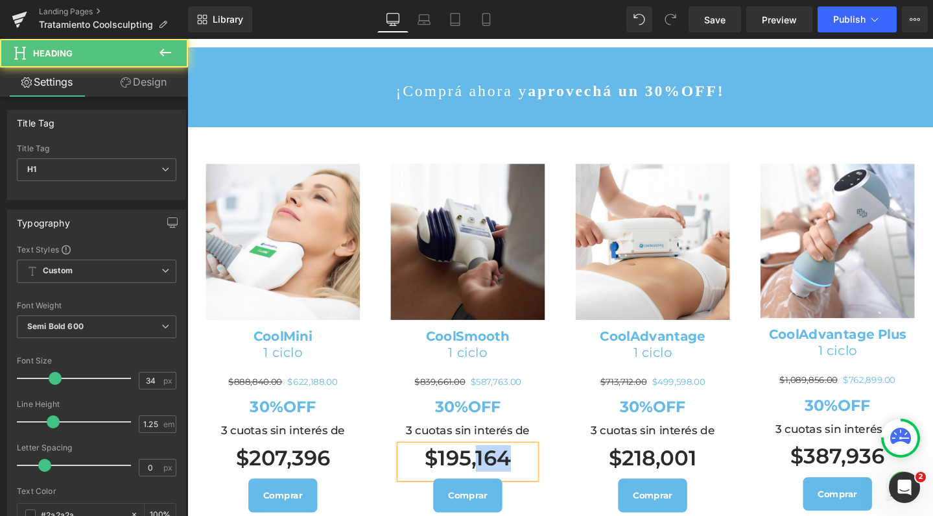
drag, startPoint x: 486, startPoint y: 430, endPoint x: 532, endPoint y: 429, distance: 46.0
click at [532, 466] on h1 "$195,164" at bounding box center [482, 480] width 143 height 28
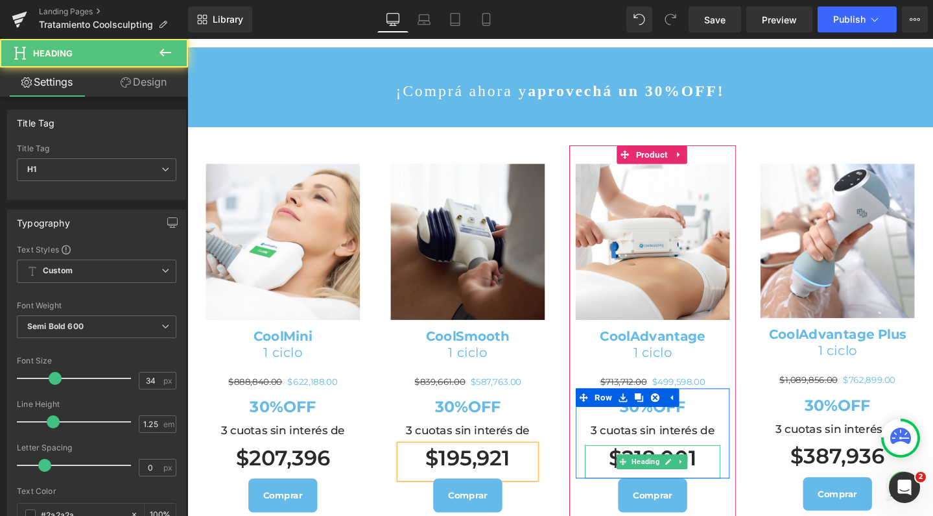
click at [707, 466] on h1 "$218,001" at bounding box center [677, 480] width 143 height 28
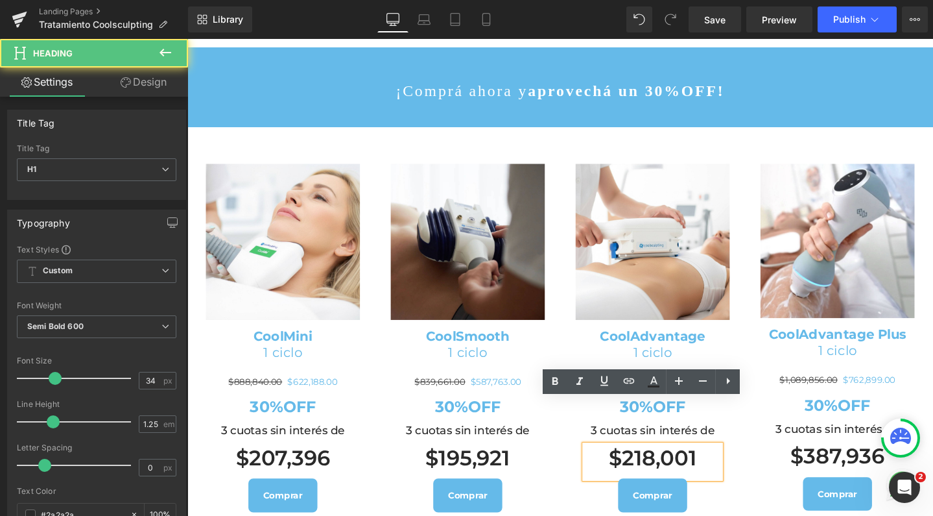
click at [722, 466] on h1 "$218,001" at bounding box center [677, 480] width 143 height 28
drag, startPoint x: 709, startPoint y: 433, endPoint x: 643, endPoint y: 440, distance: 65.8
click at [643, 466] on h1 "$218,001" at bounding box center [677, 480] width 143 height 28
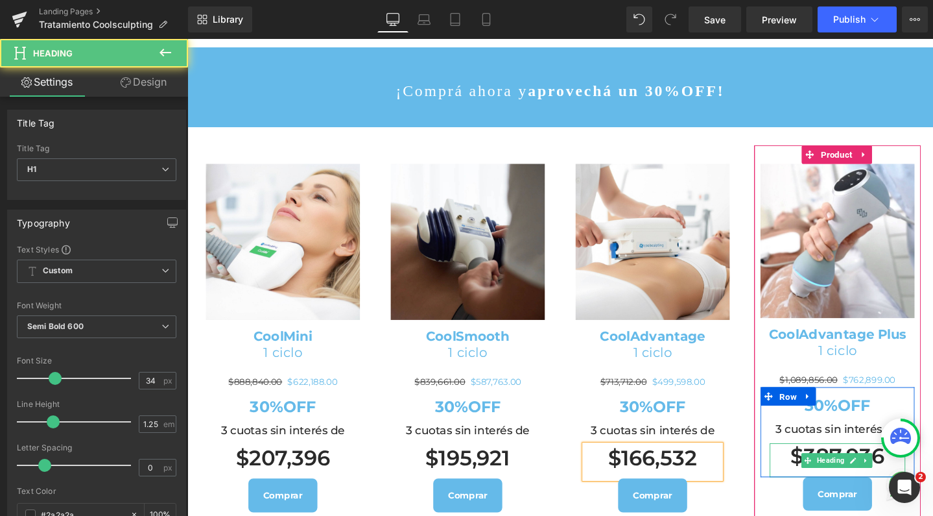
click at [867, 464] on h1 "$387,936" at bounding box center [871, 478] width 143 height 28
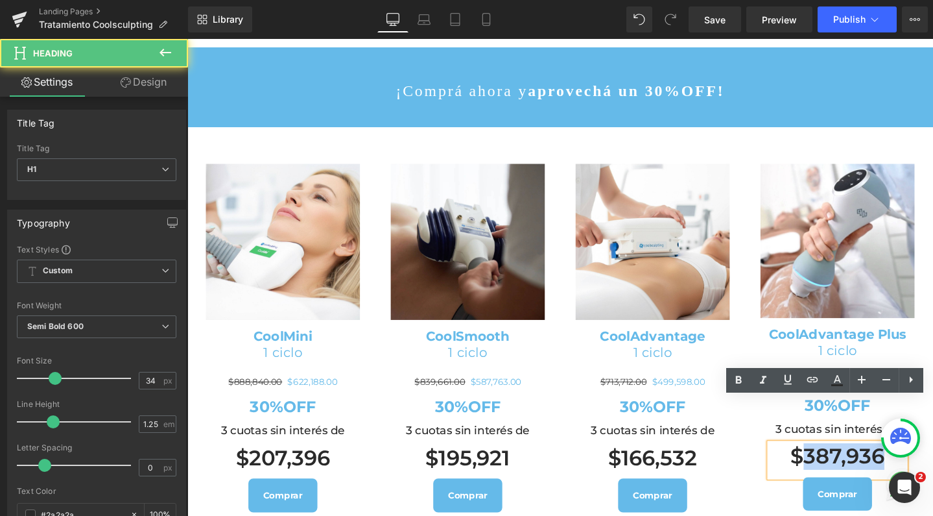
drag, startPoint x: 914, startPoint y: 433, endPoint x: 828, endPoint y: 427, distance: 85.8
click at [828, 464] on h1 "$387,936" at bounding box center [871, 478] width 143 height 28
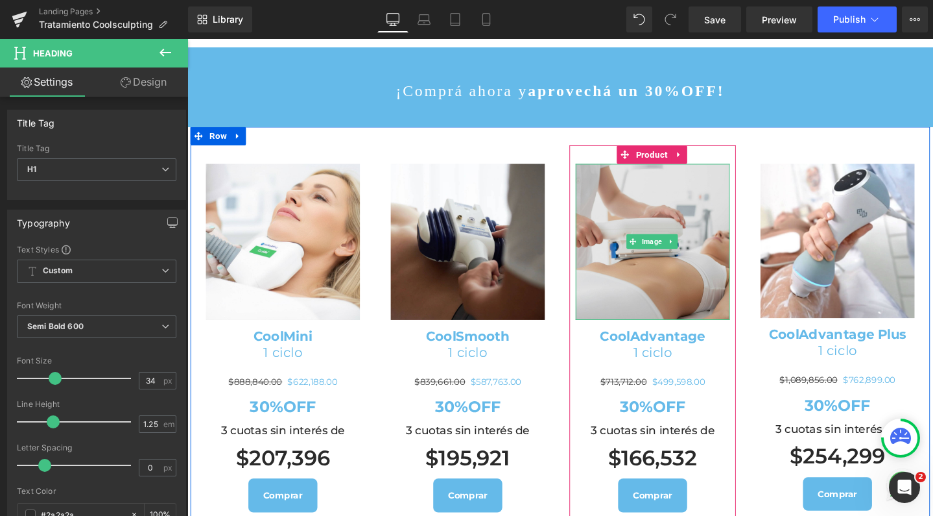
scroll to position [995, 0]
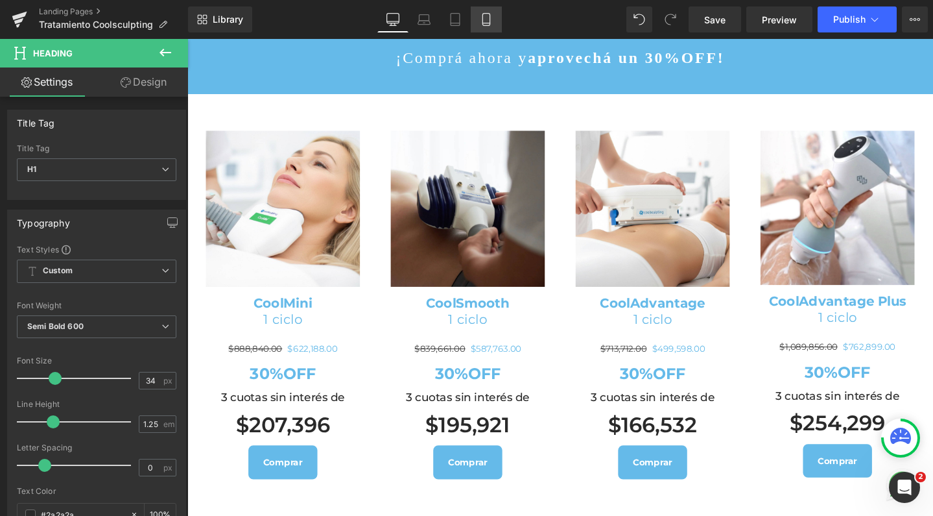
click at [491, 27] on link "Mobile" at bounding box center [486, 19] width 31 height 26
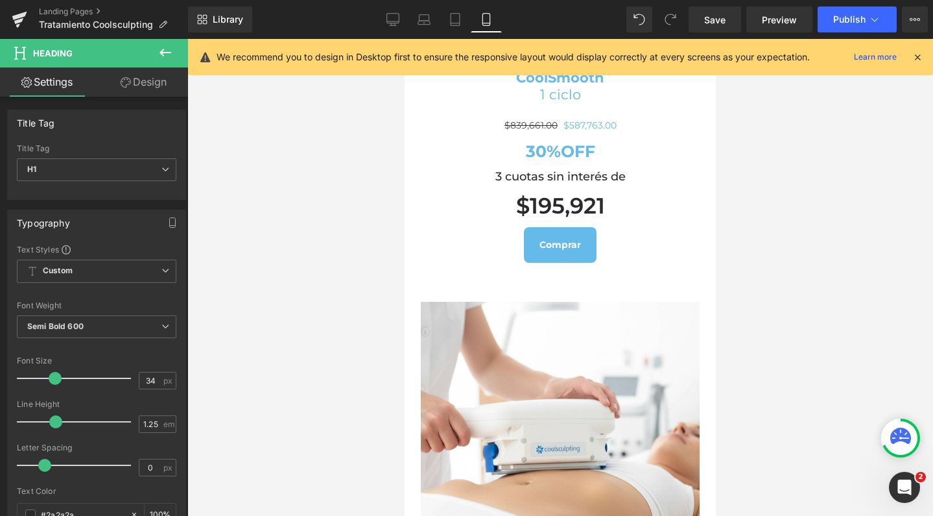
scroll to position [1991, 0]
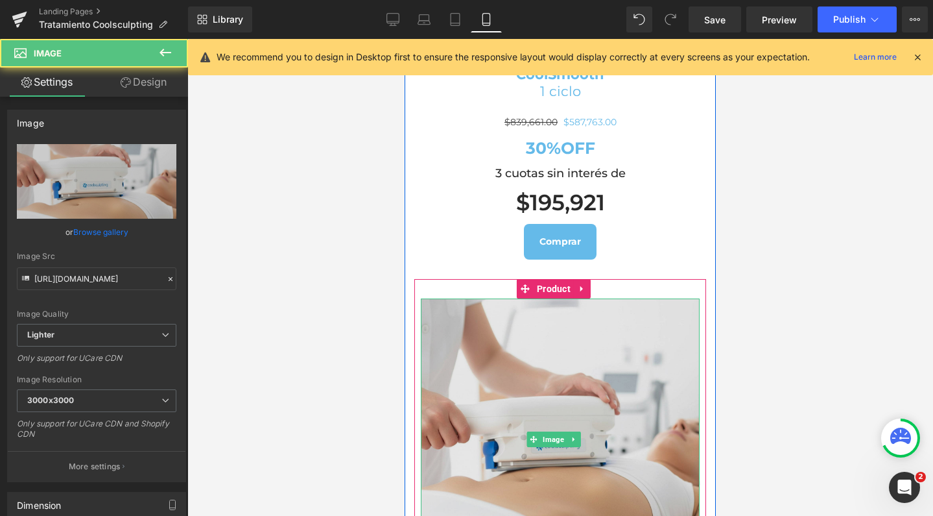
drag, startPoint x: 523, startPoint y: 347, endPoint x: 556, endPoint y: 294, distance: 62.6
click at [523, 347] on img at bounding box center [560, 438] width 279 height 281
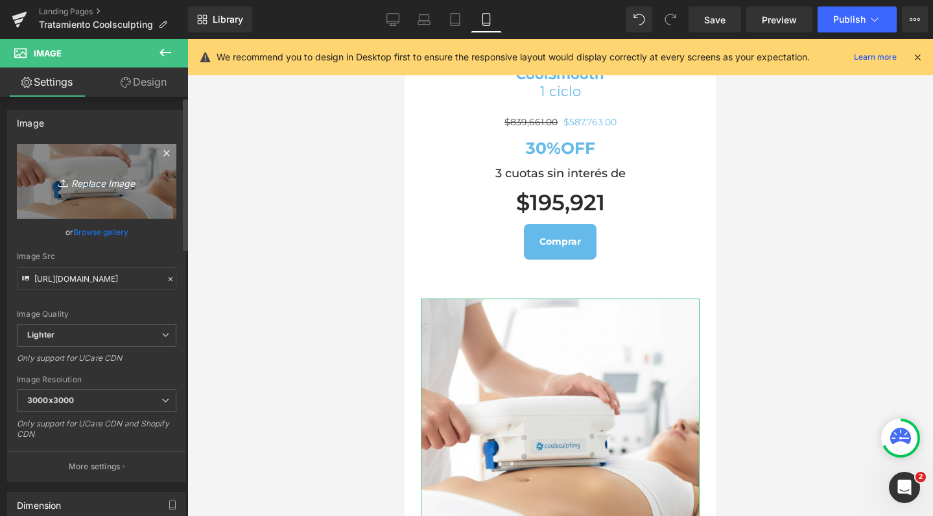
click at [139, 158] on link "Replace Image" at bounding box center [97, 181] width 160 height 75
type input "C:\fakepath\cooladvantage.jpg"
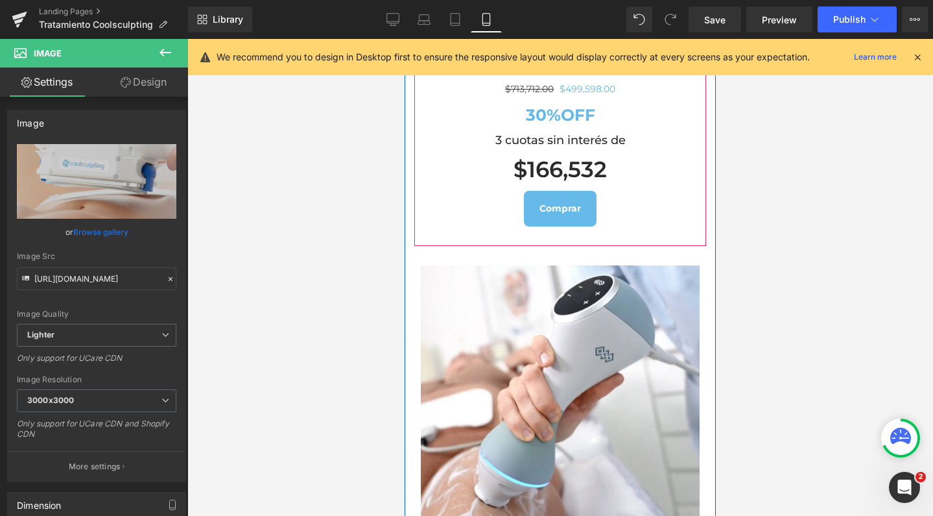
scroll to position [2571, 0]
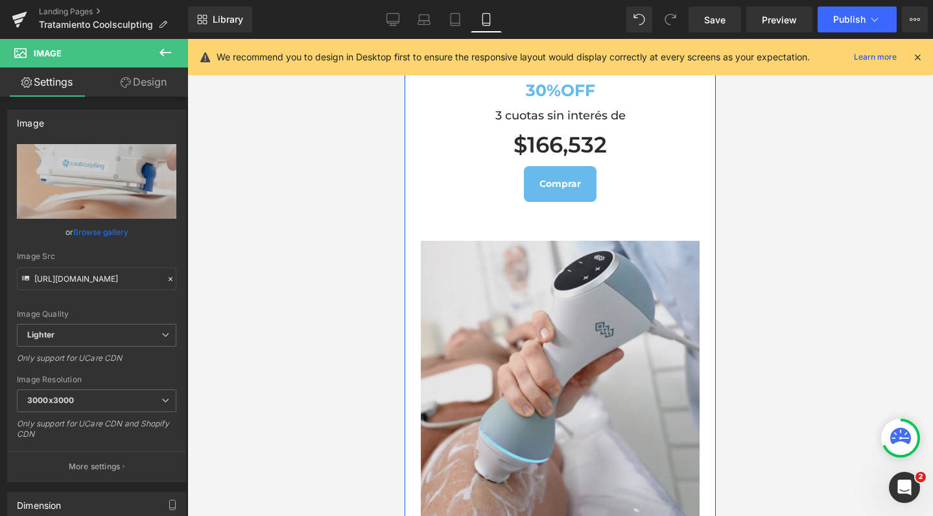
click at [578, 241] on img at bounding box center [560, 380] width 279 height 279
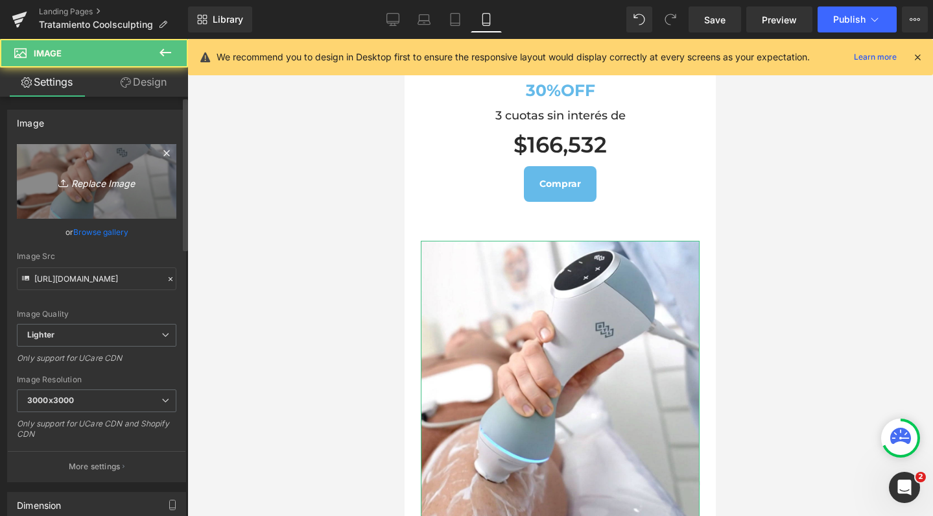
click at [102, 160] on link "Replace Image" at bounding box center [97, 181] width 160 height 75
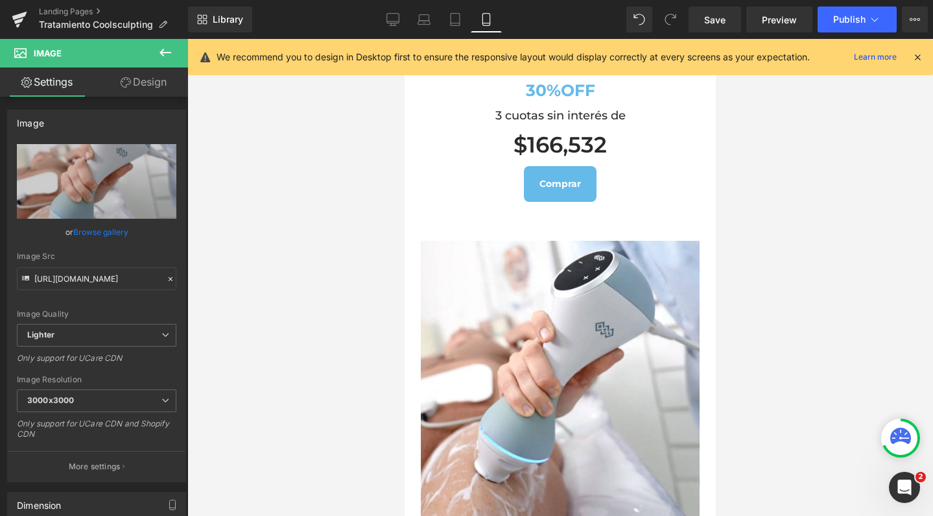
type input "C:\fakepath\cooladvantageplus.jpg"
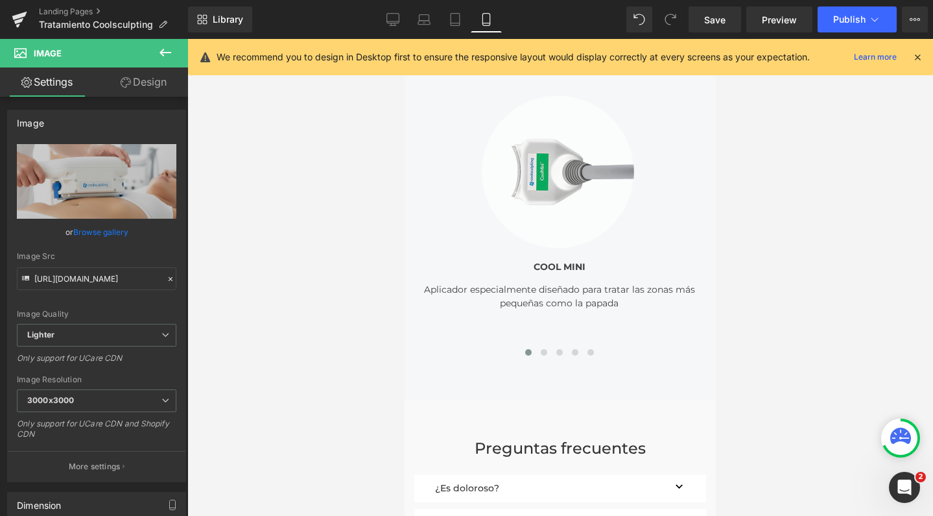
scroll to position [5029, 0]
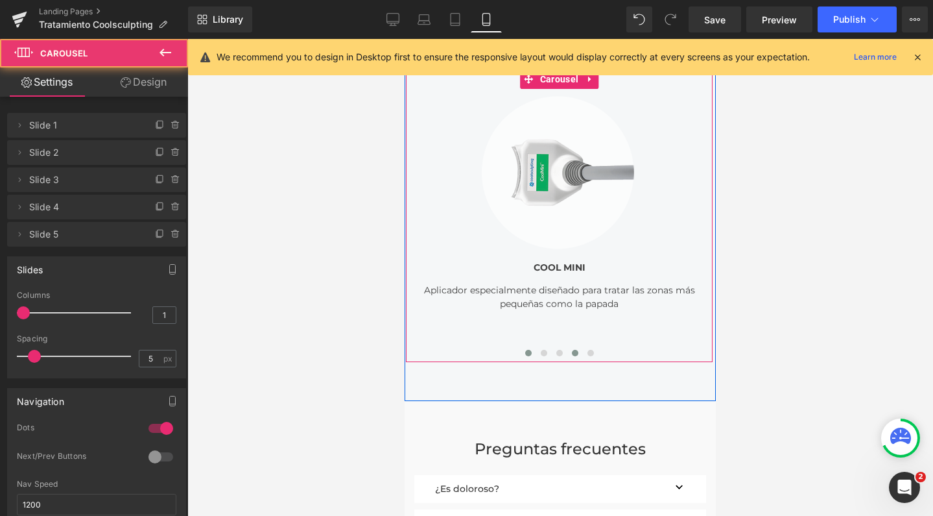
click at [572, 350] on span at bounding box center [575, 353] width 6 height 6
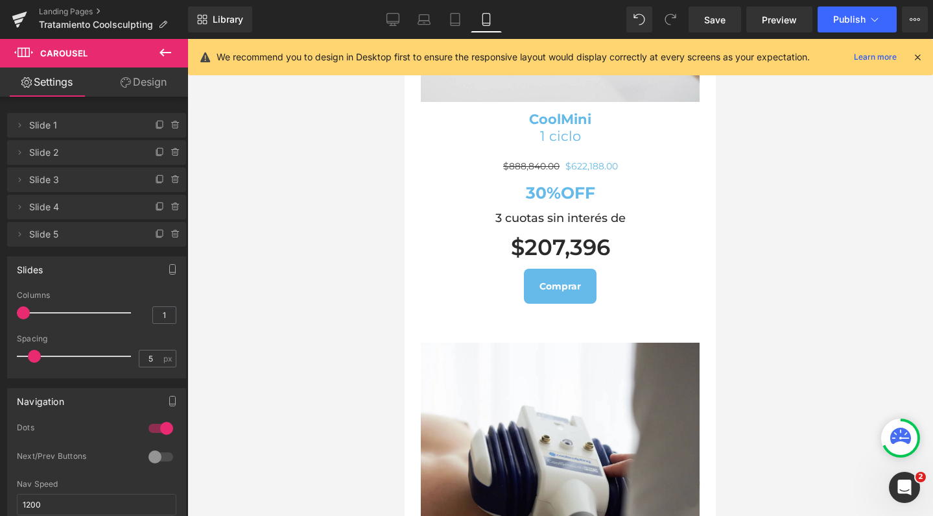
scroll to position [1006, 0]
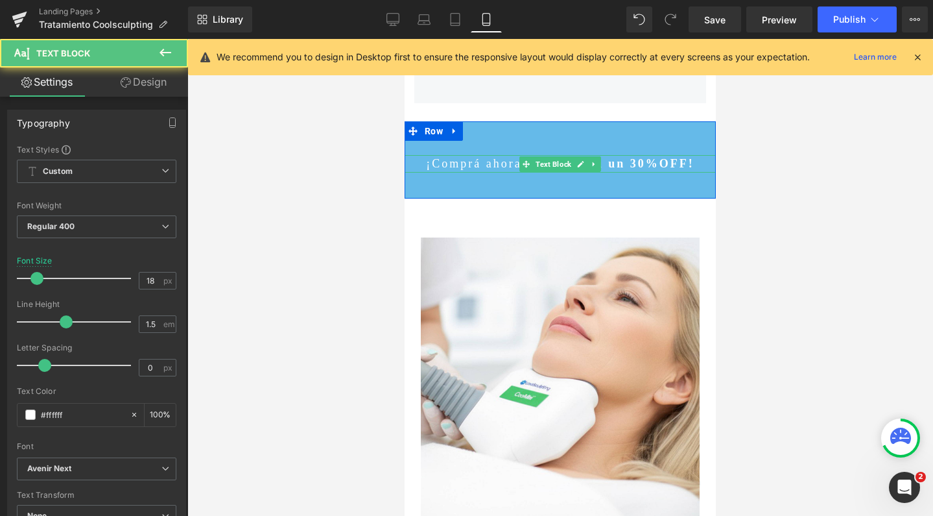
click at [501, 155] on p "¡Comprá ahora y aprovechá un 30%OFF!" at bounding box center [560, 164] width 311 height 18
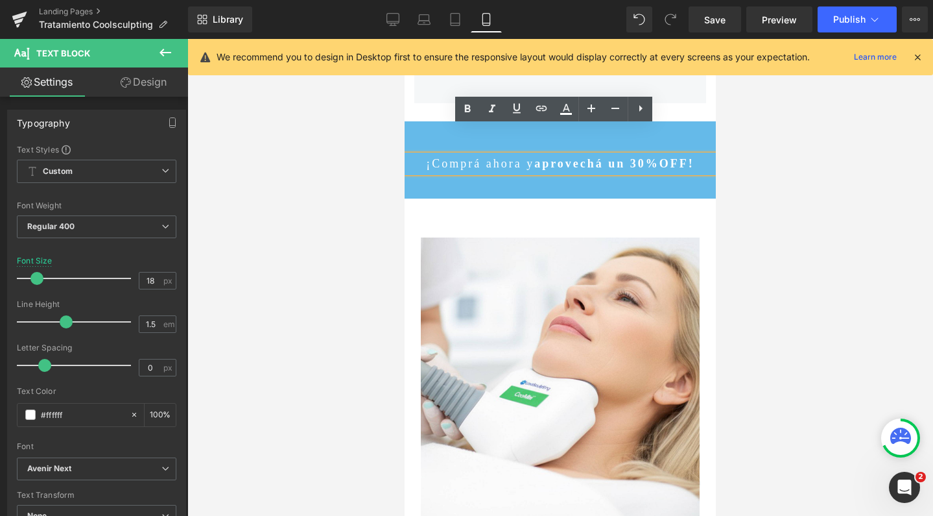
click at [534, 157] on strong "aprovechá un 30%OFF!" at bounding box center [614, 163] width 160 height 13
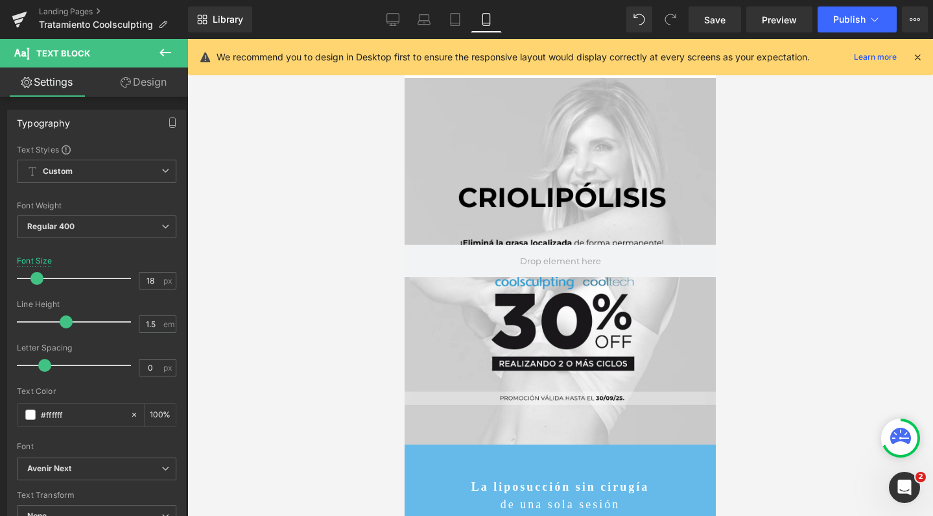
scroll to position [0, 0]
click at [715, 23] on span "Save" at bounding box center [714, 20] width 21 height 14
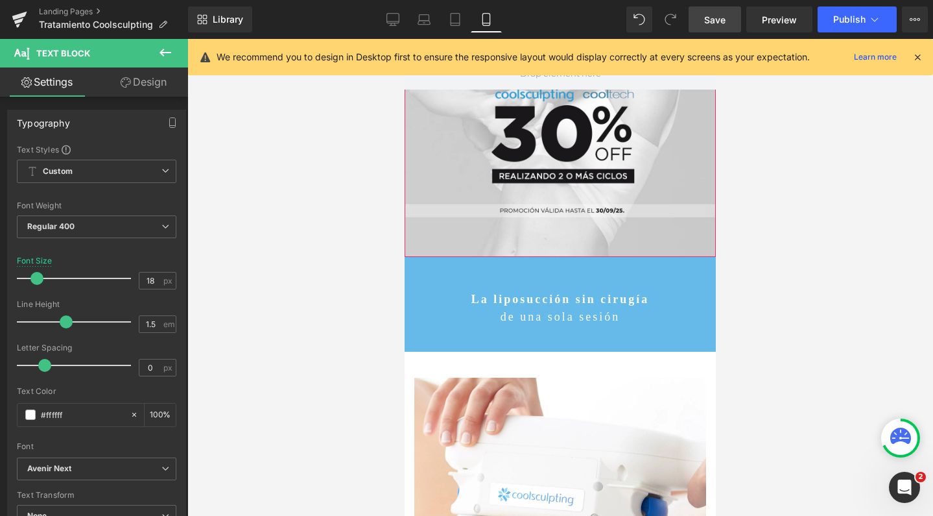
scroll to position [230, 0]
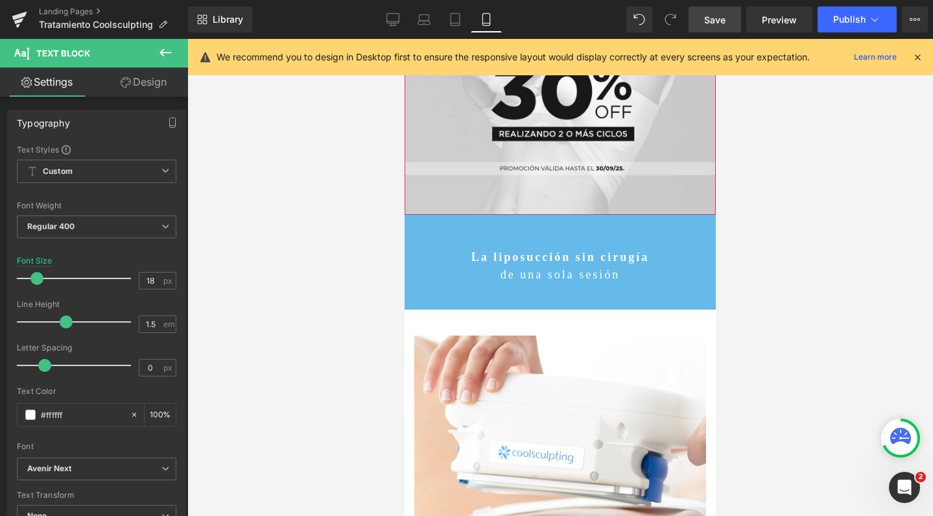
click at [719, 8] on link "Save" at bounding box center [715, 19] width 53 height 26
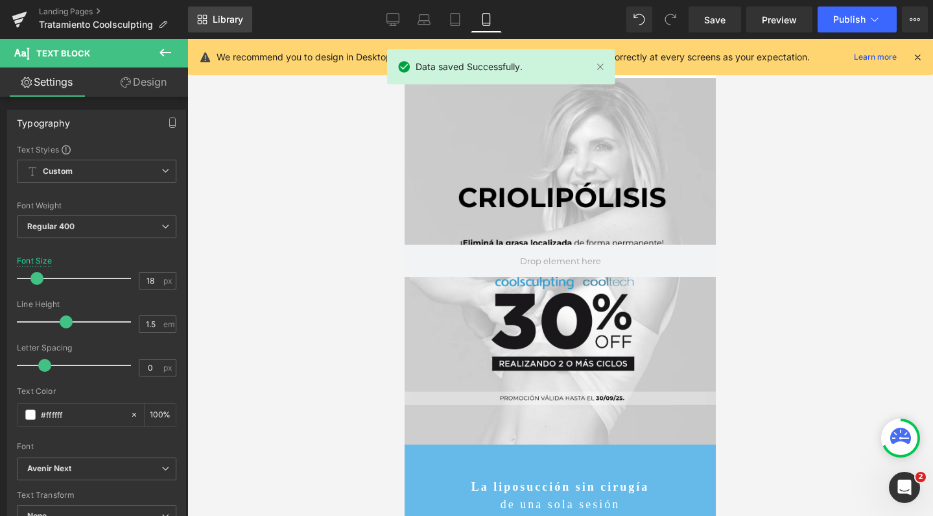
scroll to position [0, 0]
click at [839, 25] on button "Publish" at bounding box center [857, 19] width 79 height 26
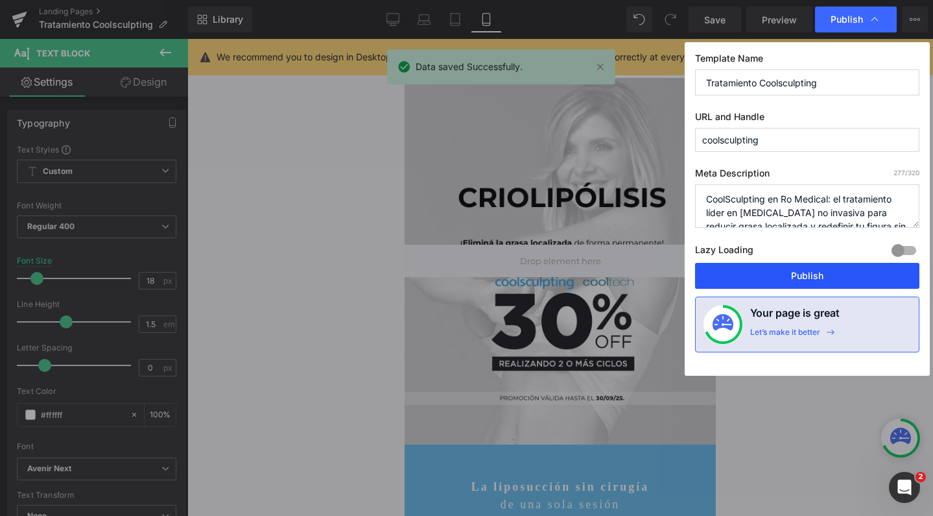
click at [744, 270] on button "Publish" at bounding box center [807, 276] width 224 height 26
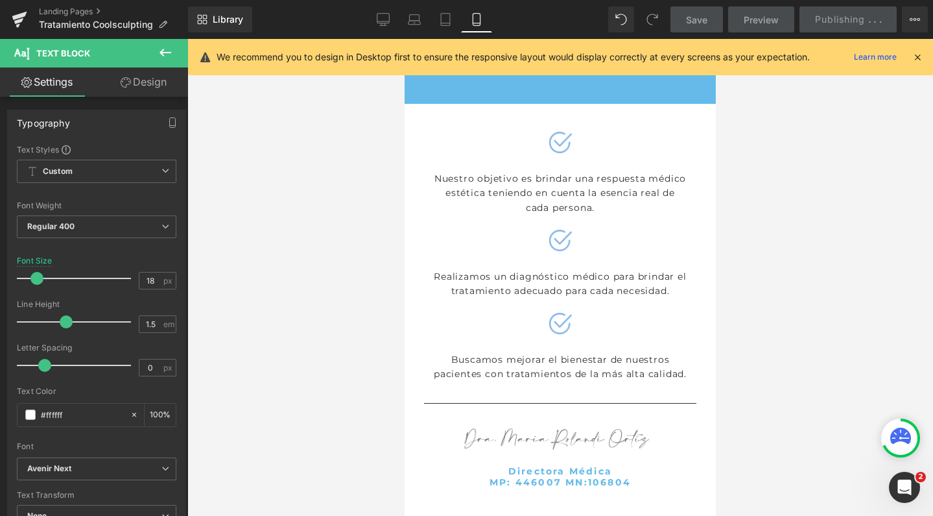
scroll to position [7156, 0]
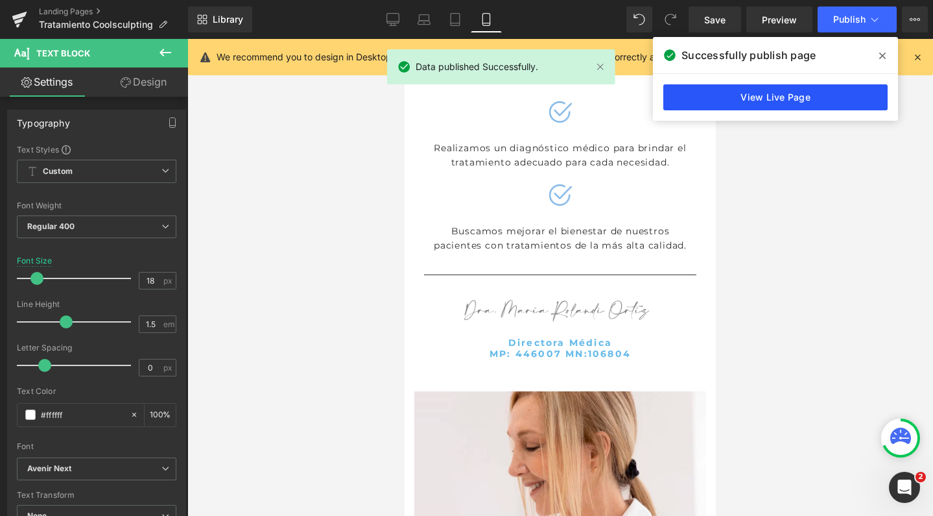
click at [812, 94] on link "View Live Page" at bounding box center [775, 97] width 224 height 26
